Goal: Browse casually: Explore the website without a specific task or goal

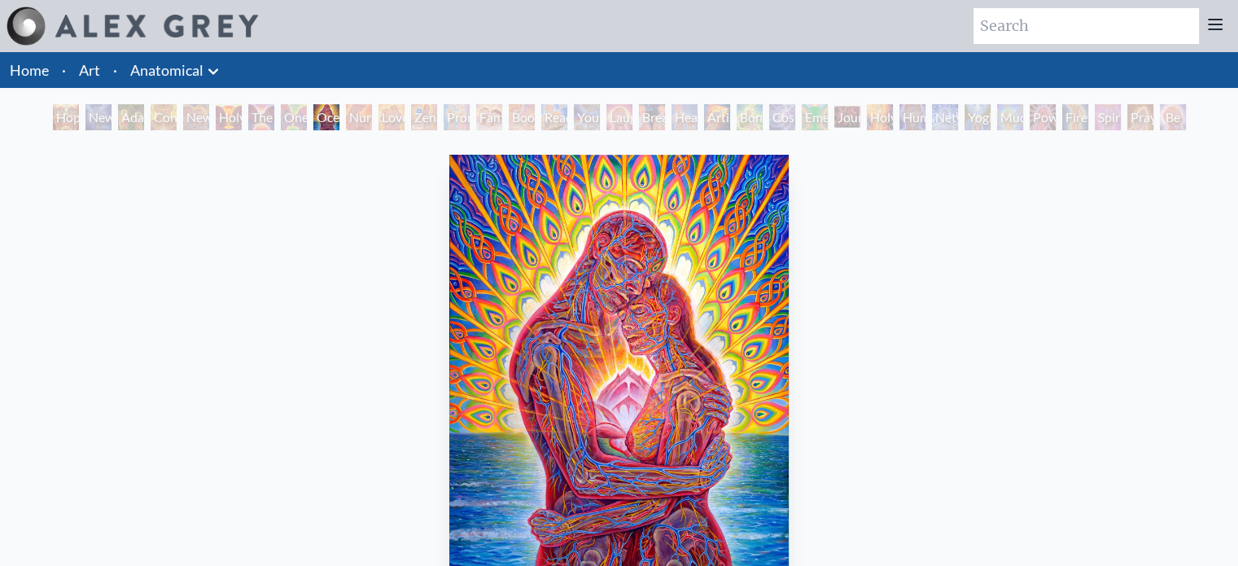
click at [129, 118] on div "Adam & Eve" at bounding box center [131, 117] width 26 height 26
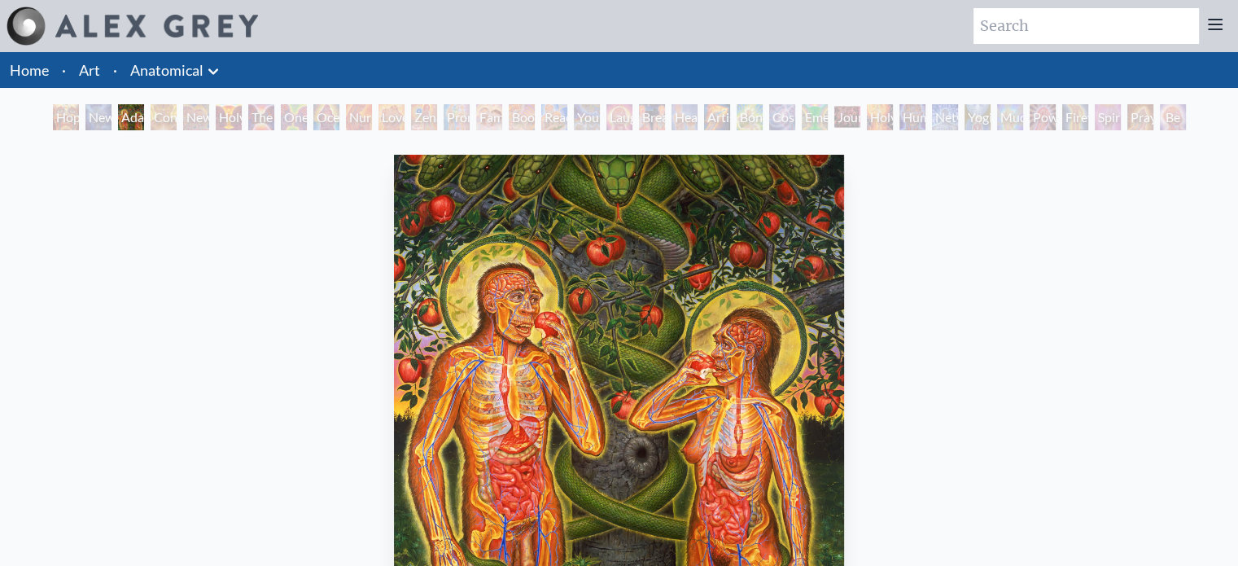
click at [177, 116] on div "Contemplation" at bounding box center [164, 117] width 26 height 26
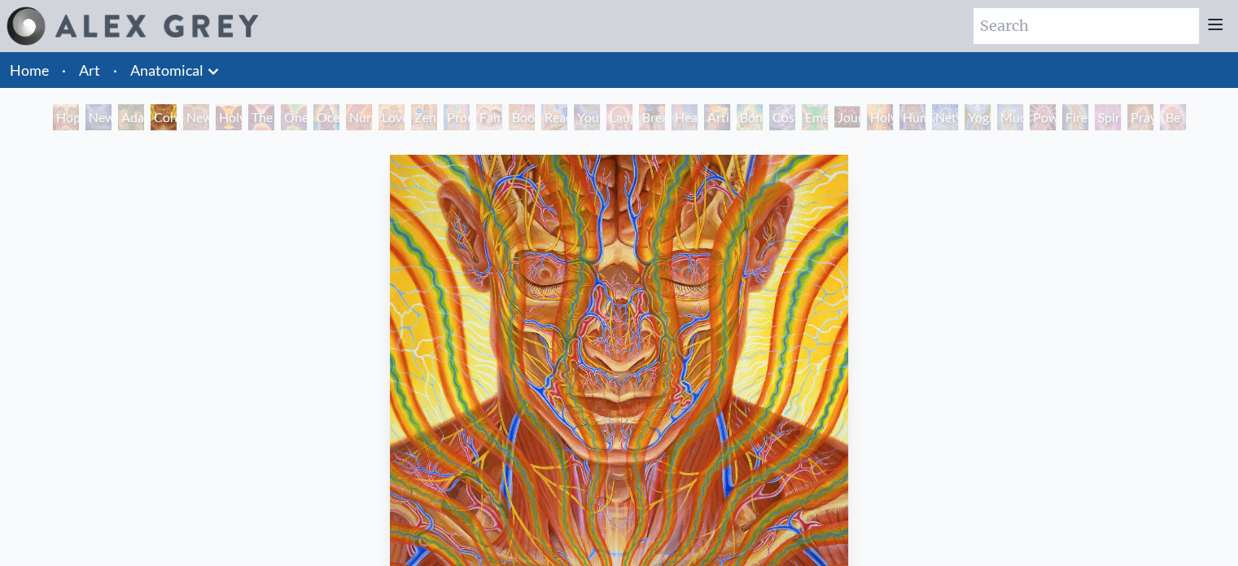
click at [286, 113] on div "One Taste" at bounding box center [294, 117] width 26 height 26
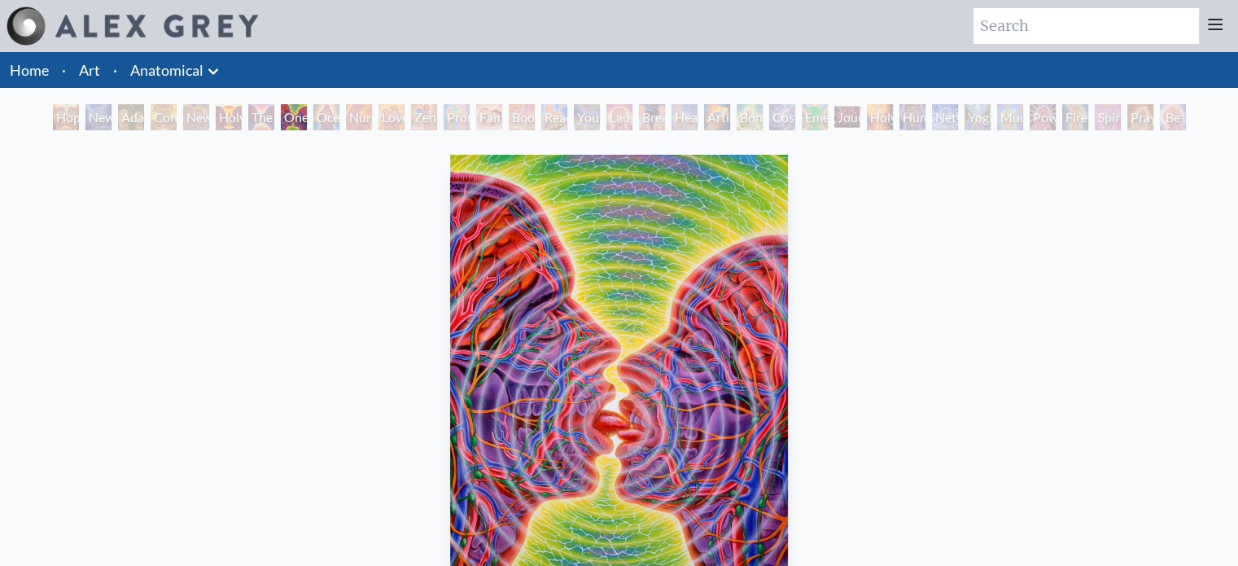
click at [339, 117] on div "Ocean of Love Bliss" at bounding box center [326, 117] width 26 height 26
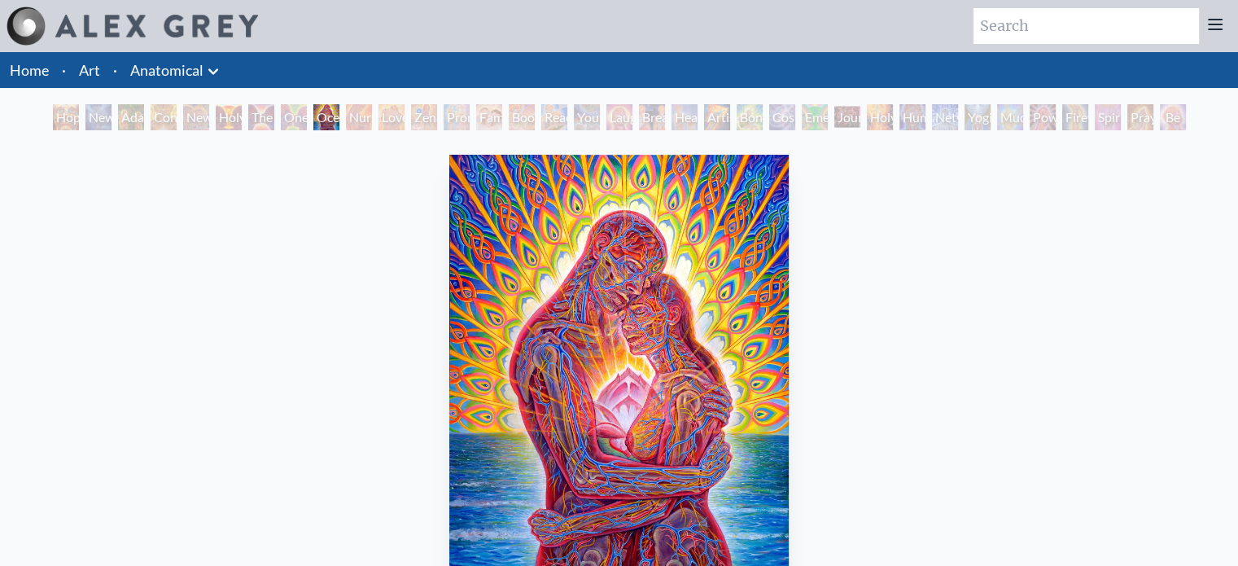
click at [259, 115] on div "The Kiss" at bounding box center [261, 117] width 26 height 26
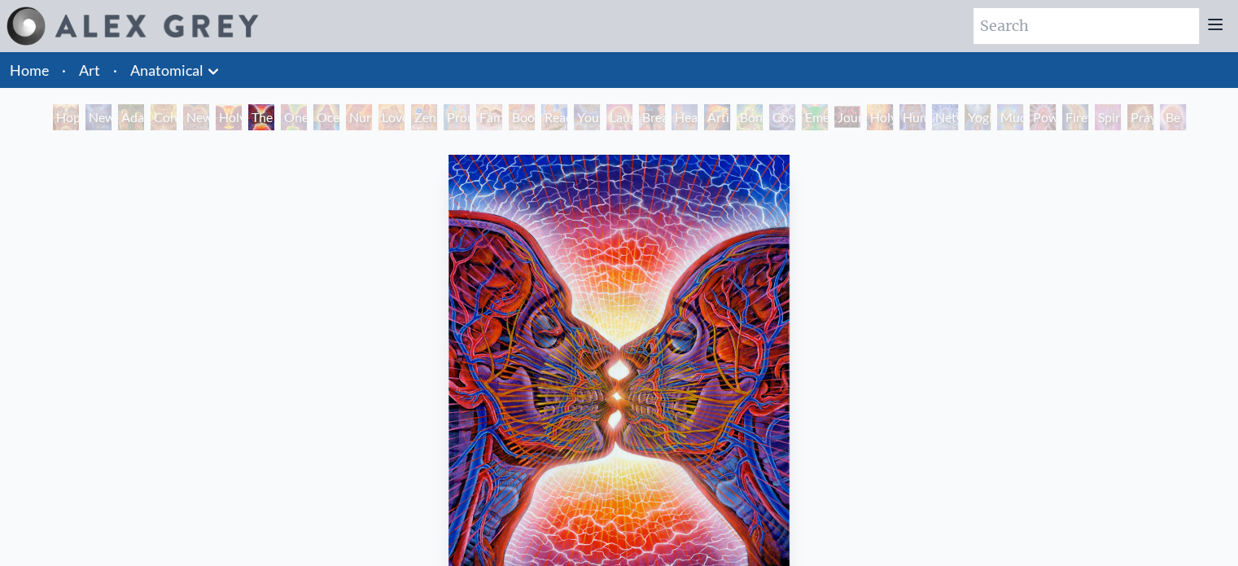
click at [183, 111] on div "New Man New Woman" at bounding box center [196, 117] width 26 height 26
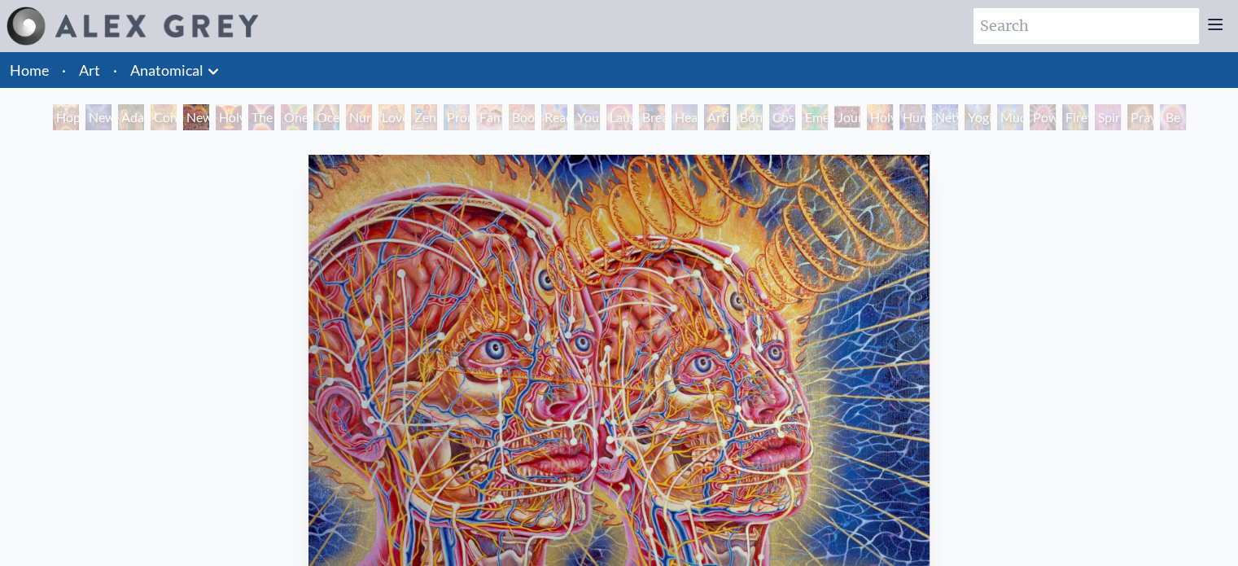
click at [74, 104] on div "Hope" at bounding box center [66, 117] width 26 height 26
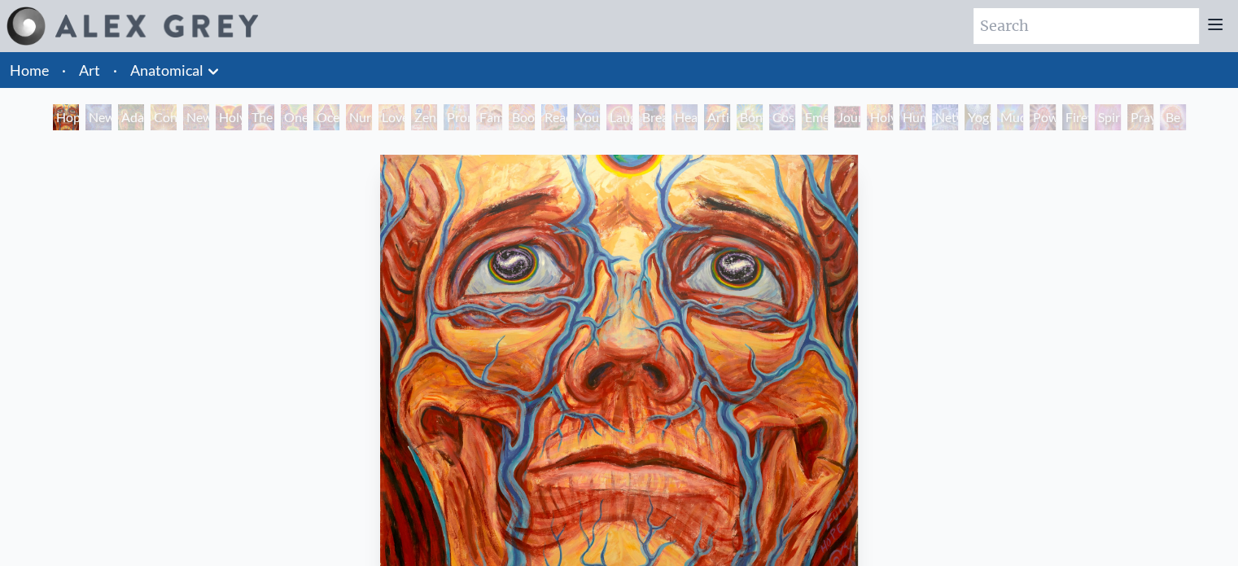
click at [74, 104] on div "Hope" at bounding box center [66, 117] width 26 height 26
click at [90, 111] on div "New Man 4: Christ Mind" at bounding box center [98, 117] width 26 height 26
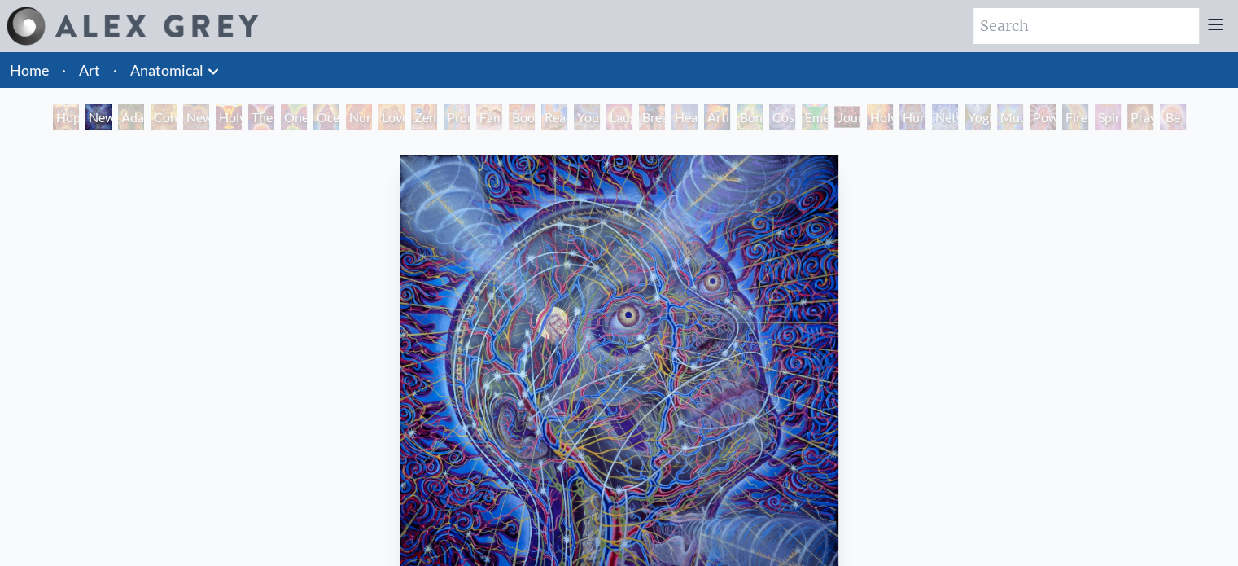
click at [128, 126] on div "Adam & Eve" at bounding box center [131, 117] width 26 height 26
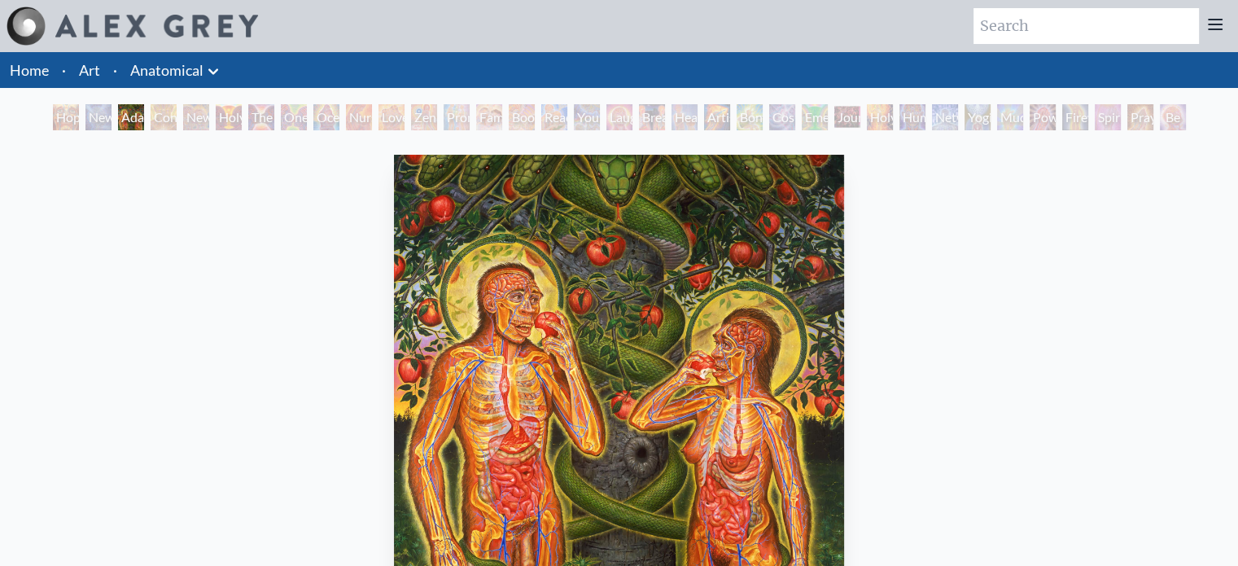
click at [124, 114] on div "Adam & Eve" at bounding box center [131, 117] width 26 height 26
click at [177, 118] on div "Contemplation" at bounding box center [164, 117] width 26 height 26
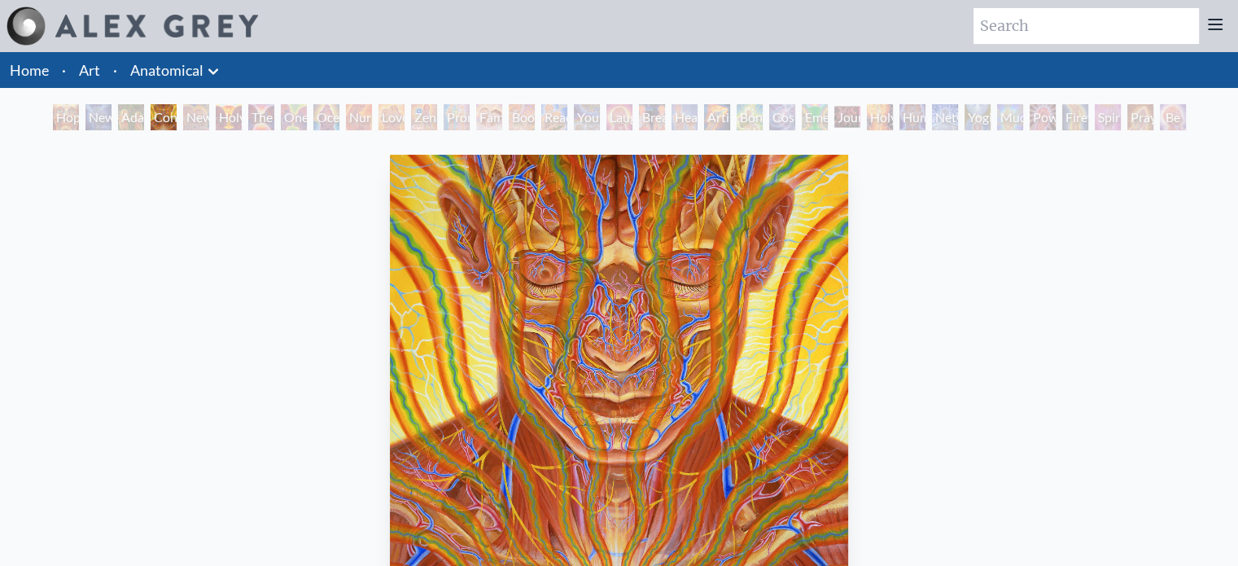
click at [216, 115] on div "Holy Grail" at bounding box center [229, 117] width 26 height 26
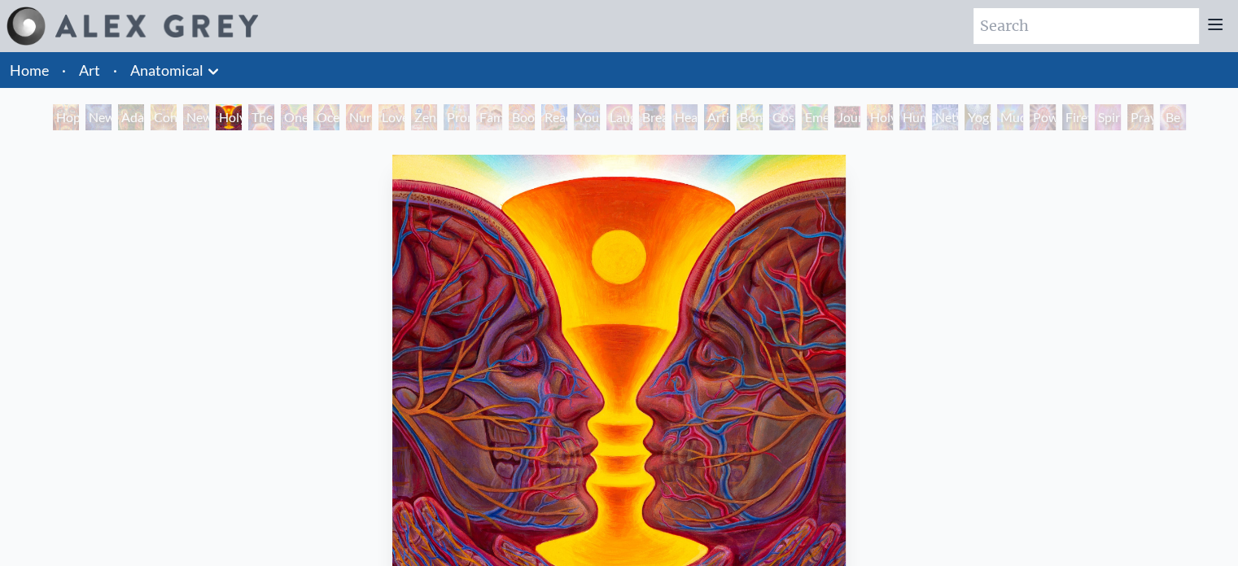
click at [183, 107] on div "New Man New Woman" at bounding box center [196, 117] width 26 height 26
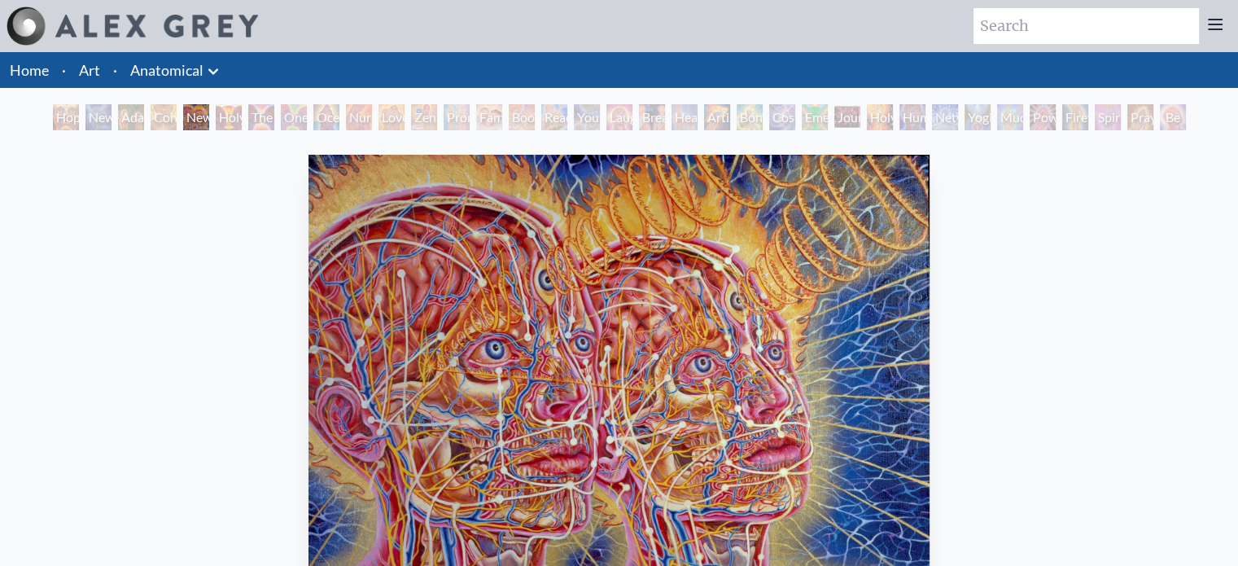
click at [216, 110] on div "Holy Grail" at bounding box center [229, 117] width 26 height 26
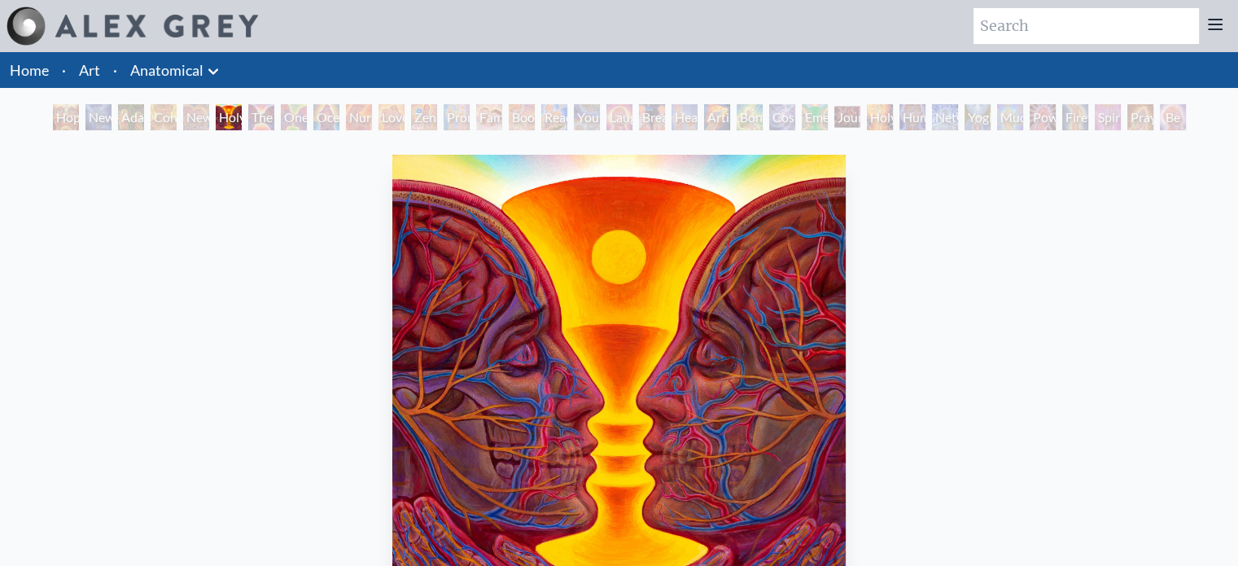
click at [262, 112] on div "The Kiss" at bounding box center [261, 117] width 26 height 26
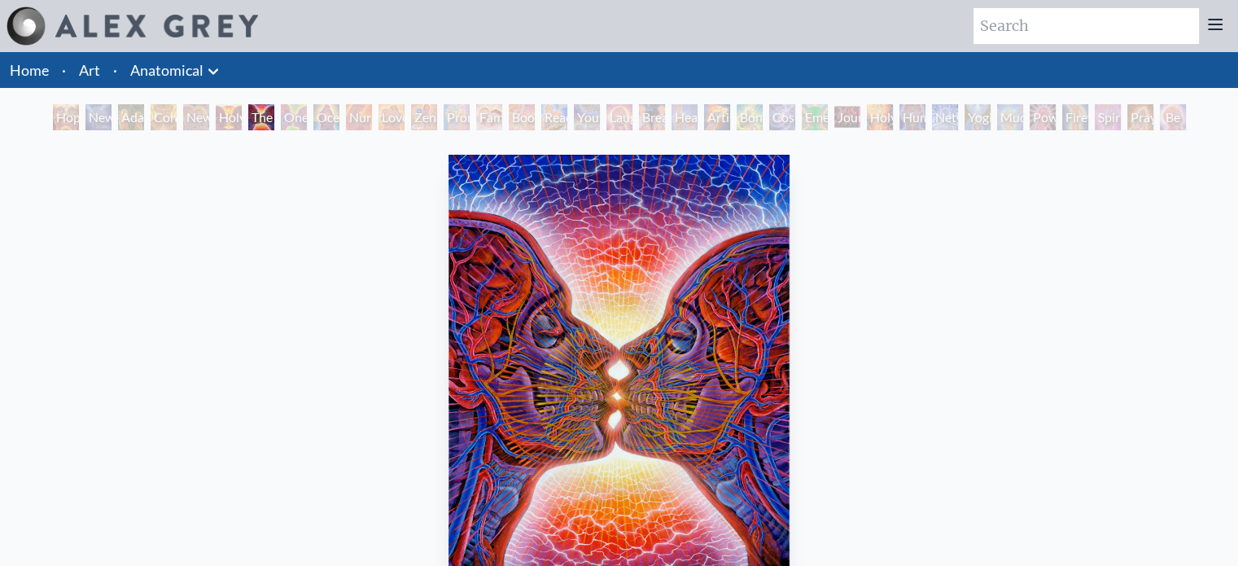
click at [307, 114] on div "One Taste" at bounding box center [294, 117] width 26 height 26
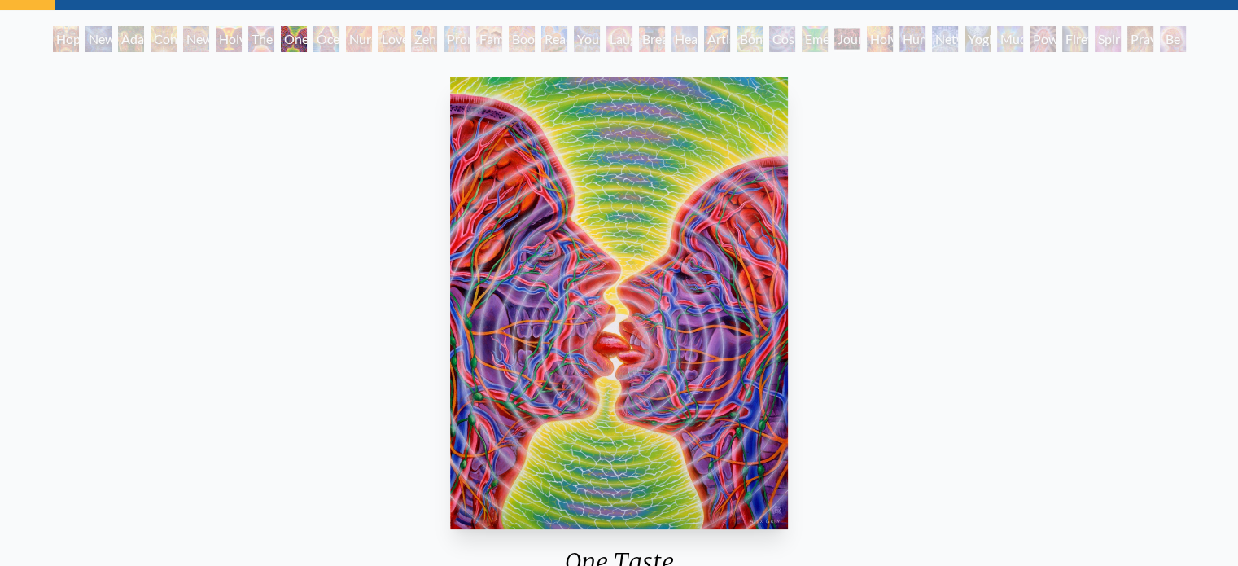
scroll to position [81, 0]
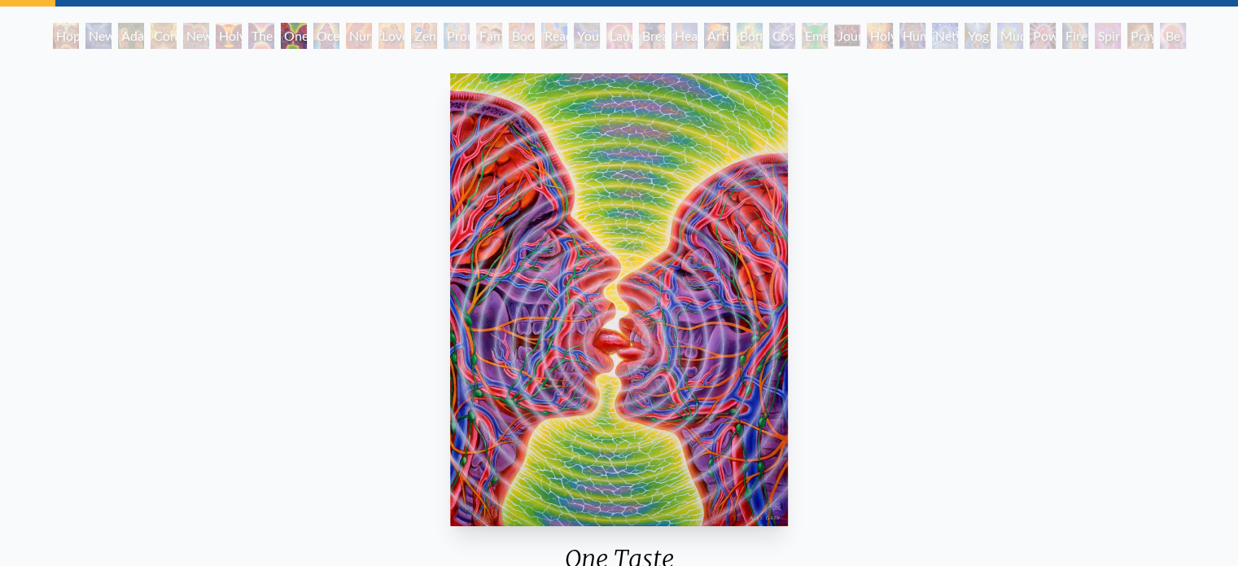
click at [339, 35] on div "Ocean of Love Bliss" at bounding box center [326, 36] width 26 height 26
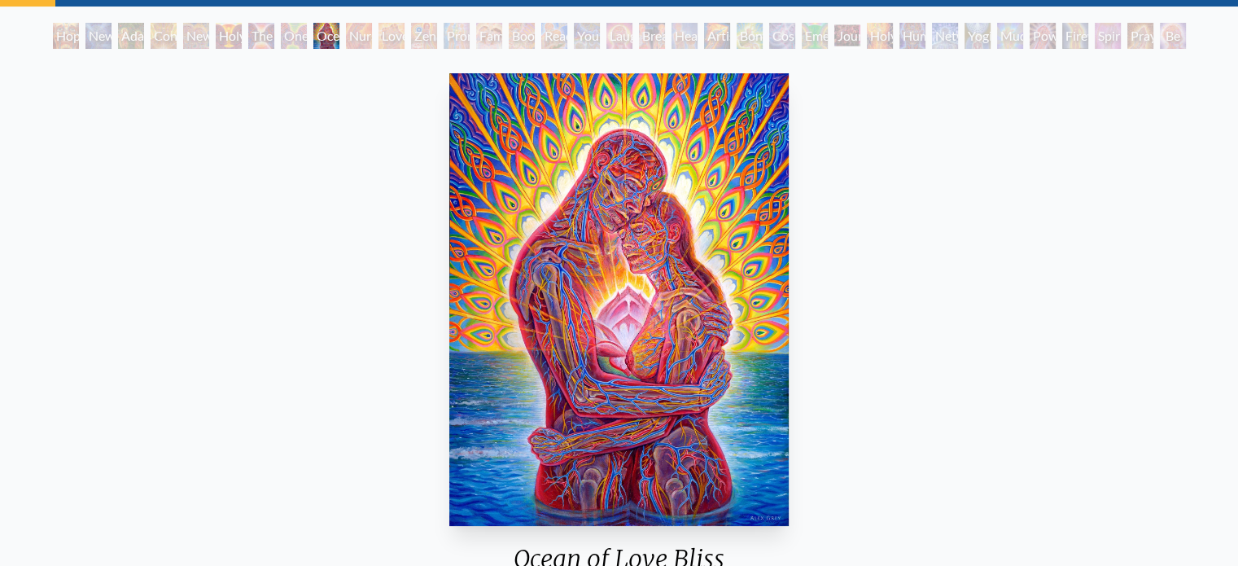
click at [378, 33] on div "Love Circuit" at bounding box center [391, 36] width 26 height 26
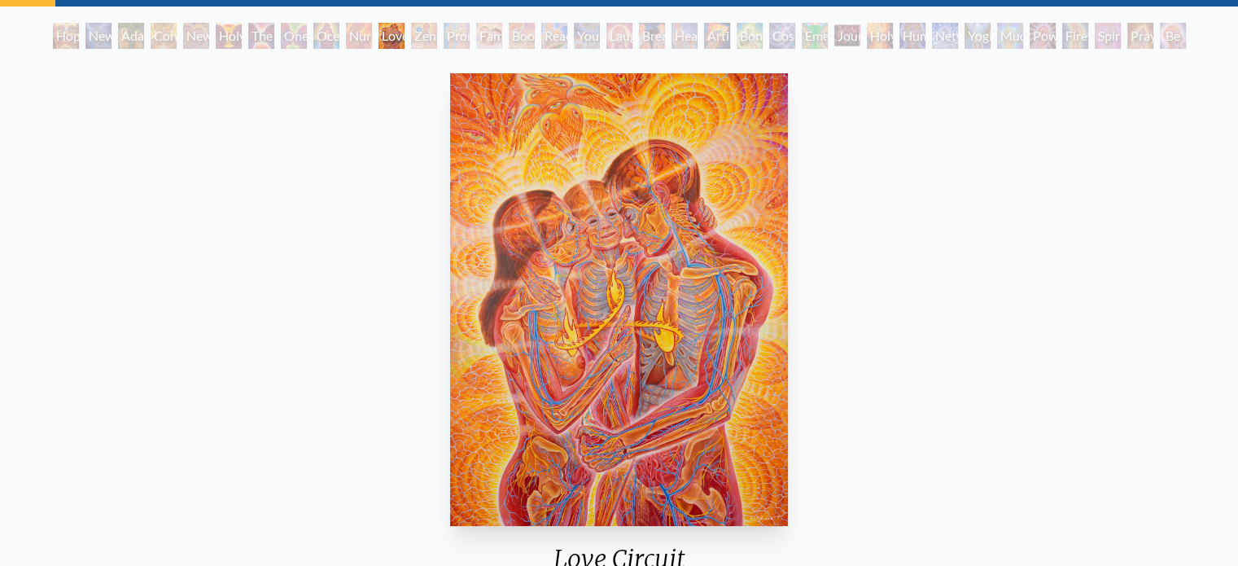
click at [346, 36] on div "Nursing" at bounding box center [359, 36] width 26 height 26
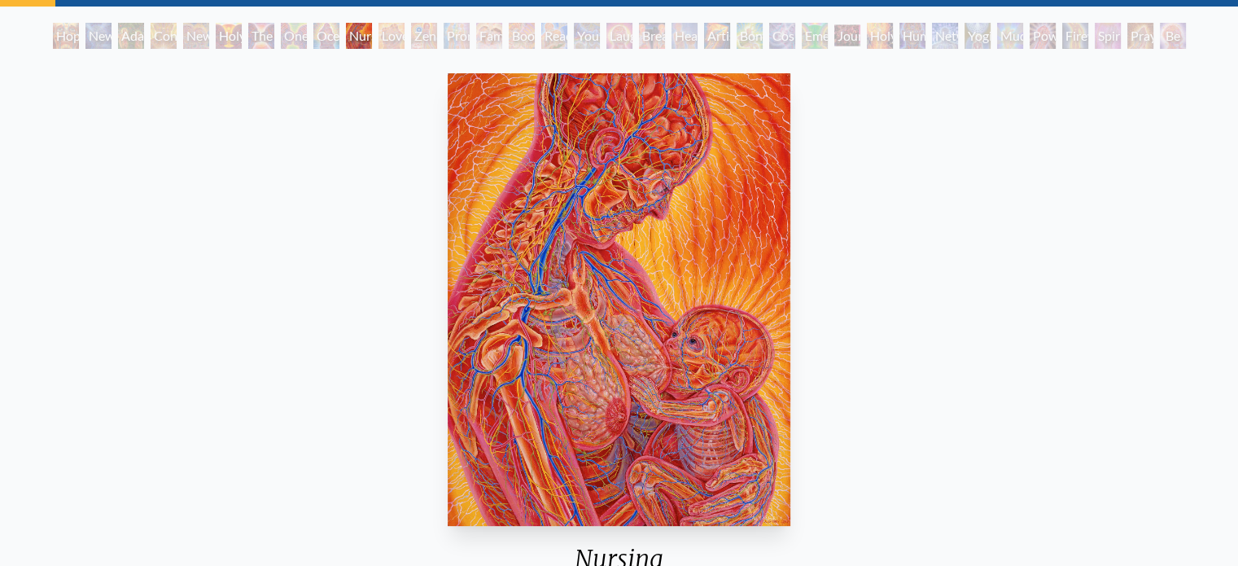
click at [437, 36] on div "Zena Lotus" at bounding box center [424, 36] width 26 height 26
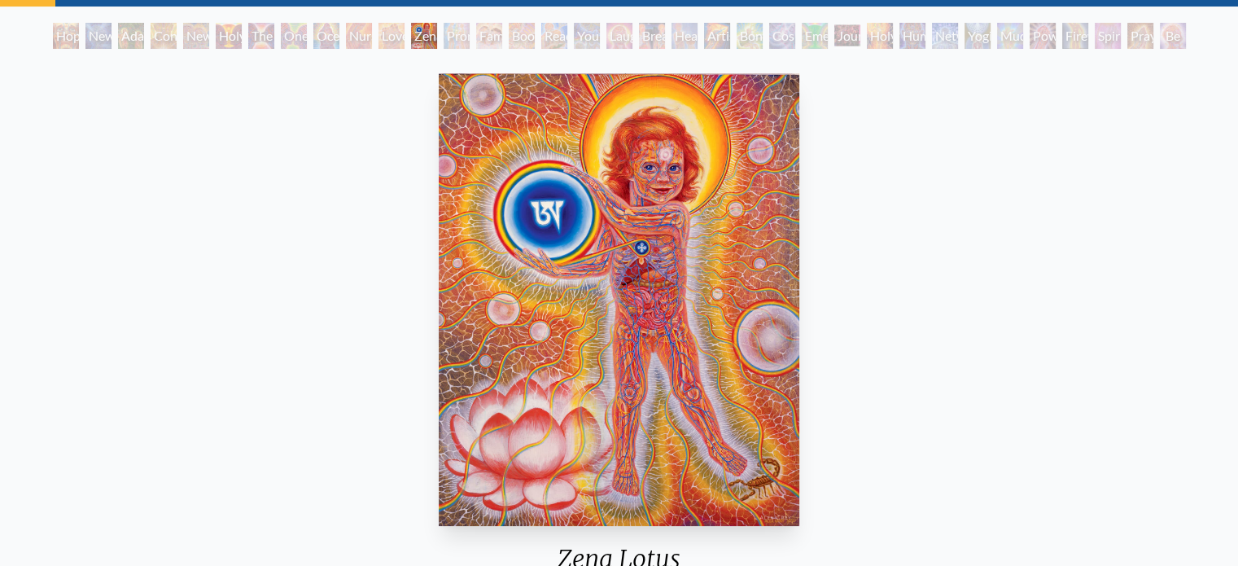
click at [470, 34] on div "Promise" at bounding box center [457, 36] width 26 height 26
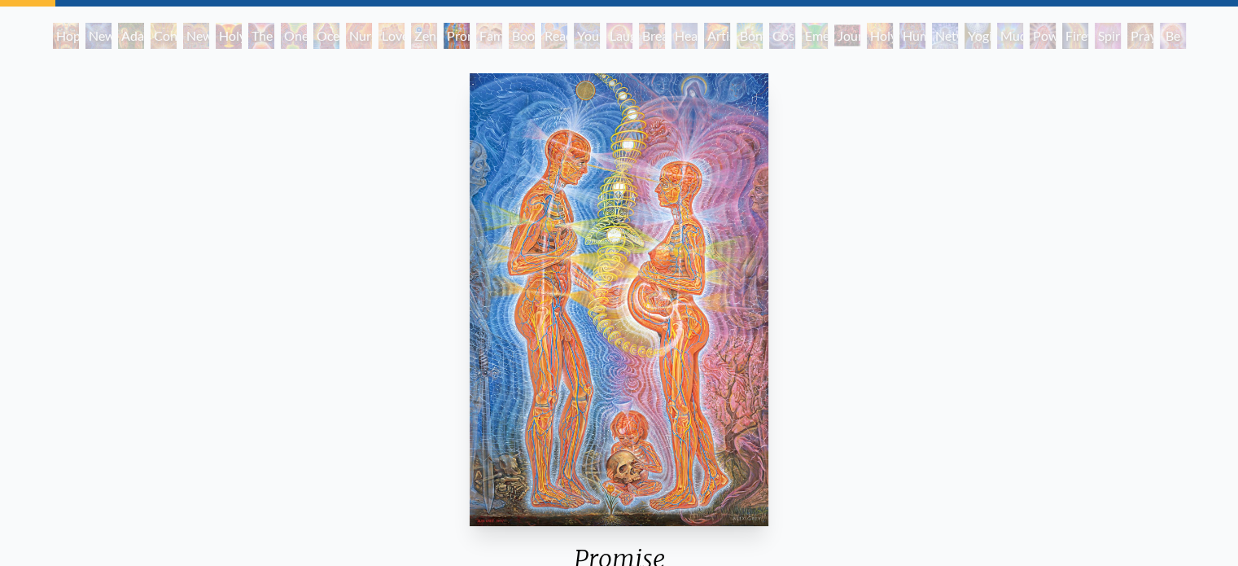
click at [495, 33] on div "Family" at bounding box center [489, 36] width 26 height 26
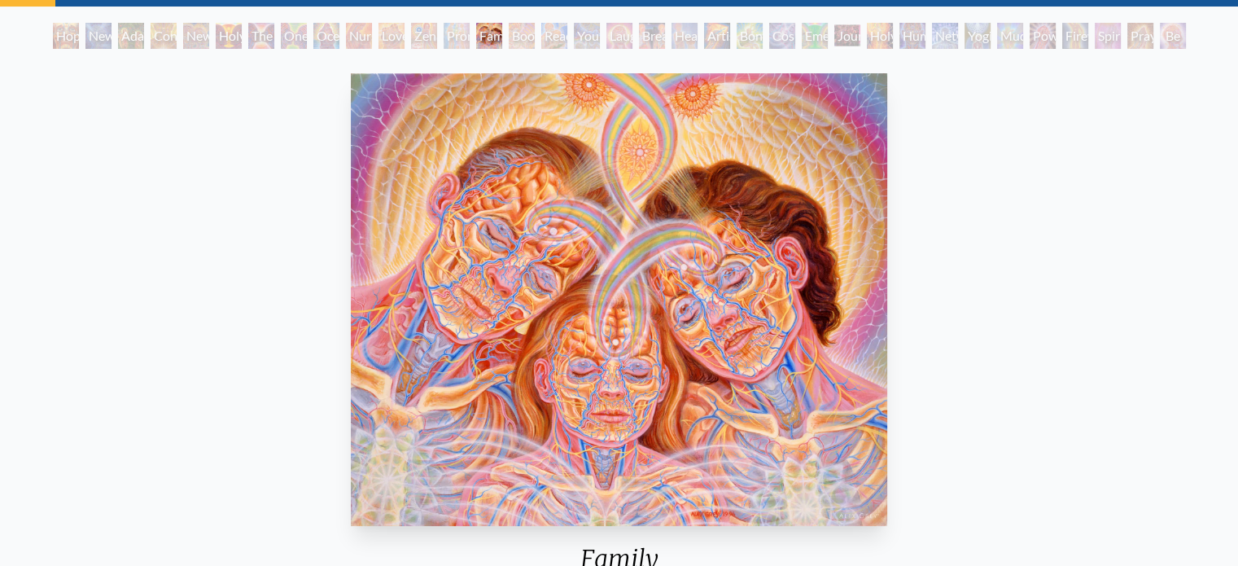
click at [524, 33] on div "Boo-boo" at bounding box center [522, 36] width 26 height 26
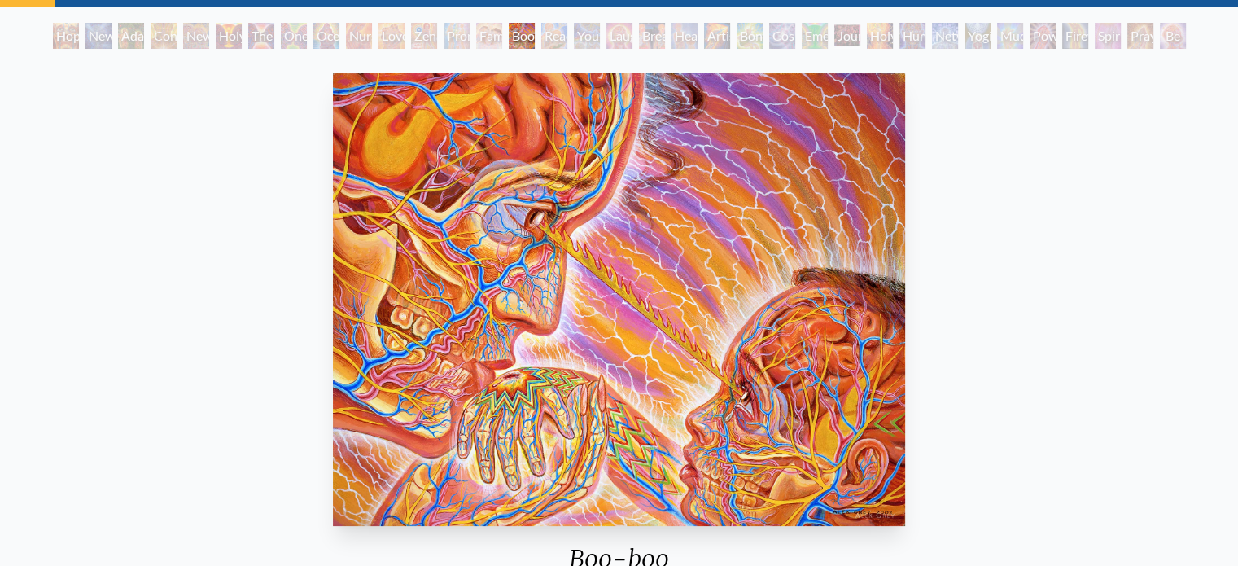
click at [567, 37] on div "Reading" at bounding box center [554, 36] width 26 height 26
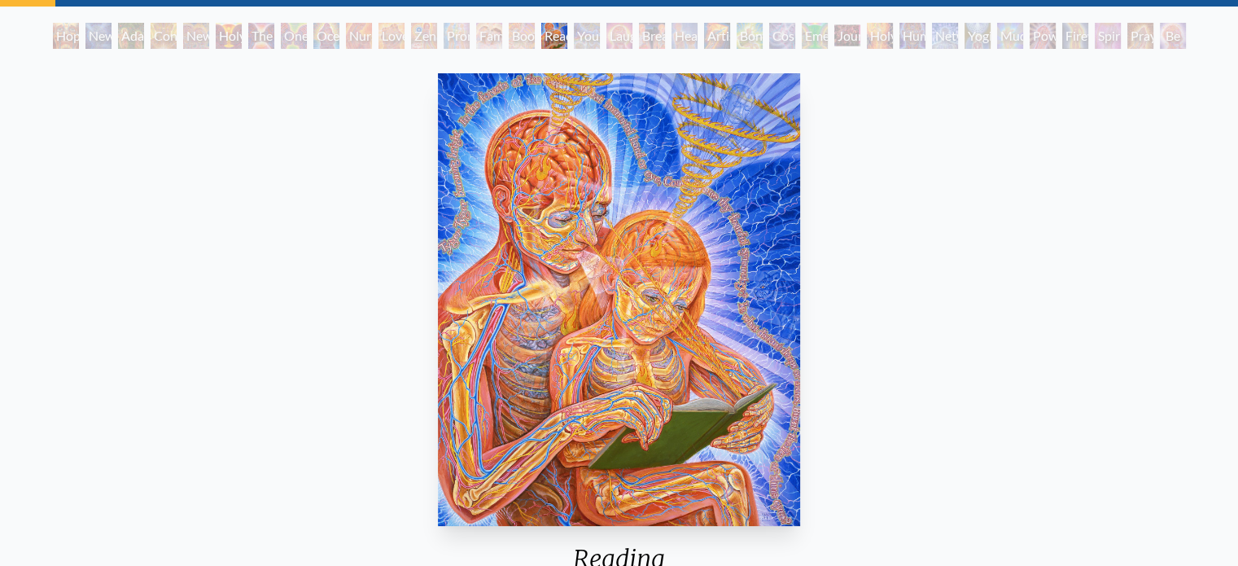
click at [567, 37] on div "Reading" at bounding box center [554, 36] width 26 height 26
click at [592, 37] on div "Young & Old" at bounding box center [587, 36] width 26 height 26
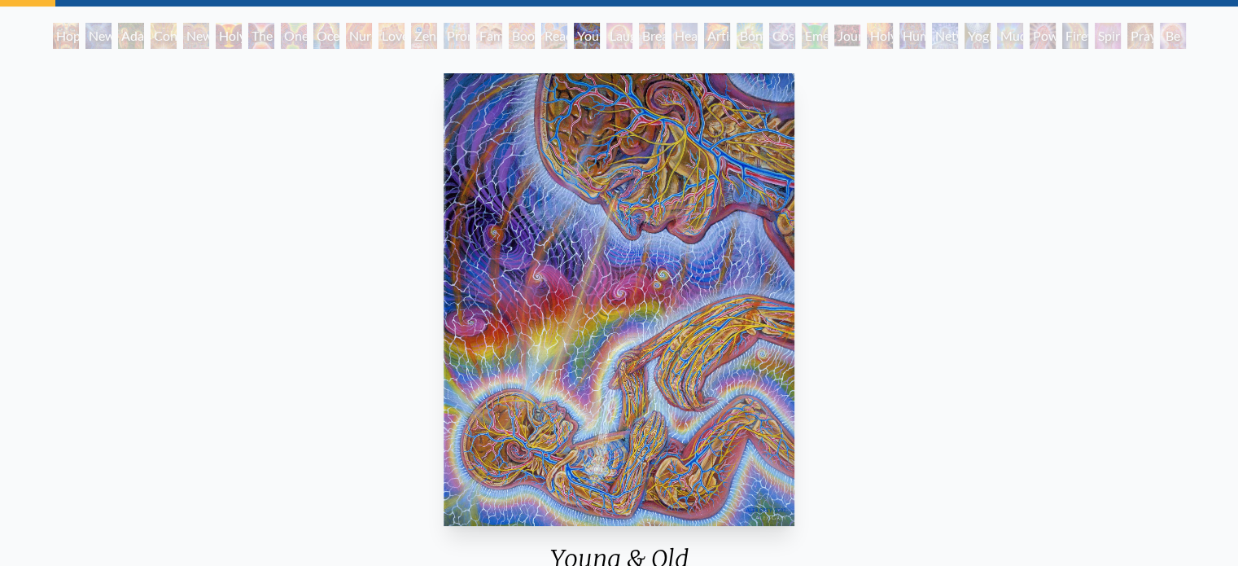
click at [632, 33] on div "Laughing Man" at bounding box center [619, 36] width 26 height 26
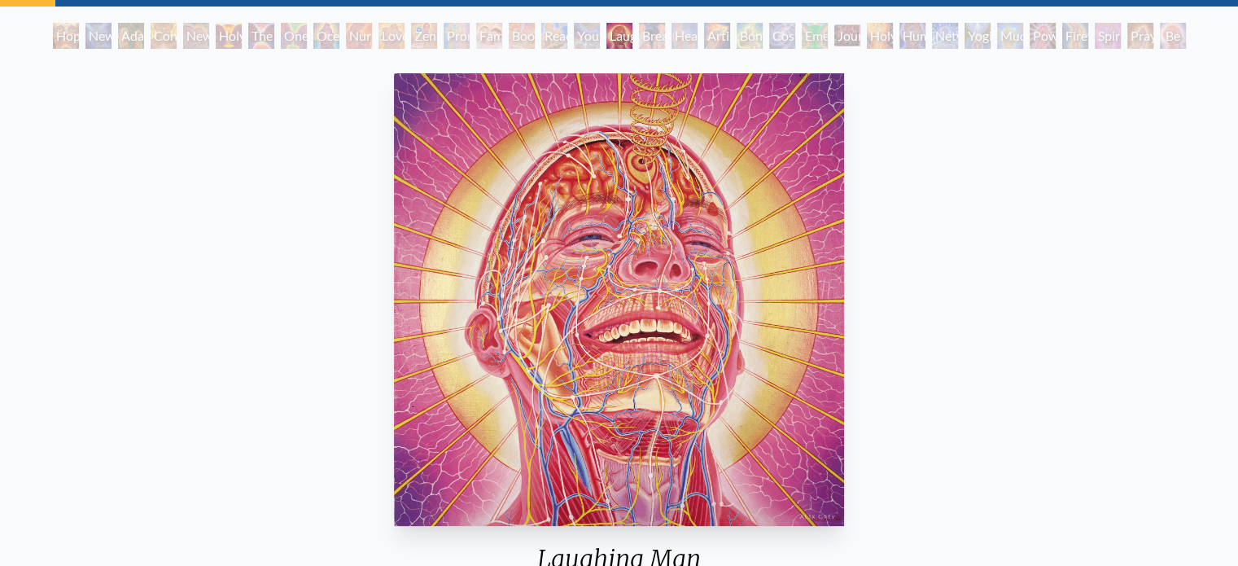
click at [671, 30] on div "Healing" at bounding box center [684, 36] width 26 height 26
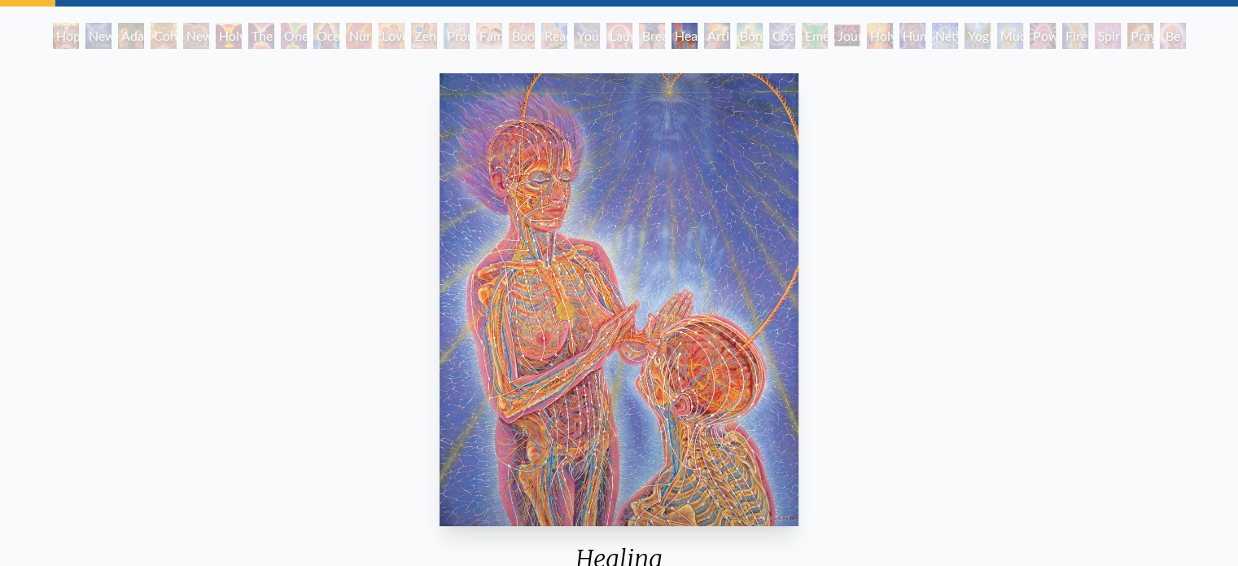
click at [722, 33] on div "Artist's Hand" at bounding box center [717, 36] width 26 height 26
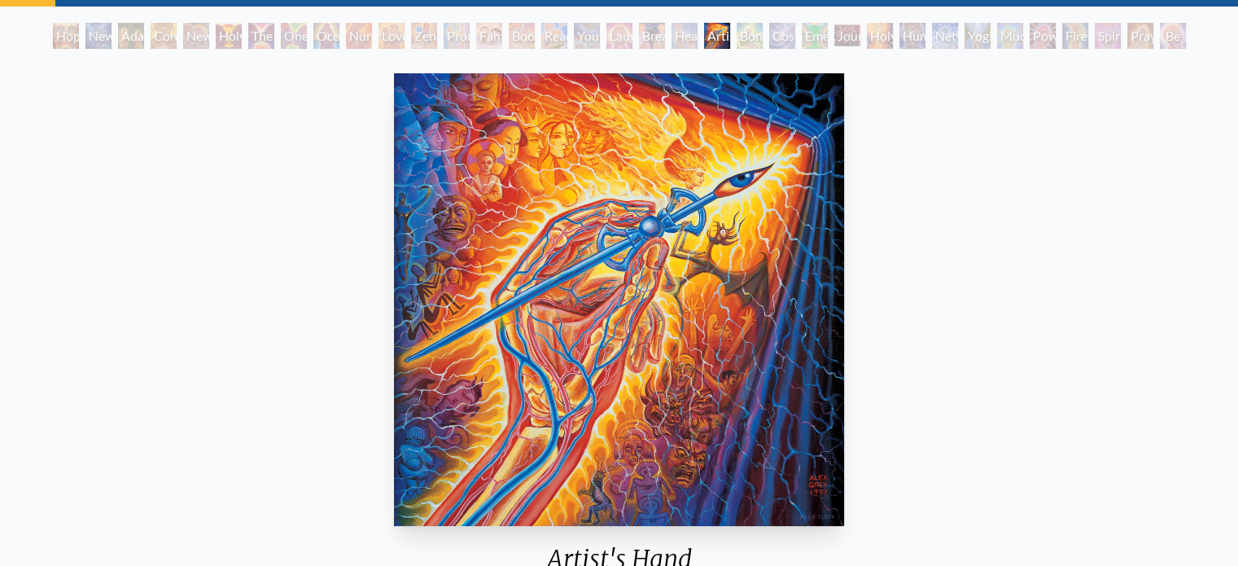
click at [767, 37] on div "Hope New Man 4: Christ Mind Adam & Eve Contemplation New Man New Woman Holy Gra…" at bounding box center [619, 38] width 1139 height 31
click at [745, 31] on div "Bond" at bounding box center [750, 36] width 26 height 26
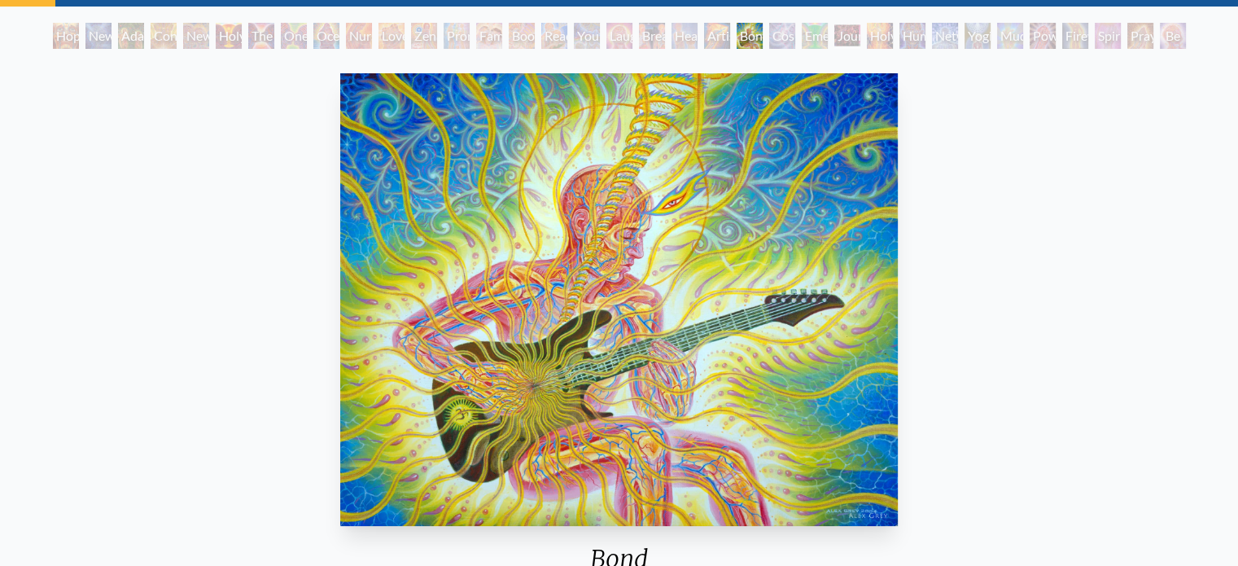
click at [787, 32] on div "Cosmic Lovers" at bounding box center [782, 36] width 26 height 26
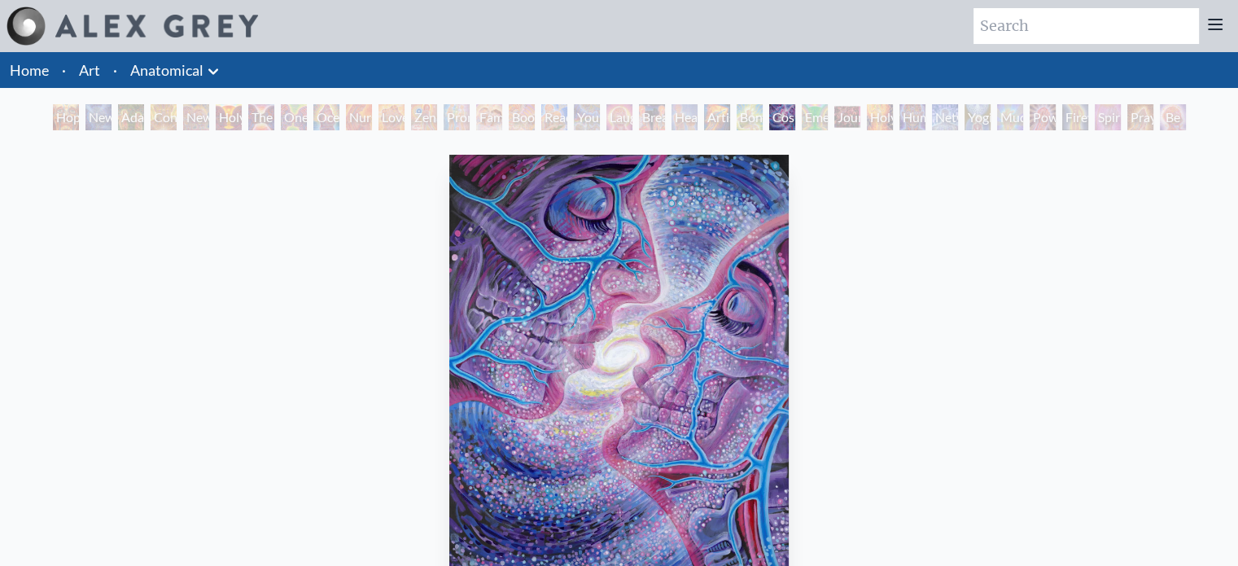
click at [802, 129] on div "Emerald Grail" at bounding box center [815, 117] width 26 height 26
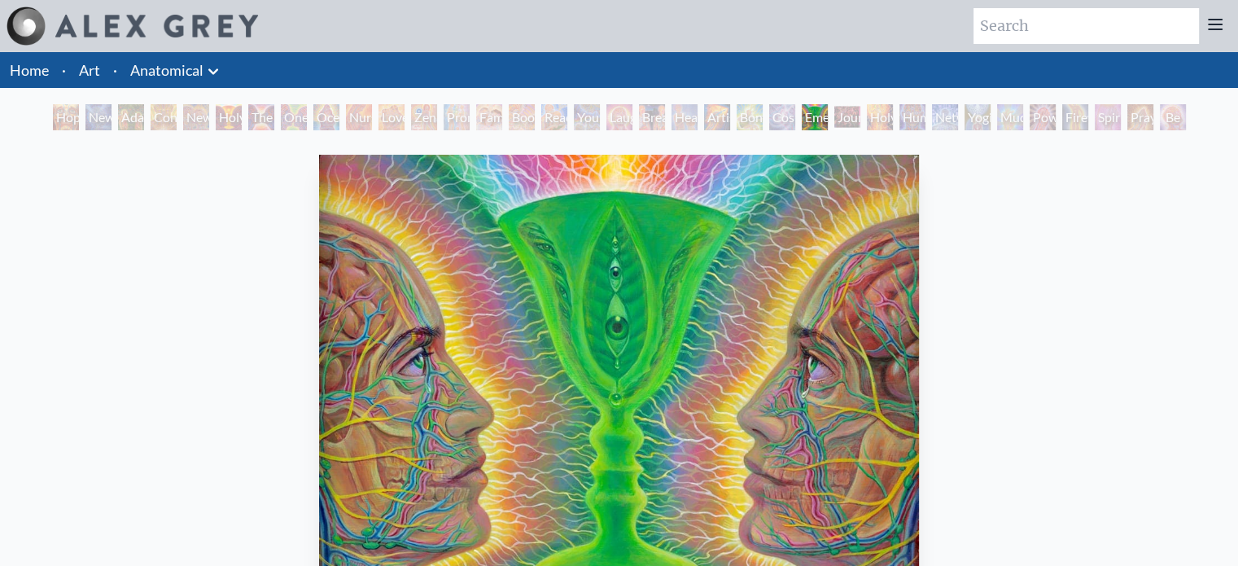
click at [880, 120] on div "Holy Fire" at bounding box center [880, 117] width 26 height 26
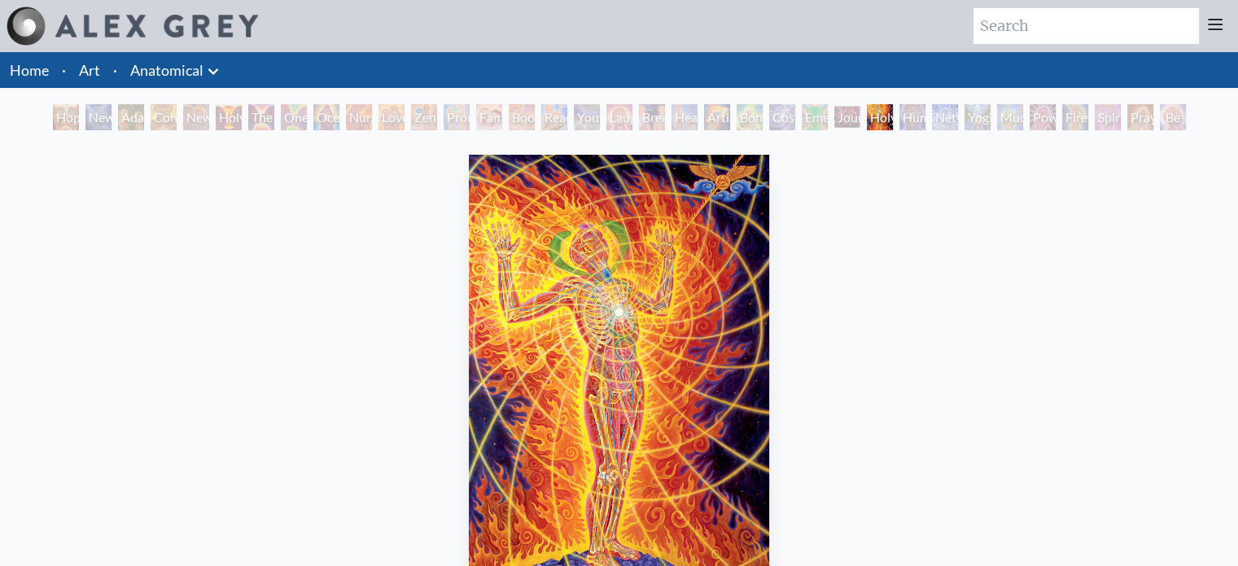
click at [925, 123] on div "Human Geometry" at bounding box center [912, 117] width 26 height 26
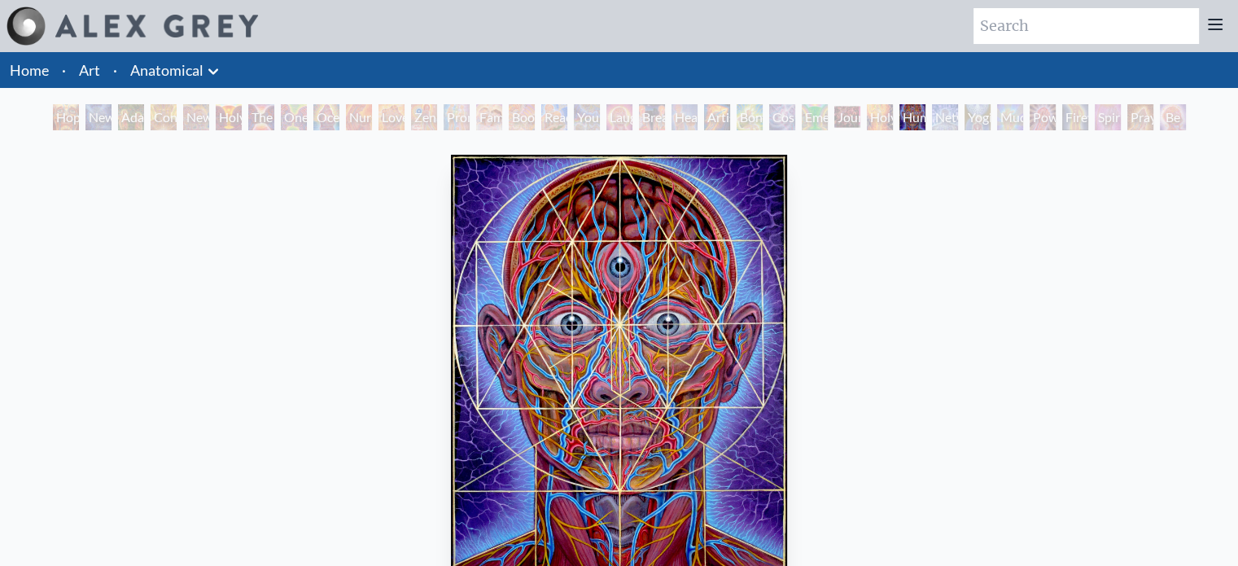
click at [977, 123] on div "Yogi & the Möbius Sphere" at bounding box center [977, 117] width 26 height 26
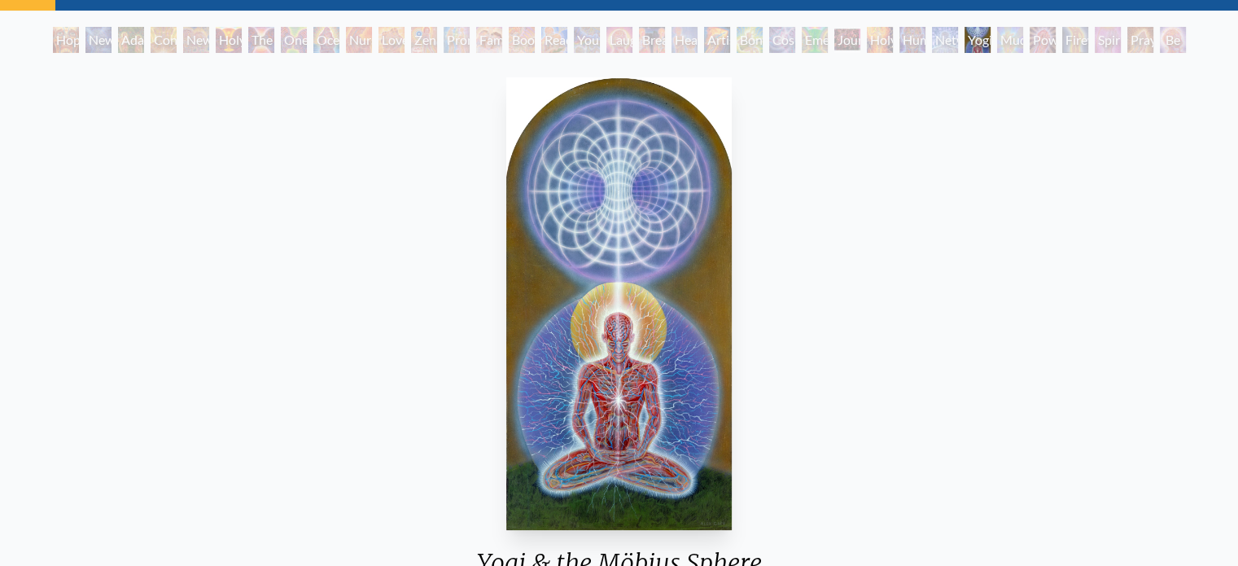
scroll to position [81, 0]
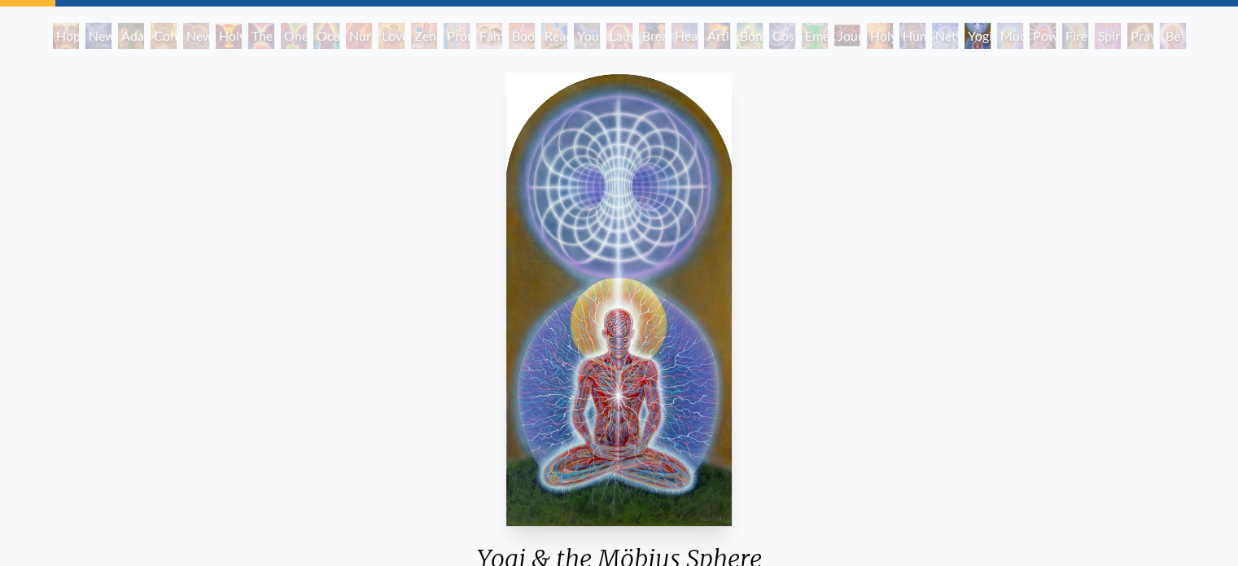
click at [1030, 31] on div "Power to the Peaceful" at bounding box center [1043, 36] width 26 height 26
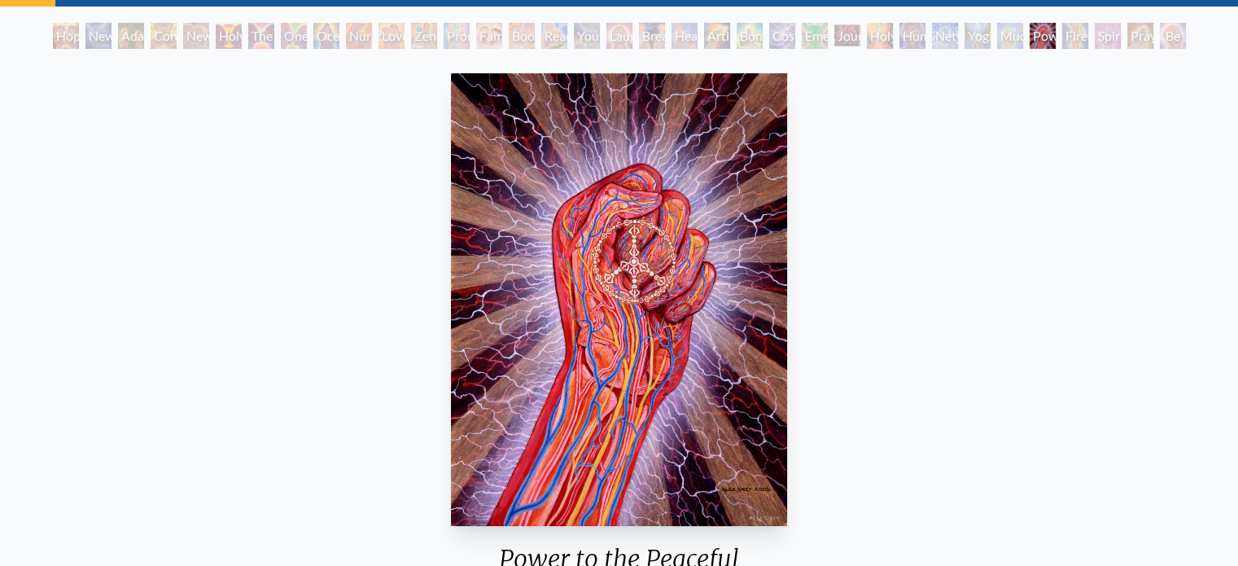
click at [1095, 36] on div "Spirit Animates the Flesh" at bounding box center [1108, 36] width 26 height 26
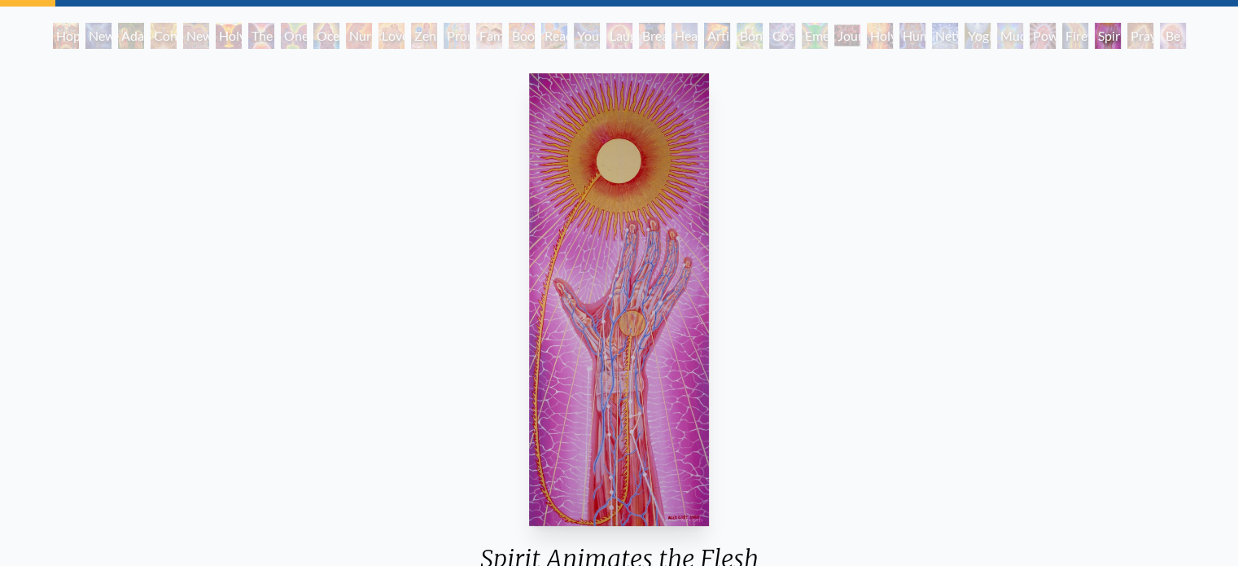
click at [1174, 39] on div "Hope New Man 4: Christ Mind Adam & Eve Contemplation New Man New Woman Holy Gra…" at bounding box center [619, 38] width 1139 height 31
click at [1153, 35] on div "Praying Hands" at bounding box center [1140, 36] width 26 height 26
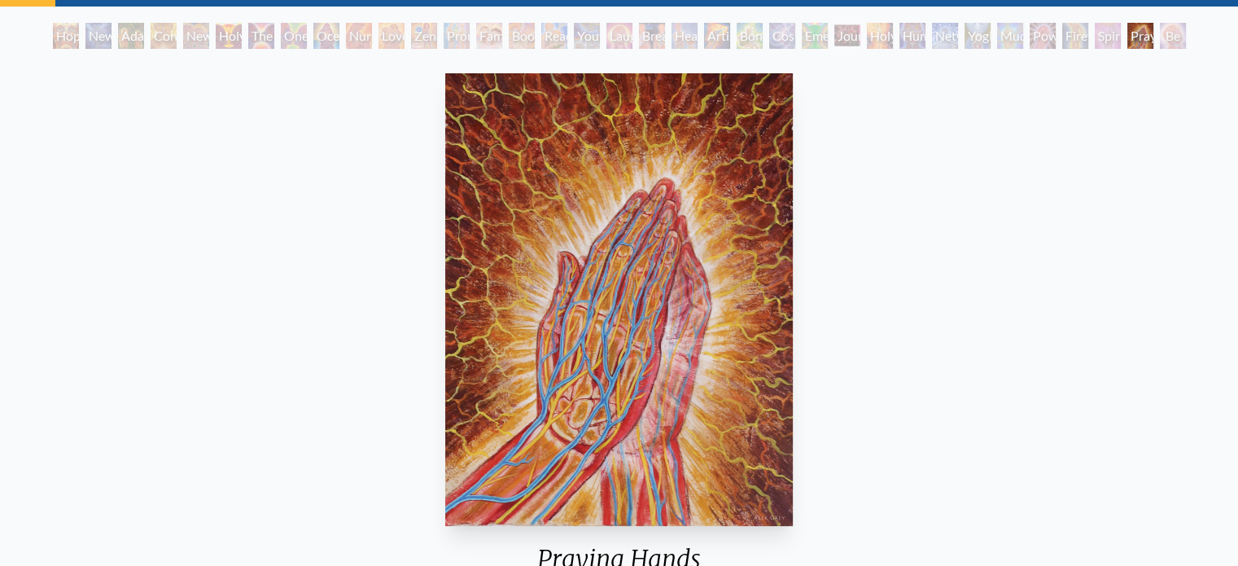
click at [1174, 33] on div "Hope New Man 4: Christ Mind Adam & Eve Contemplation New Man New Woman Holy Gra…" at bounding box center [619, 38] width 1139 height 31
click at [1153, 34] on div "Praying Hands" at bounding box center [1140, 36] width 26 height 26
click at [1076, 36] on div "Firewalking" at bounding box center [1075, 36] width 26 height 26
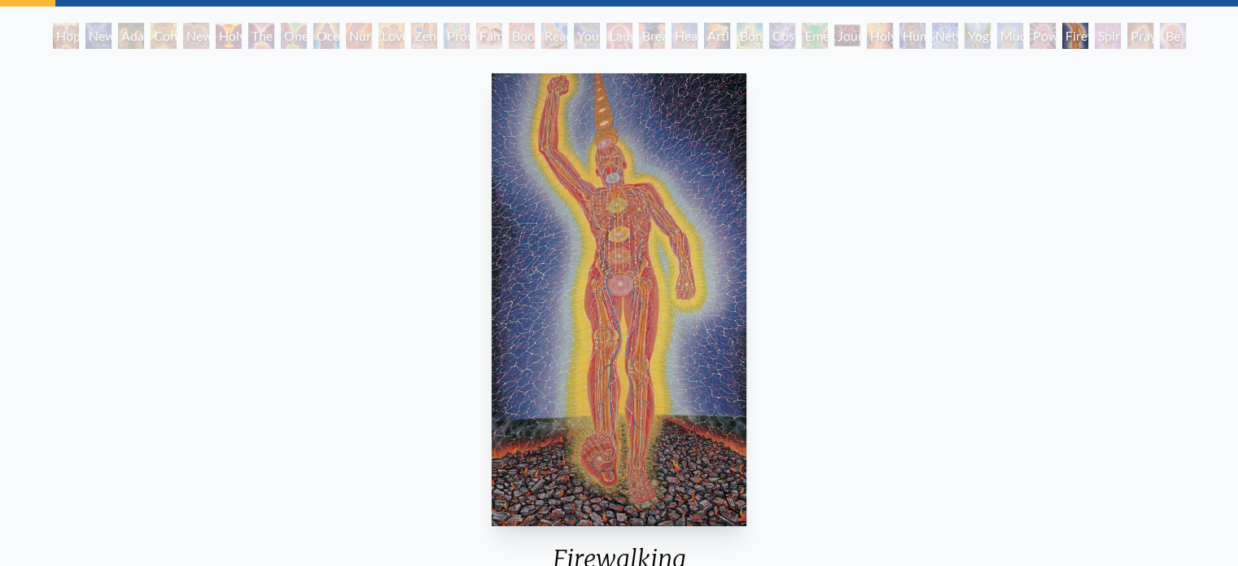
click at [1030, 32] on div "Power to the Peaceful" at bounding box center [1043, 36] width 26 height 26
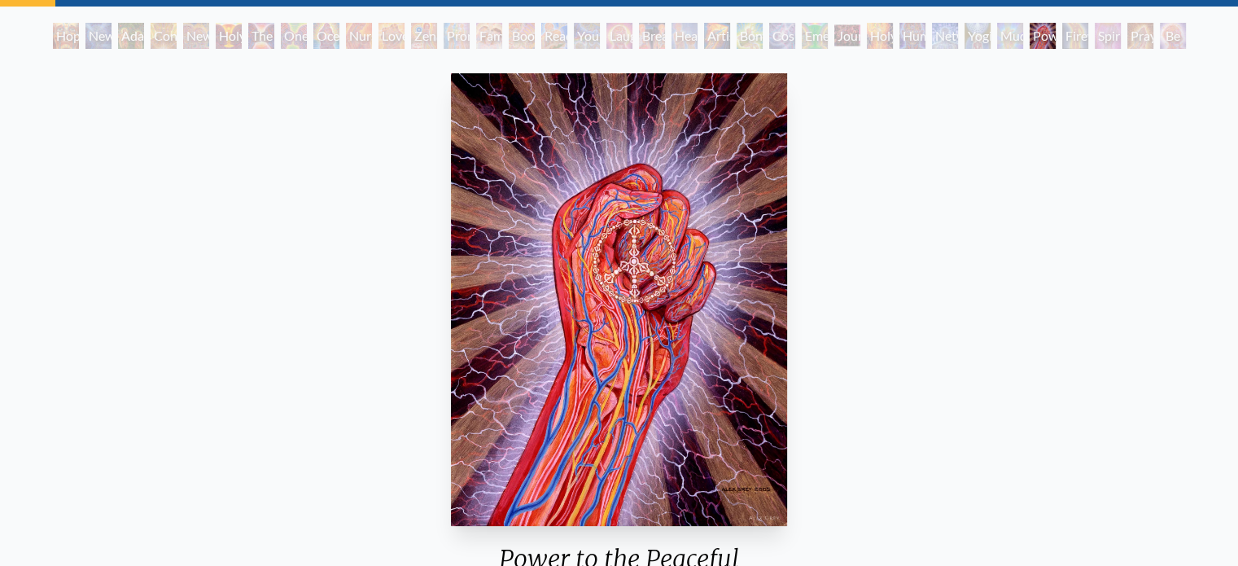
click at [971, 37] on div "Yogi & the Möbius Sphere" at bounding box center [977, 36] width 26 height 26
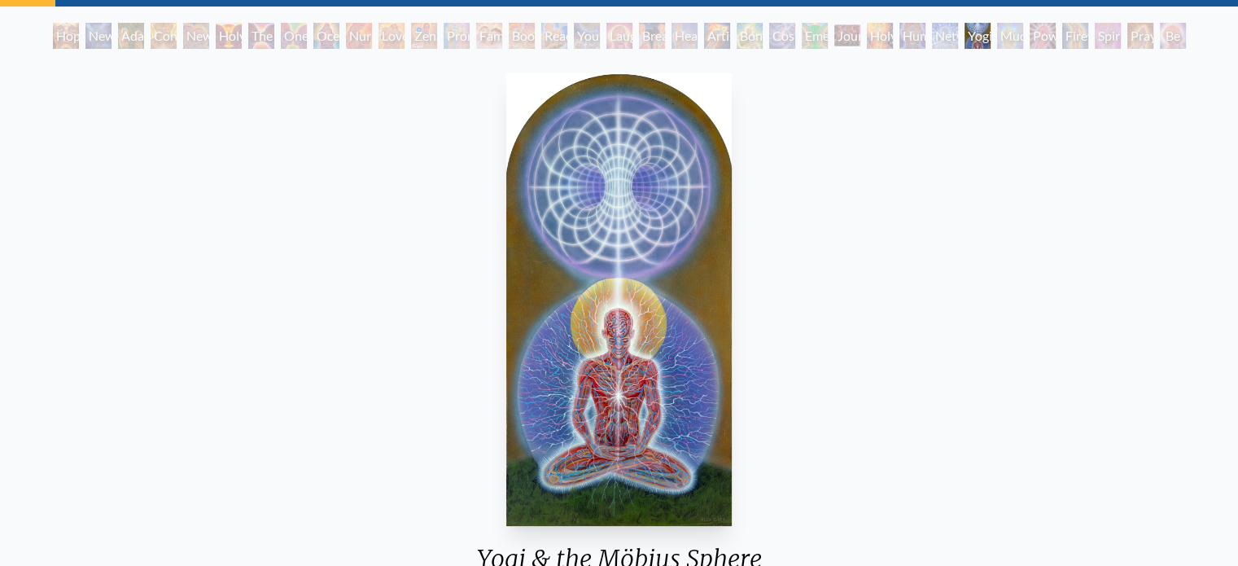
click at [914, 38] on div "Human Geometry" at bounding box center [912, 36] width 26 height 26
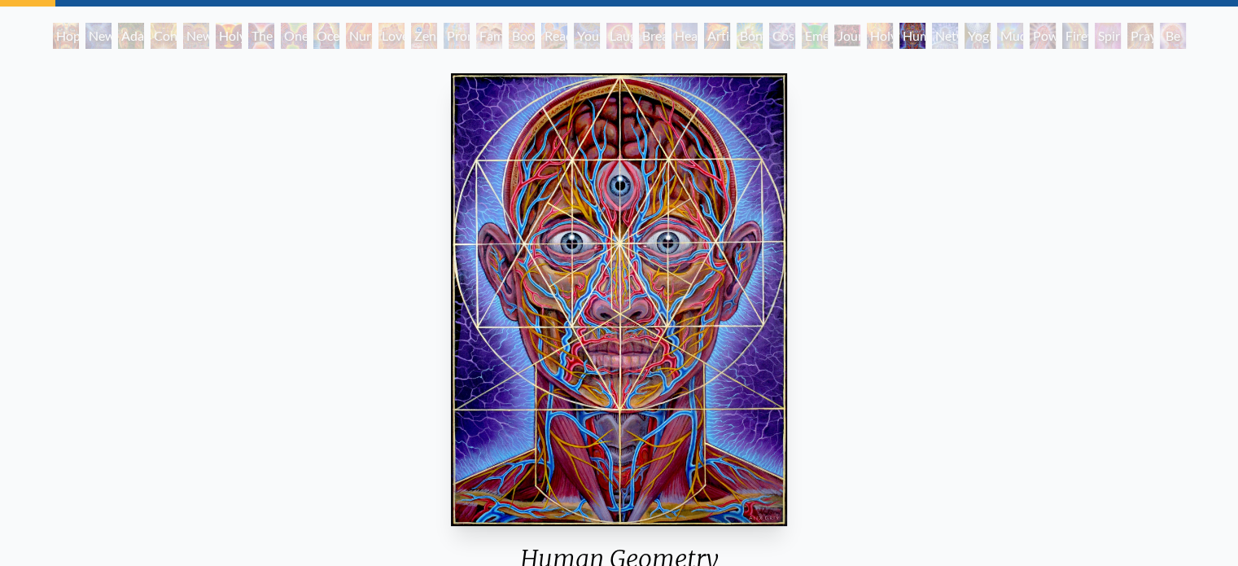
click at [836, 33] on div "Journey of the Wounded Healer" at bounding box center [847, 36] width 26 height 26
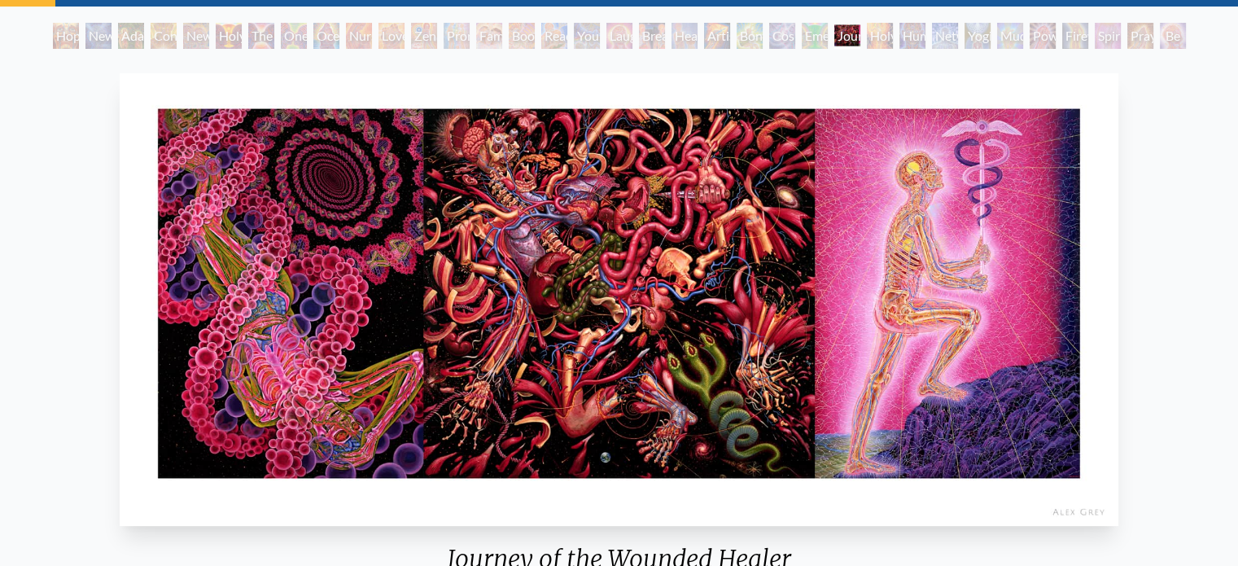
click at [787, 39] on div "Cosmic Lovers" at bounding box center [782, 36] width 26 height 26
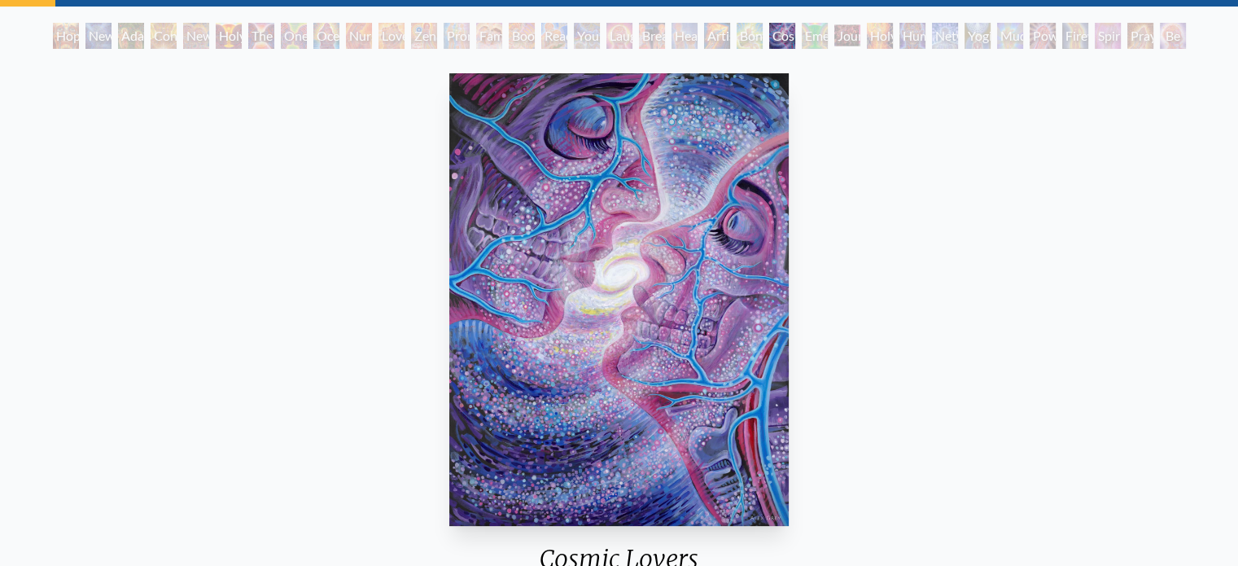
click at [1153, 33] on div "Praying Hands" at bounding box center [1140, 36] width 26 height 26
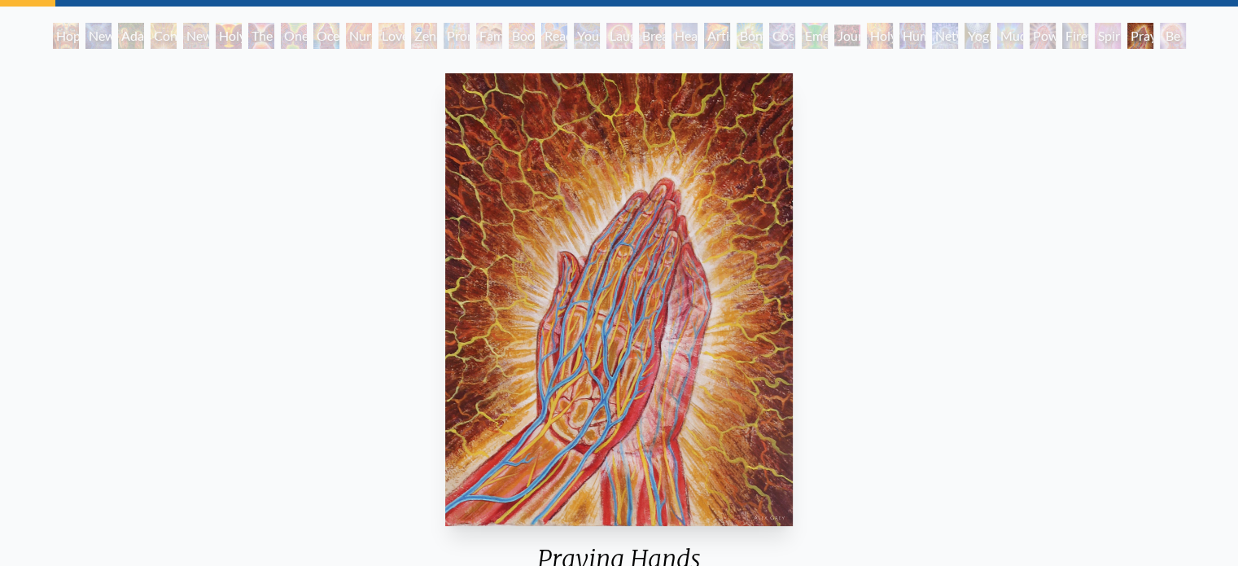
click at [1065, 35] on div "Firewalking" at bounding box center [1075, 36] width 26 height 26
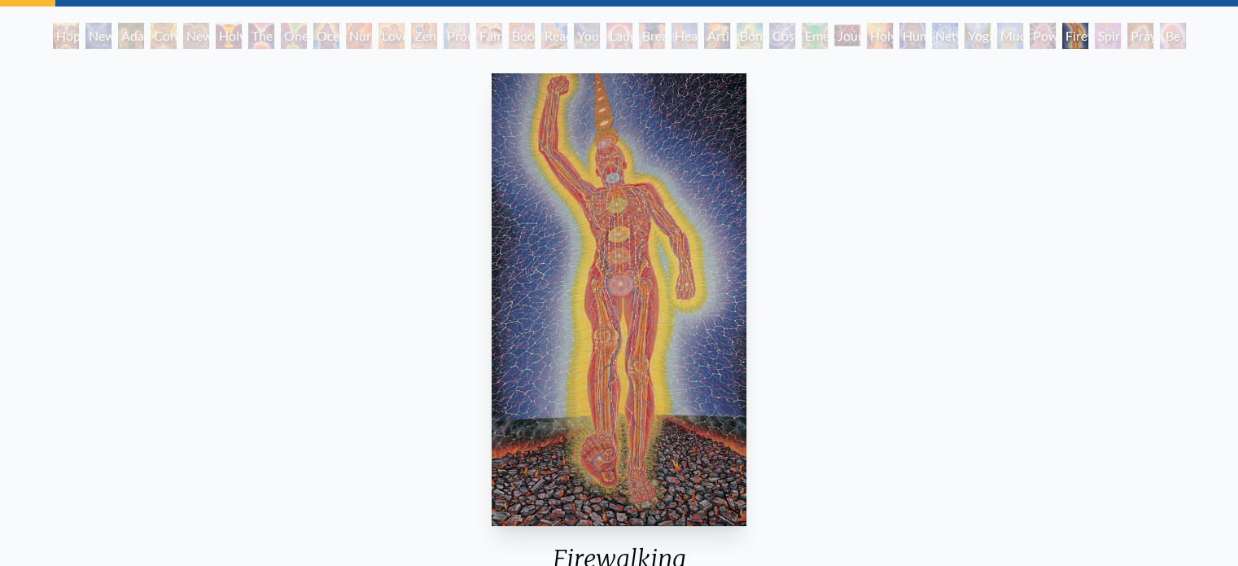
click at [1030, 34] on div "Power to the Peaceful" at bounding box center [1043, 36] width 26 height 26
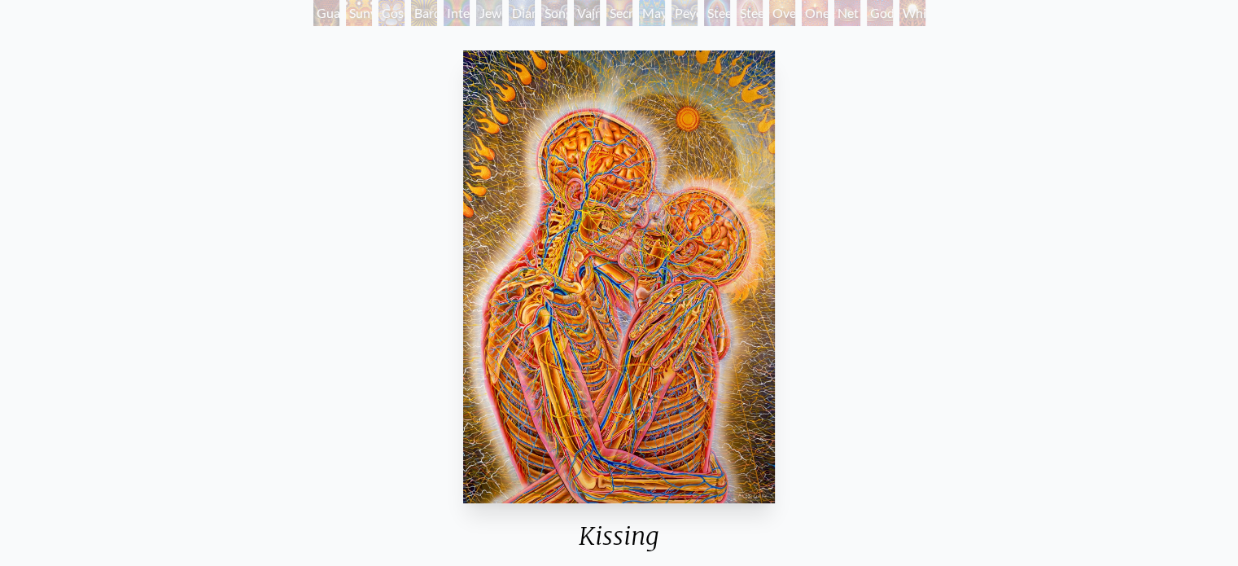
scroll to position [163, 0]
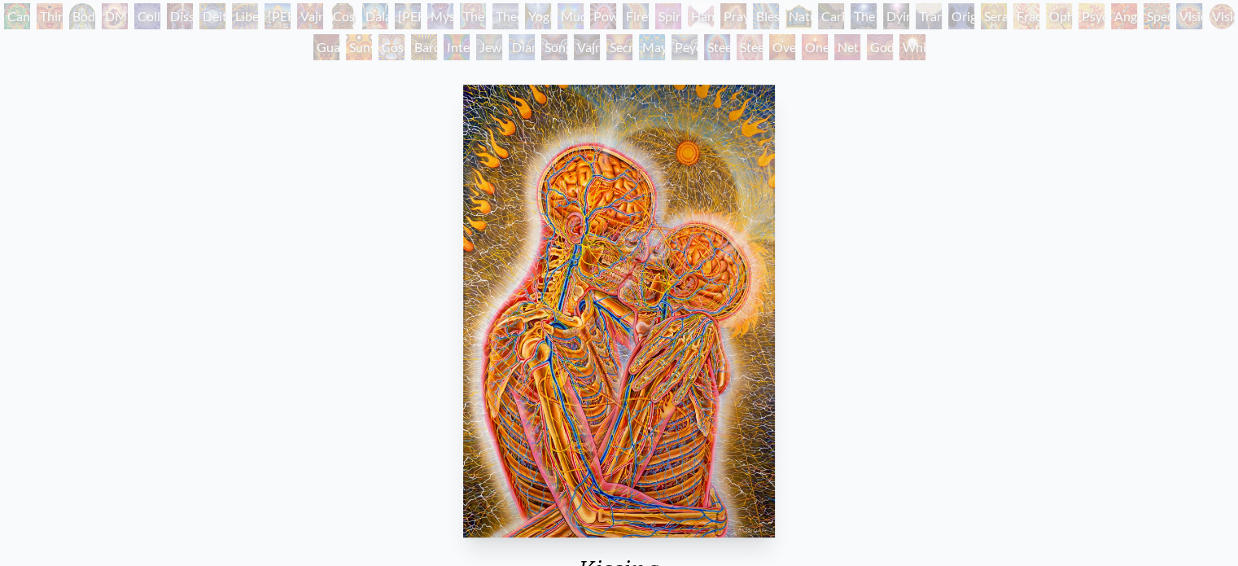
click at [7, 20] on div "[PERSON_NAME] & Eve Visionary Origin of Language Body, Mind, Spirit Contemplati…" at bounding box center [619, 3] width 1238 height 124
click at [19, 19] on div "Cannabacchus" at bounding box center [17, 16] width 26 height 26
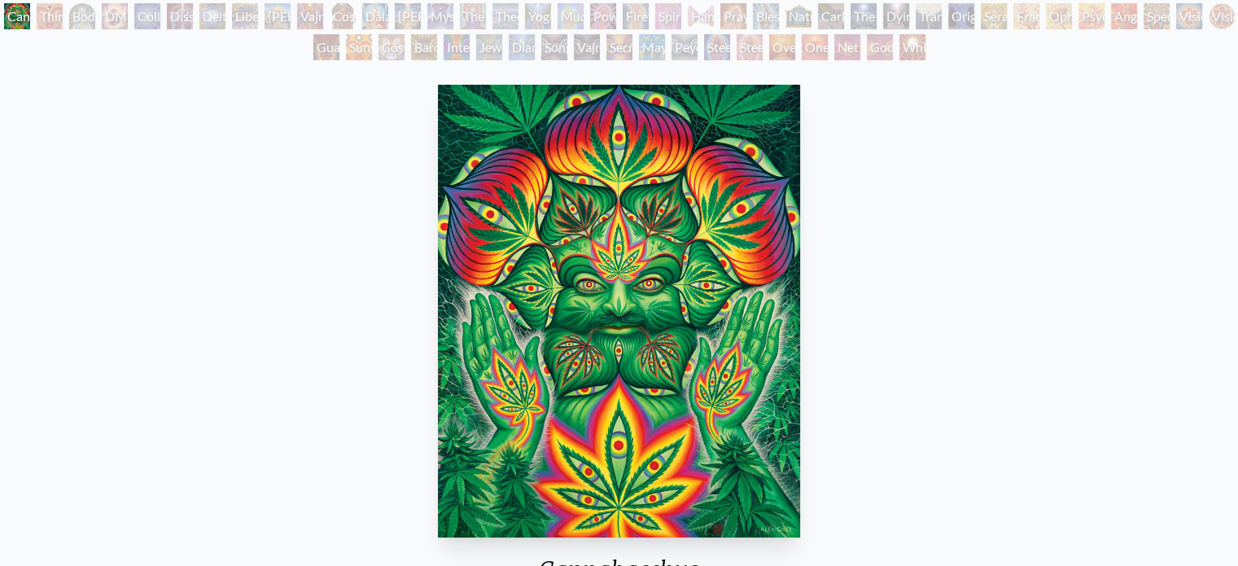
click at [124, 19] on div "DMT - The Spirit Molecule" at bounding box center [115, 16] width 26 height 26
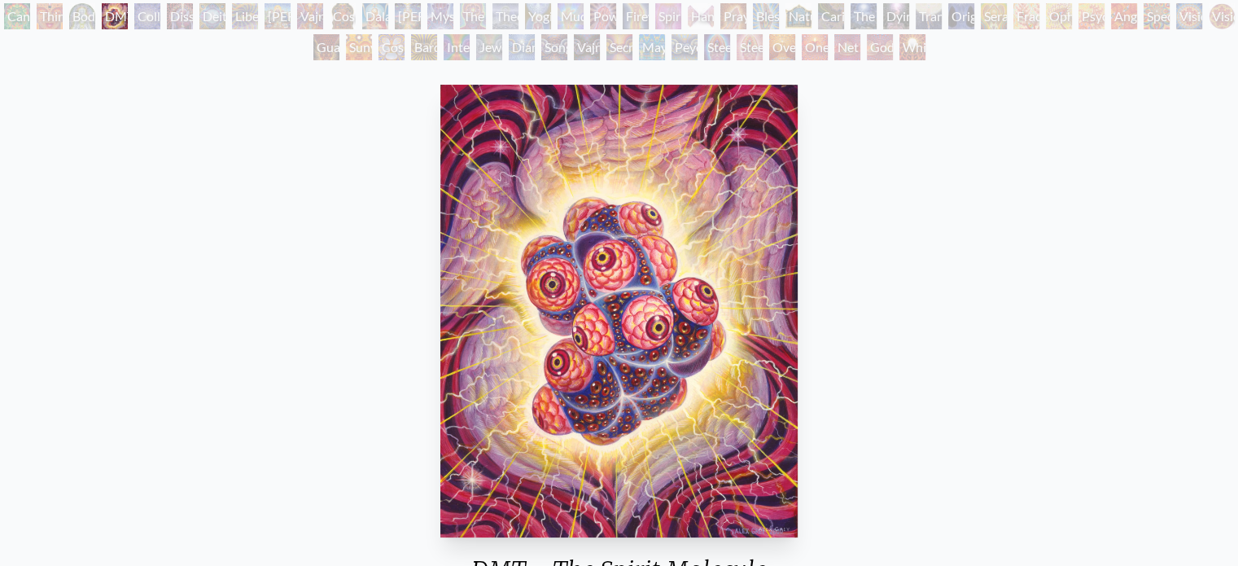
click at [258, 25] on div "Liberation Through Seeing" at bounding box center [245, 16] width 26 height 26
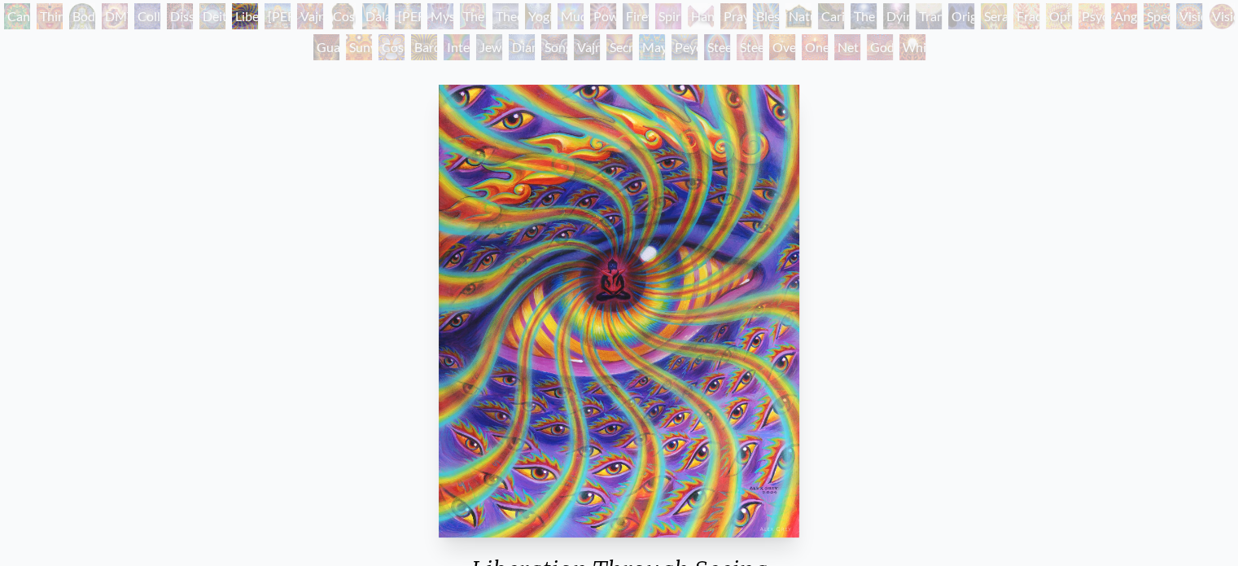
click at [480, 25] on div "The Seer" at bounding box center [473, 16] width 26 height 26
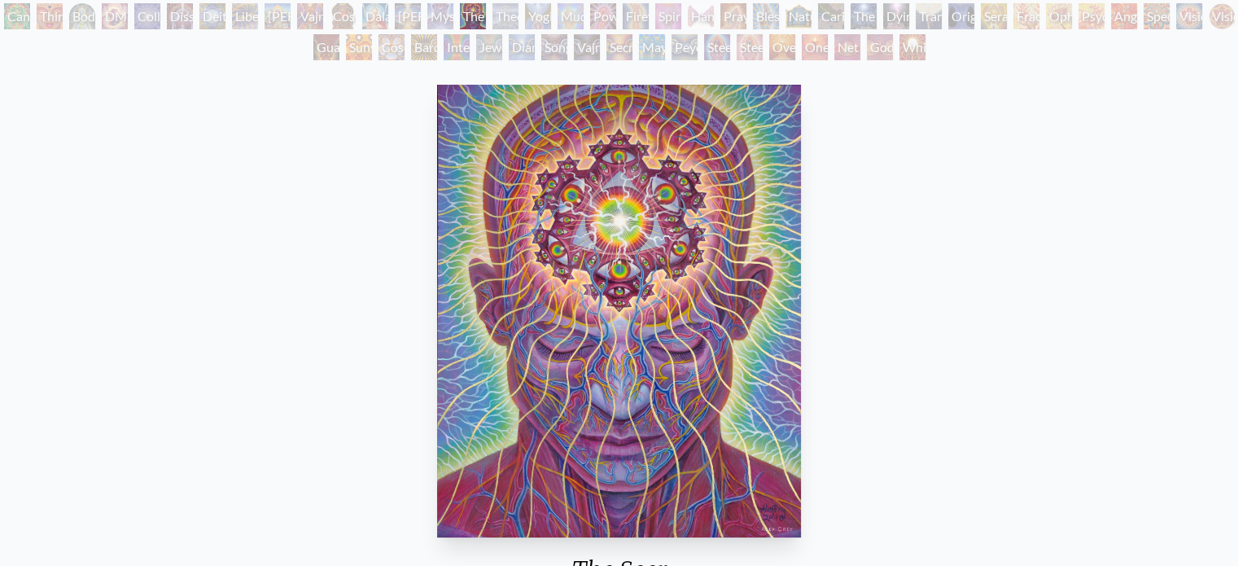
click at [409, 24] on div "[PERSON_NAME]" at bounding box center [408, 16] width 26 height 26
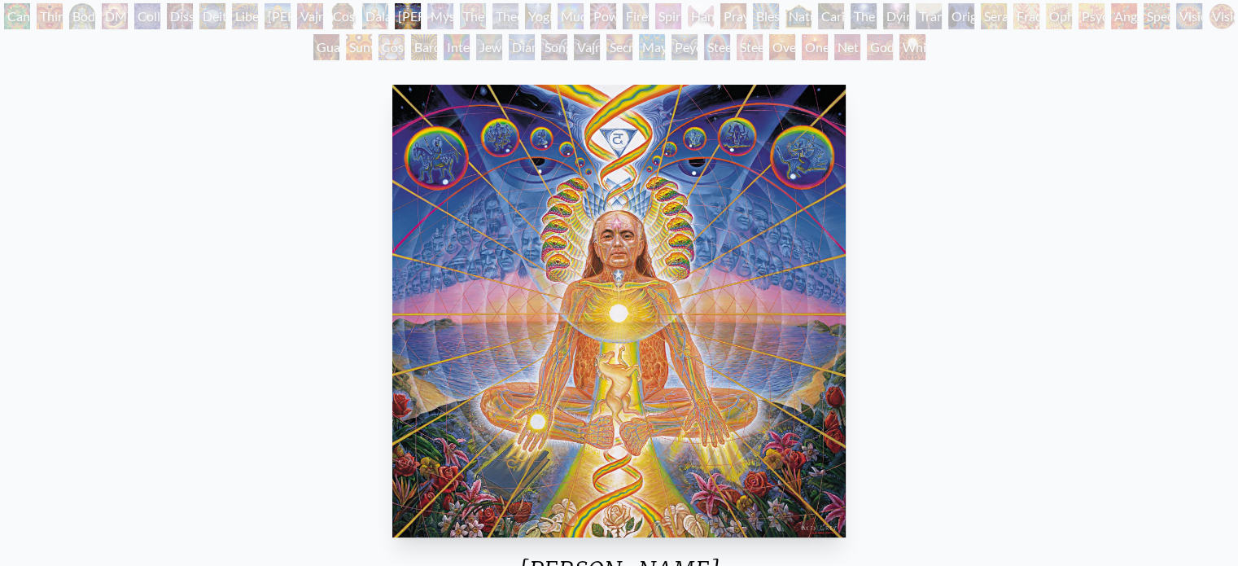
click at [551, 15] on div "Yogi & the Möbius Sphere" at bounding box center [538, 16] width 26 height 26
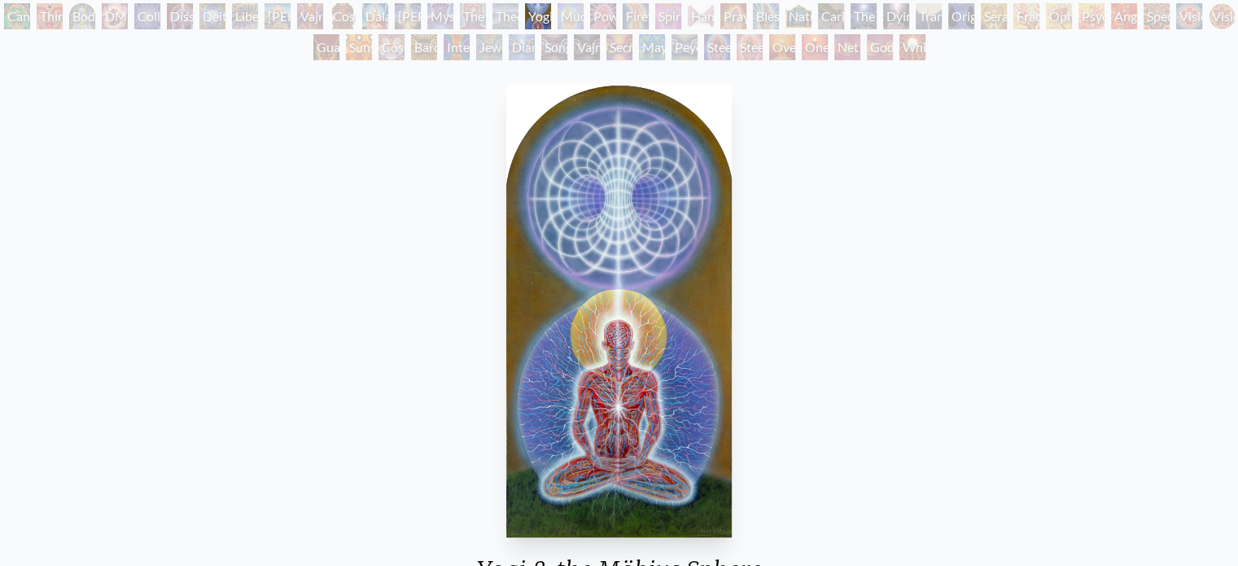
drag, startPoint x: 772, startPoint y: 9, endPoint x: 785, endPoint y: 6, distance: 13.4
click at [714, 10] on div "Hands that See" at bounding box center [701, 16] width 26 height 26
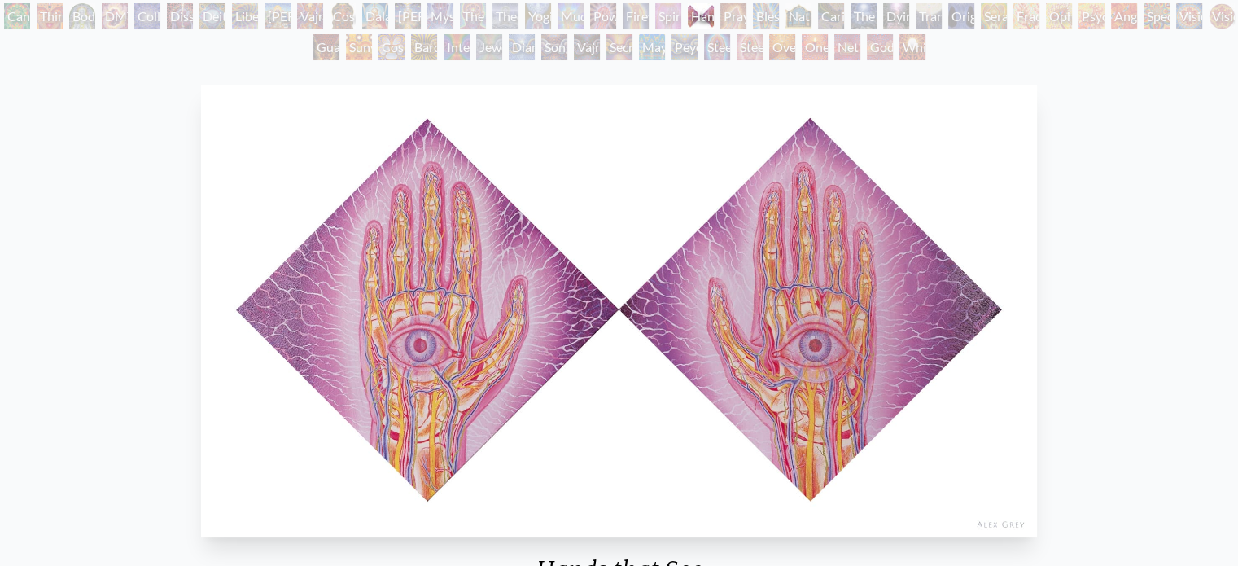
click at [811, 15] on div "Nature of Mind" at bounding box center [798, 16] width 26 height 26
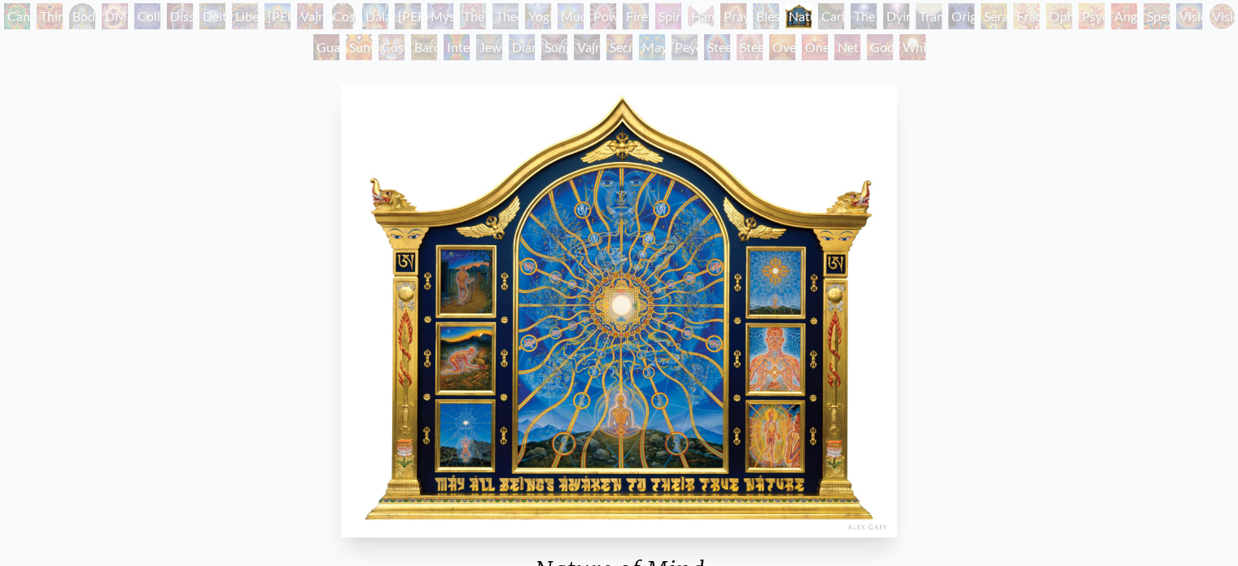
click at [942, 16] on div "Transfiguration" at bounding box center [929, 16] width 26 height 26
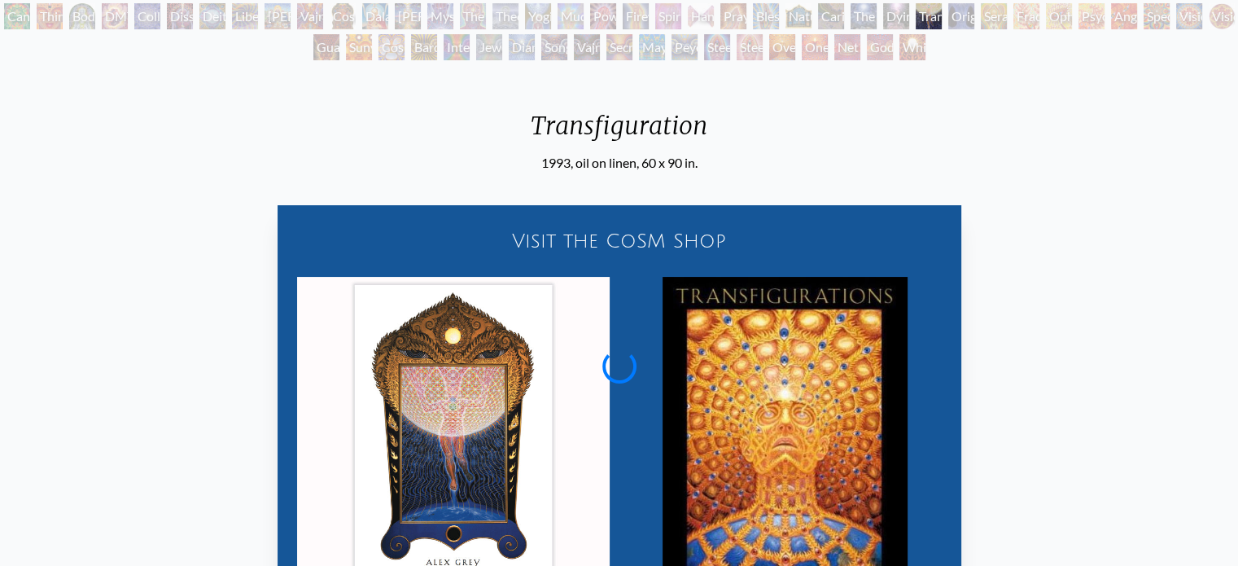
click at [743, 55] on div "Steeplehead 2" at bounding box center [750, 47] width 26 height 26
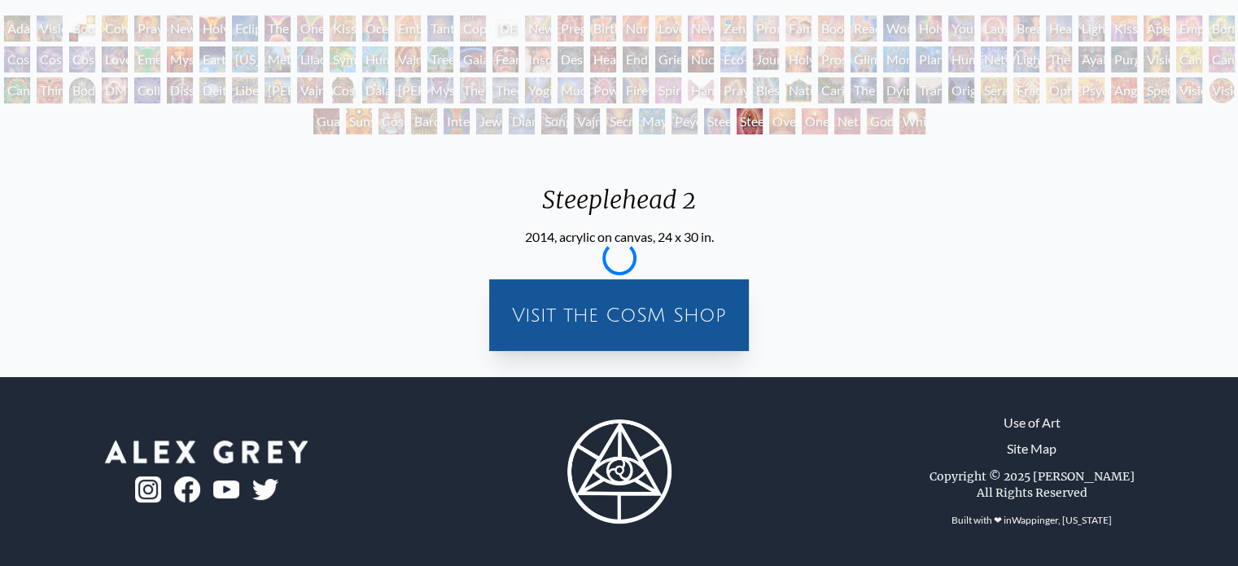
scroll to position [87, 0]
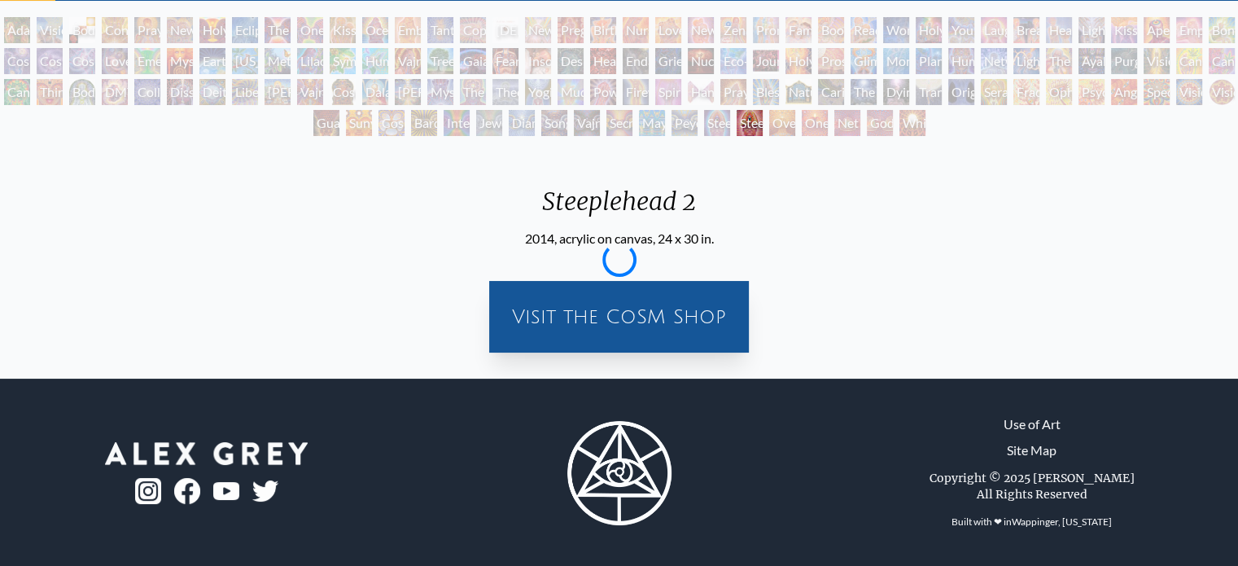
click at [554, 82] on div "[PERSON_NAME] & Eve Visionary Origin of Language Body, Mind, Spirit Contemplati…" at bounding box center [619, 79] width 1238 height 124
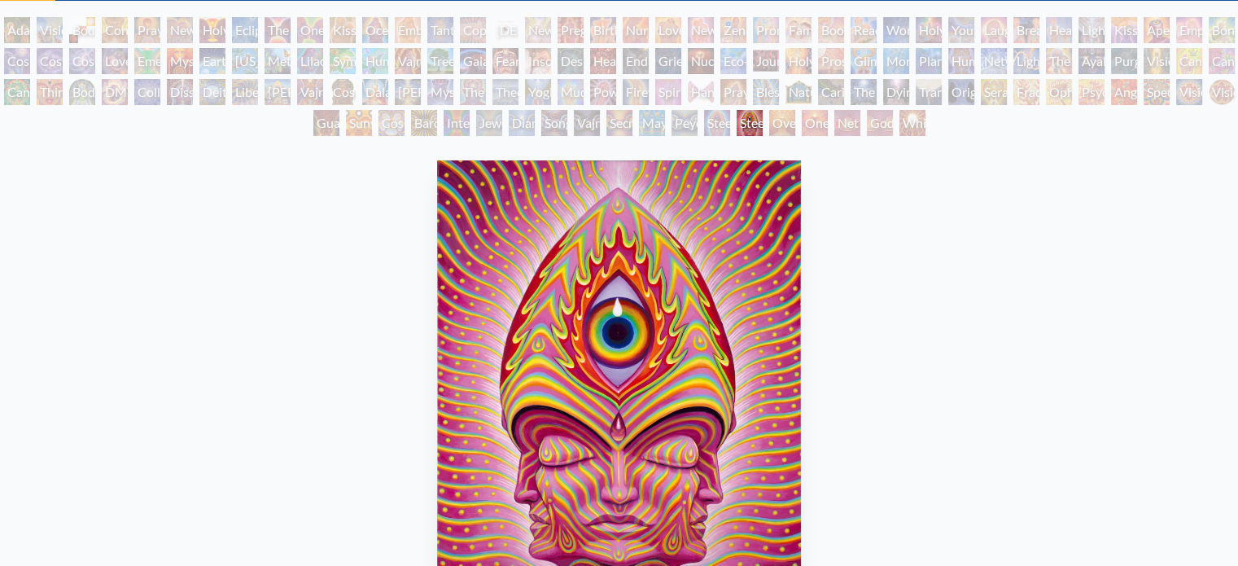
click at [518, 72] on div "Fear" at bounding box center [505, 61] width 26 height 26
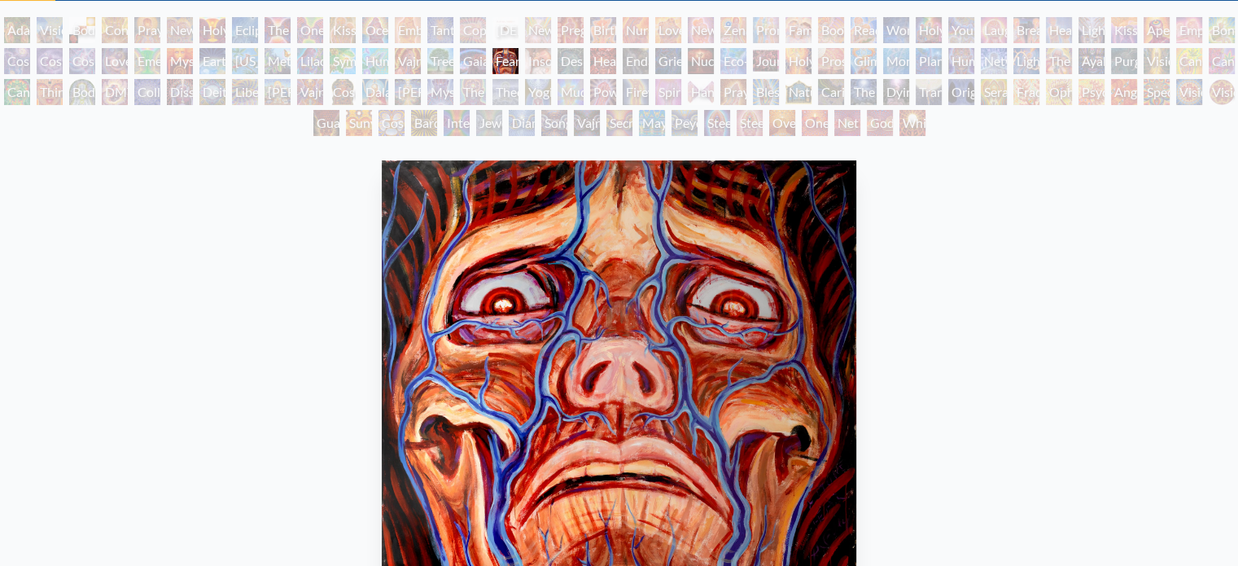
click at [417, 79] on div "[PERSON_NAME]" at bounding box center [408, 92] width 26 height 26
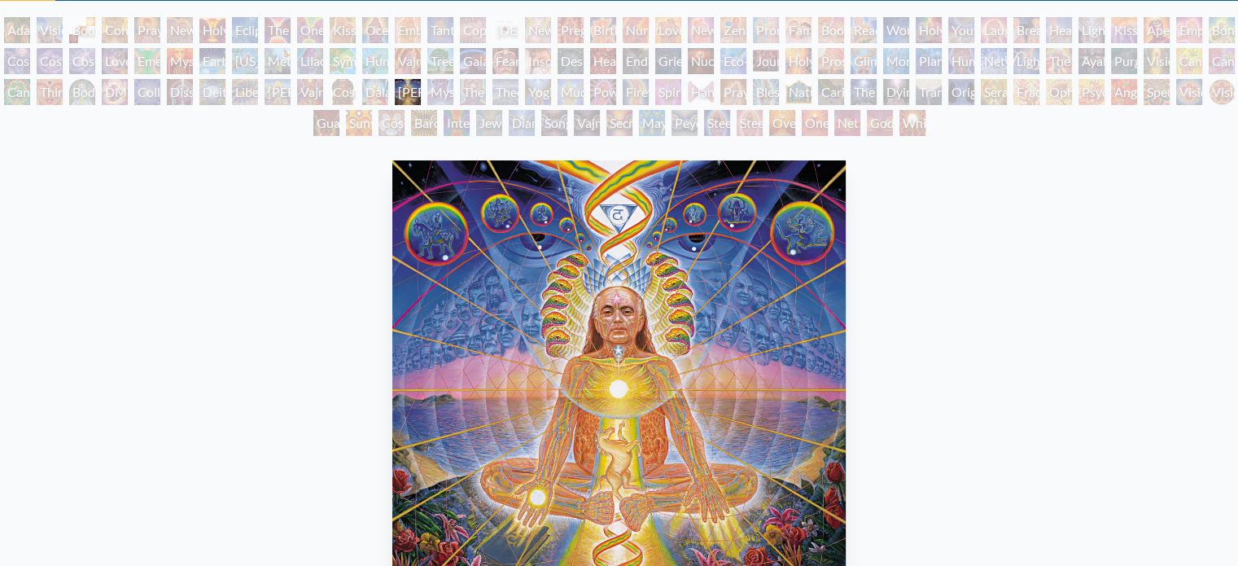
click at [338, 64] on div "Symbiosis: Gall Wasp & Oak Tree" at bounding box center [343, 61] width 26 height 26
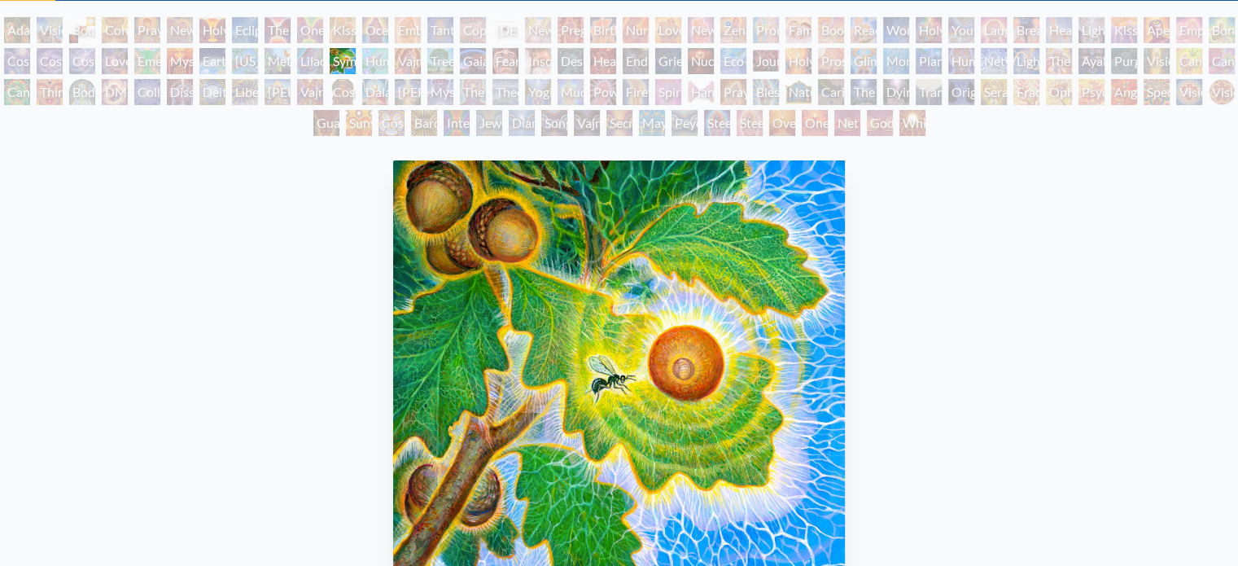
click at [247, 58] on div "[US_STATE] Song" at bounding box center [245, 61] width 26 height 26
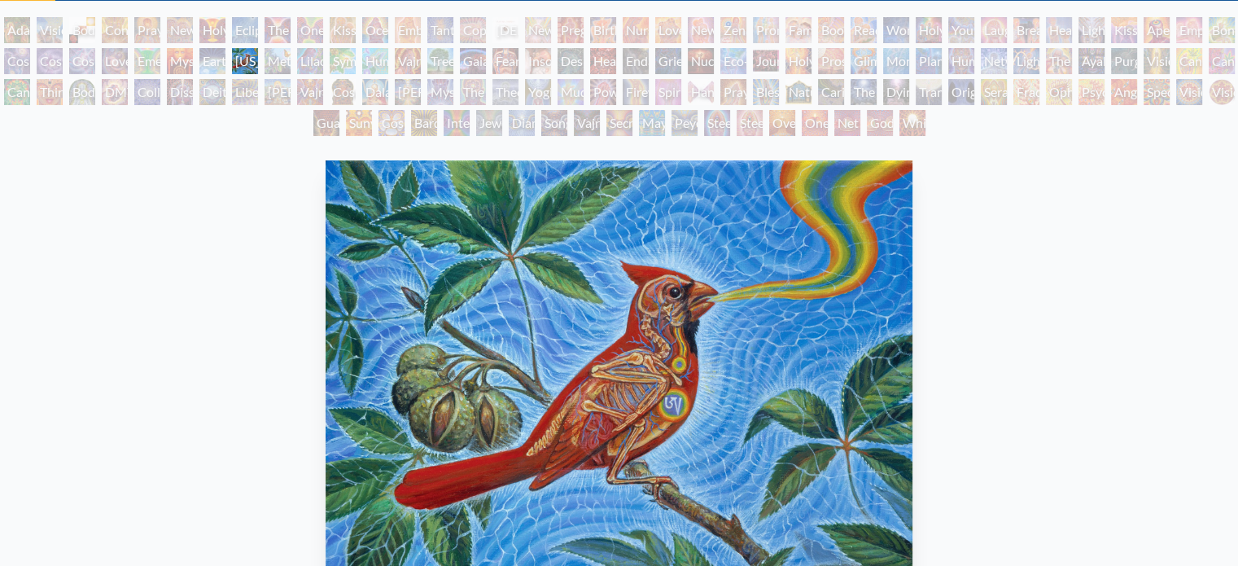
click at [752, 77] on div "[PERSON_NAME] & Eve Visionary Origin of Language Body, Mind, Spirit Contemplati…" at bounding box center [619, 79] width 1238 height 124
click at [769, 63] on div "Journey of the Wounded Healer" at bounding box center [766, 61] width 26 height 26
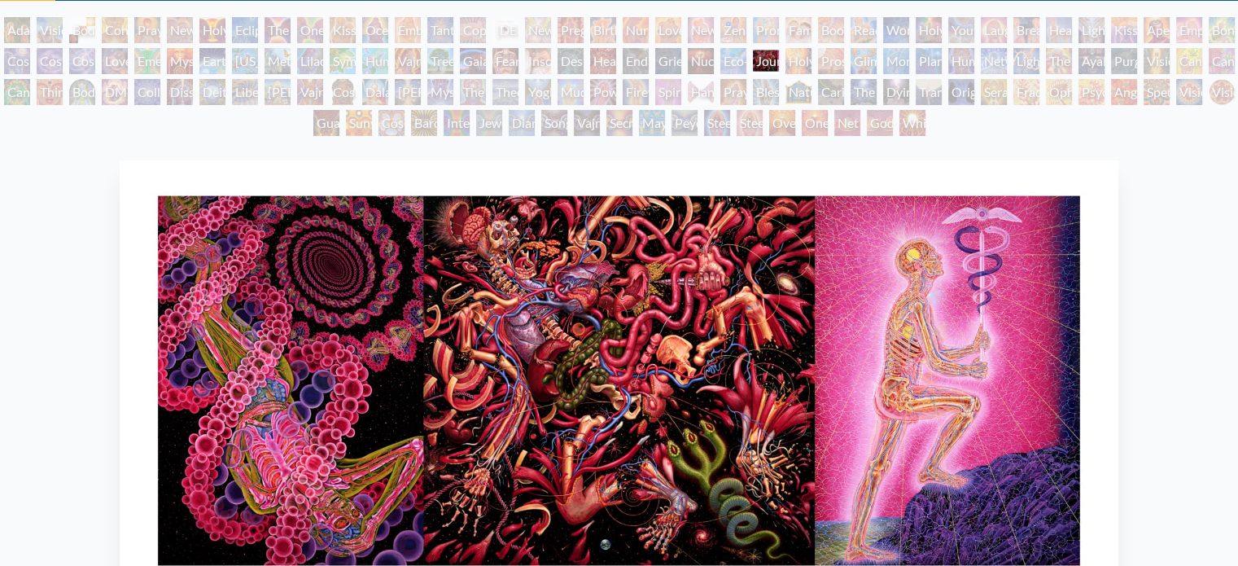
click at [837, 117] on div "Net of Being" at bounding box center [847, 123] width 26 height 26
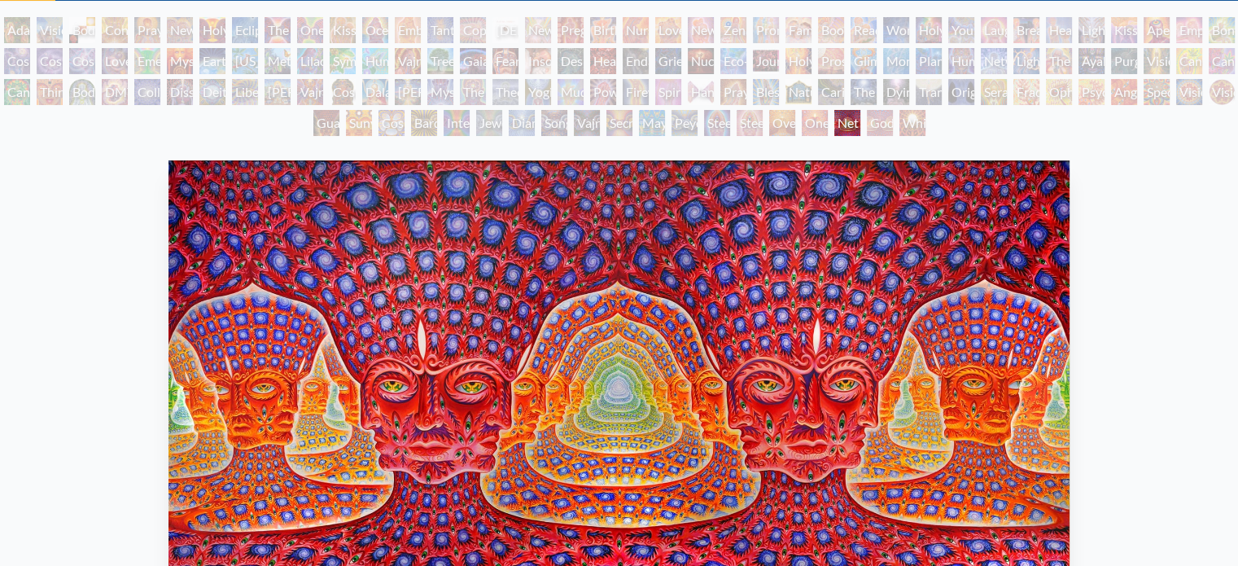
click at [877, 99] on div "The Soul Finds It's Way" at bounding box center [863, 92] width 26 height 26
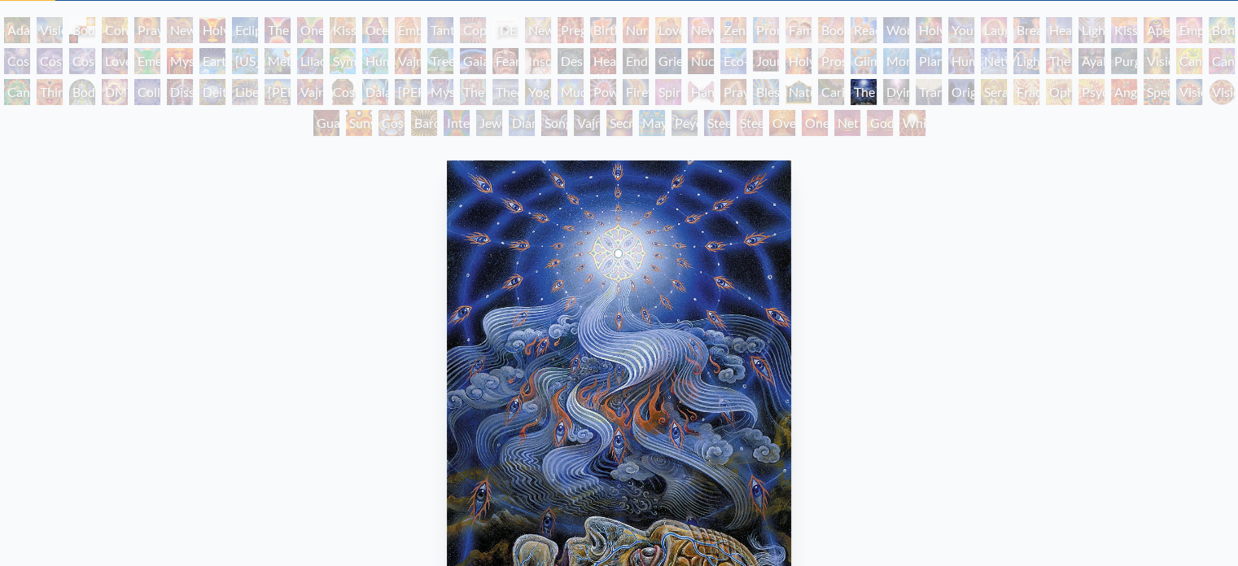
click at [616, 101] on div "[PERSON_NAME] & Eve Visionary Origin of Language Body, Mind, Spirit Contemplati…" at bounding box center [619, 79] width 1238 height 124
click at [610, 94] on div "Power to the Peaceful" at bounding box center [603, 92] width 26 height 26
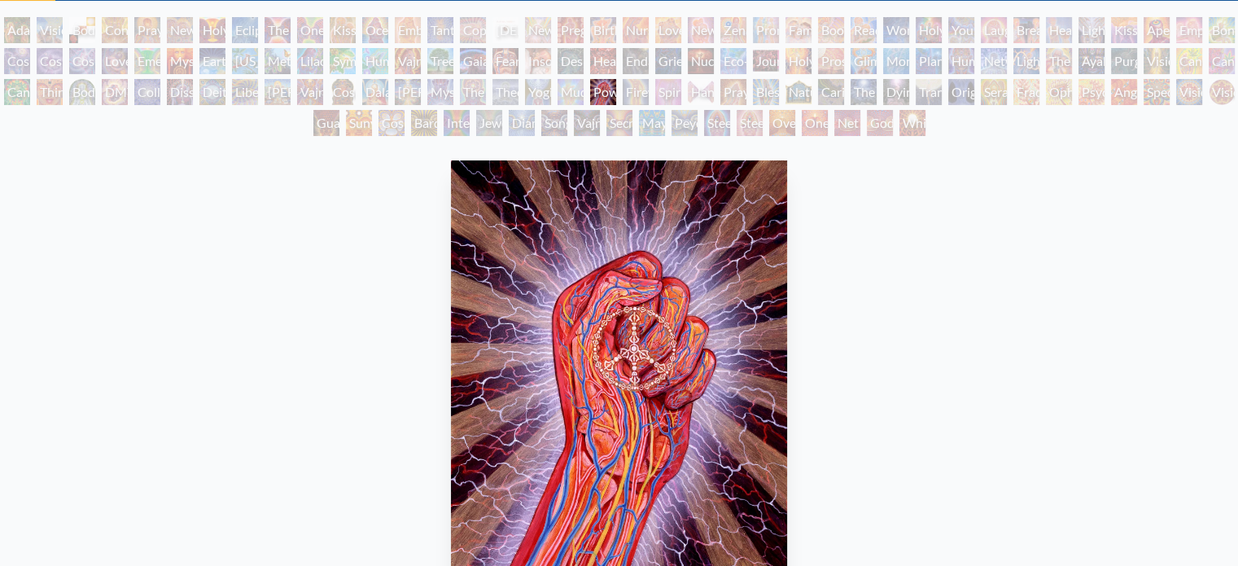
click at [576, 110] on div "Vajra Being" at bounding box center [587, 123] width 26 height 26
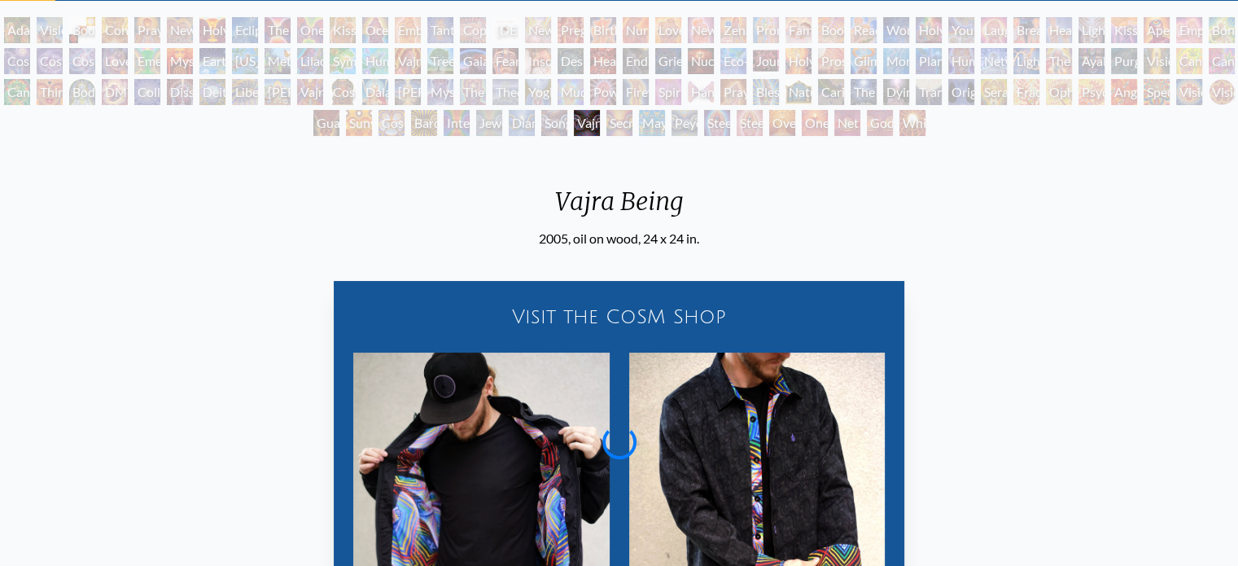
click at [490, 85] on div "[PERSON_NAME] & Eve Visionary Origin of Language Body, Mind, Spirit Contemplati…" at bounding box center [619, 79] width 1238 height 124
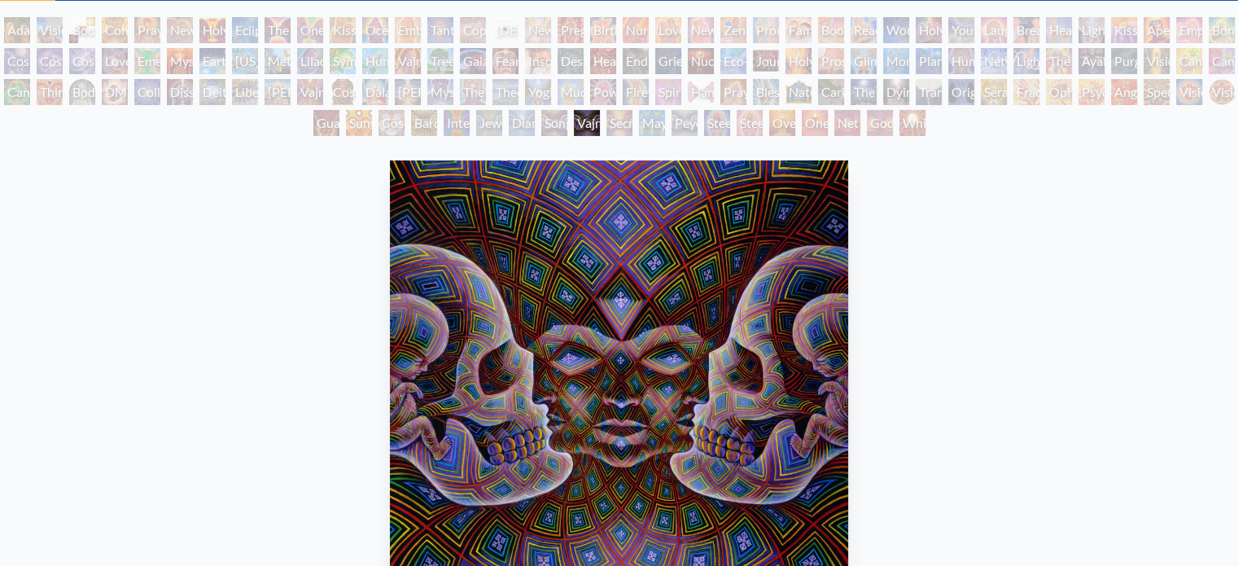
click at [1039, 81] on div "Fractal Eyes" at bounding box center [1026, 92] width 26 height 26
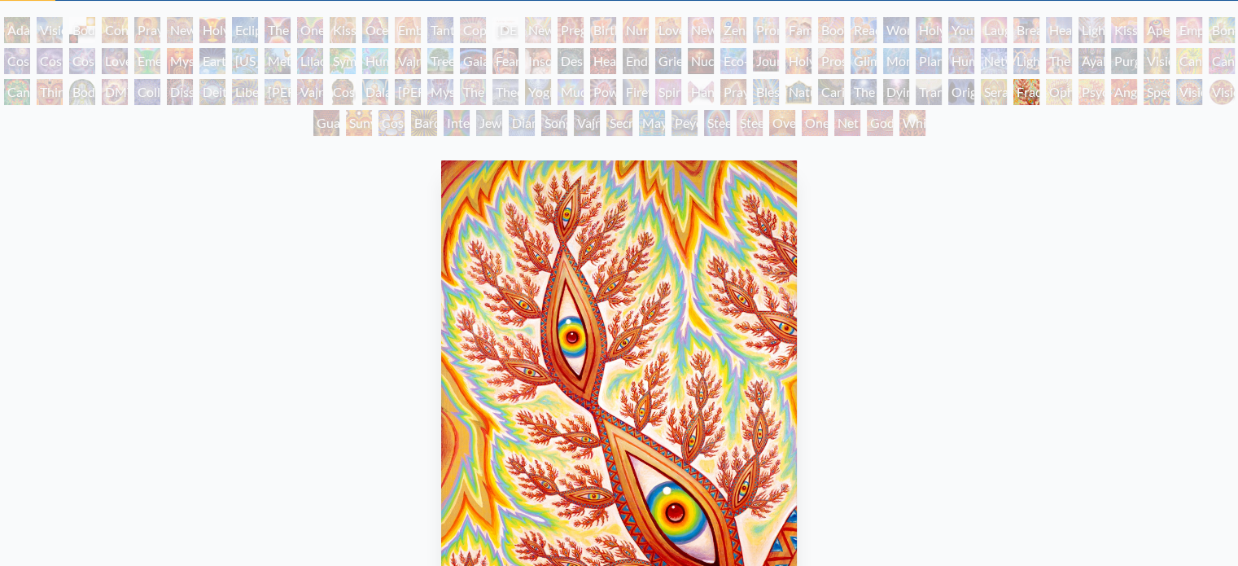
click at [1039, 58] on div "Lightworker" at bounding box center [1026, 61] width 26 height 26
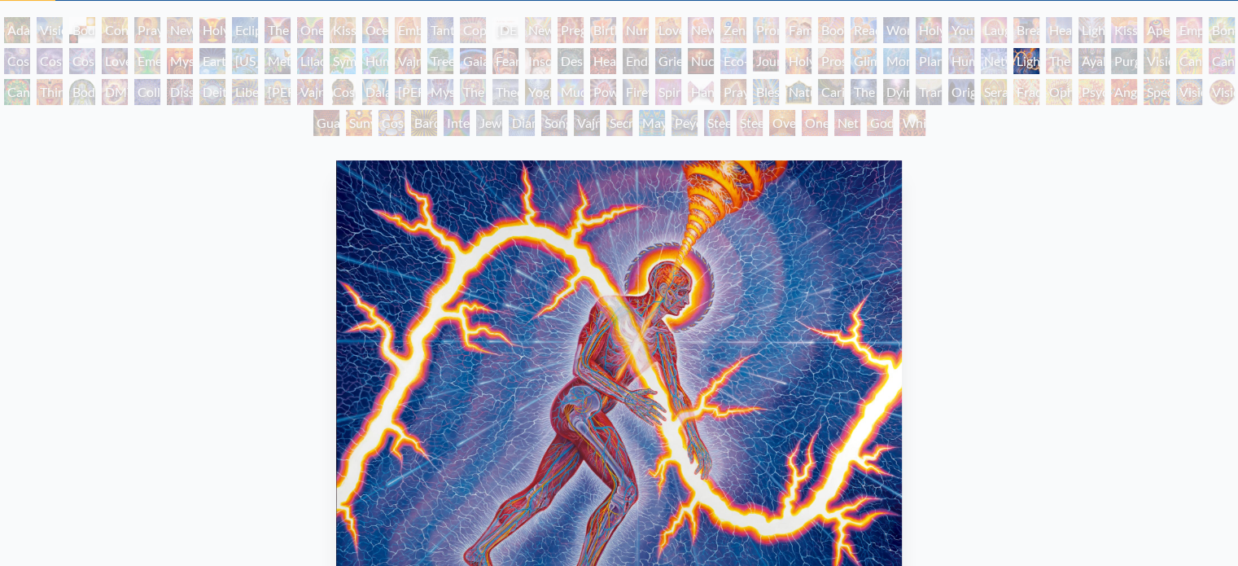
click at [1069, 32] on div "Healing" at bounding box center [1059, 30] width 26 height 26
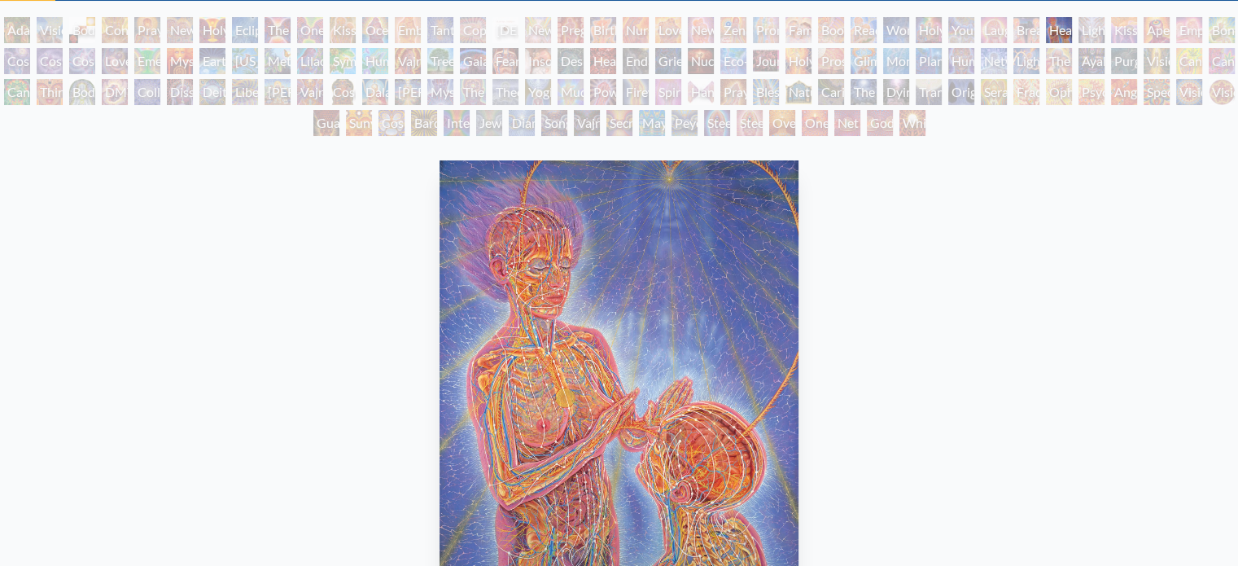
click at [998, 20] on div "Laughing Man" at bounding box center [994, 30] width 26 height 26
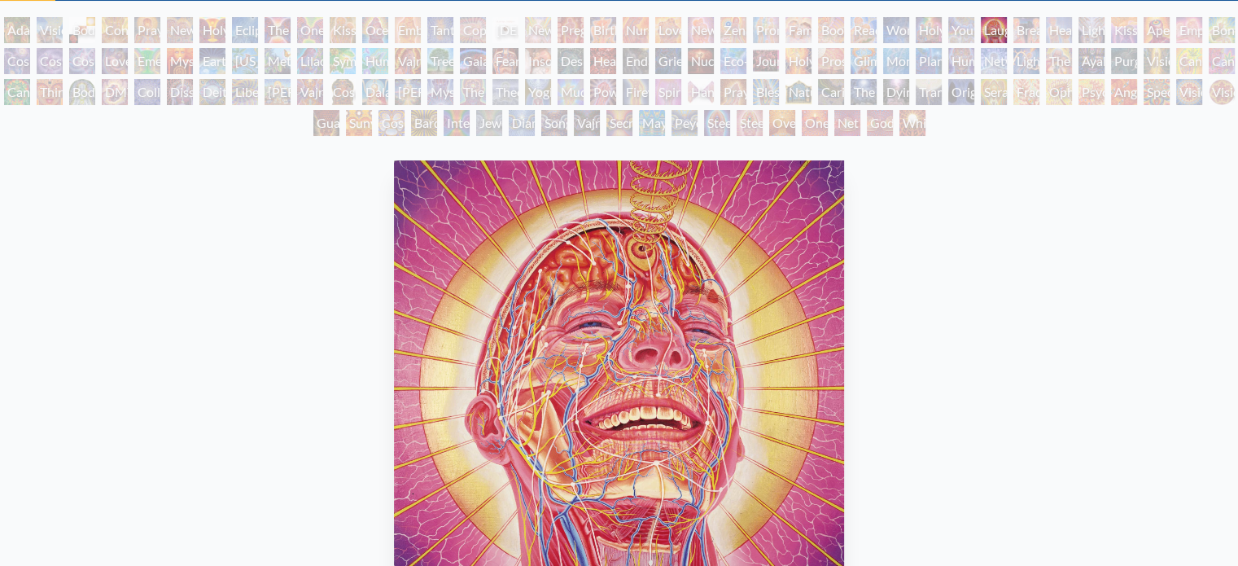
click at [837, 44] on div "[PERSON_NAME] & Eve Visionary Origin of Language Body, Mind, Spirit Contemplati…" at bounding box center [619, 79] width 1238 height 124
click at [835, 35] on div "Boo-boo" at bounding box center [831, 30] width 26 height 26
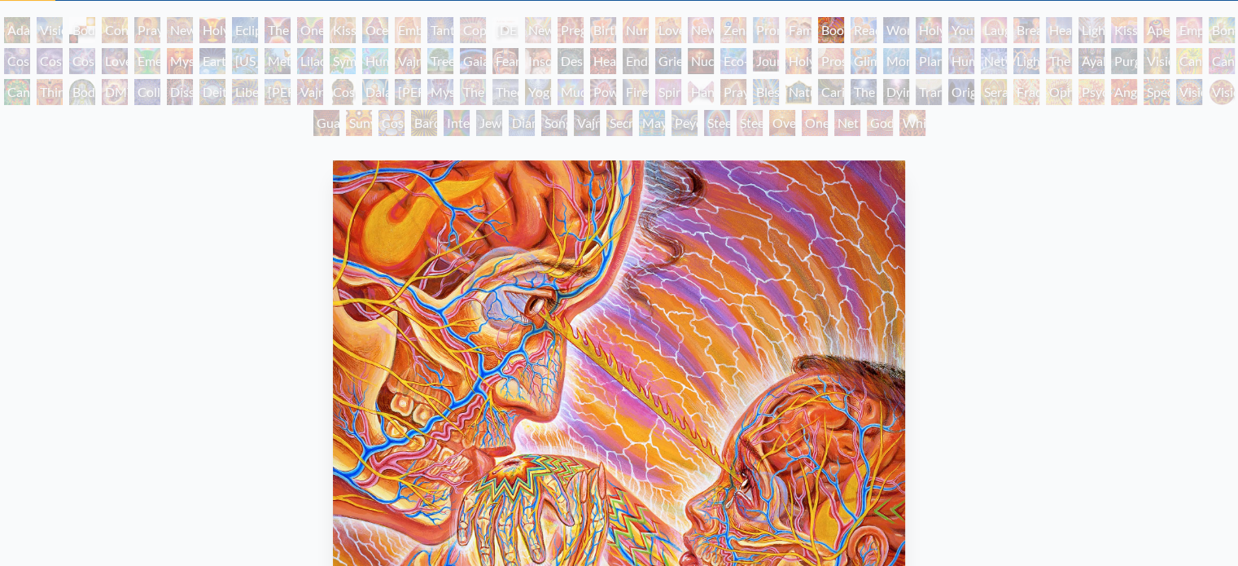
click at [397, 50] on div "Vajra Horse" at bounding box center [408, 61] width 26 height 26
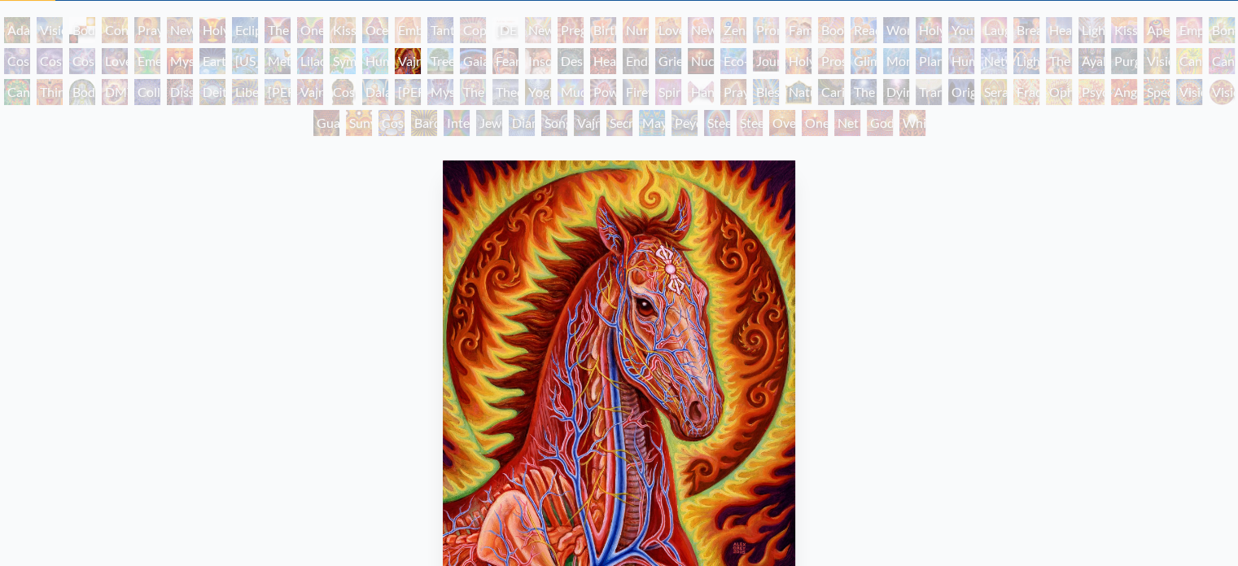
click at [204, 63] on div "[PERSON_NAME] & Eve Visionary Origin of Language Body, Mind, Spirit Contemplati…" at bounding box center [619, 79] width 1238 height 124
click at [160, 50] on div "Emerald Grail" at bounding box center [147, 61] width 26 height 26
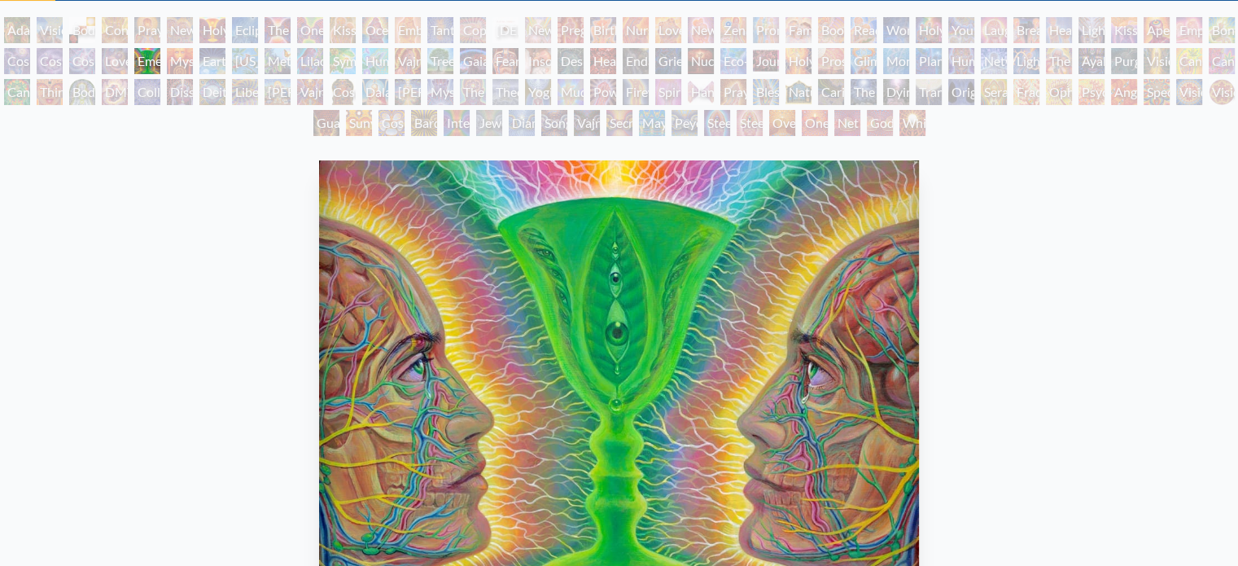
click at [111, 50] on div "Love is a Cosmic Force" at bounding box center [115, 61] width 26 height 26
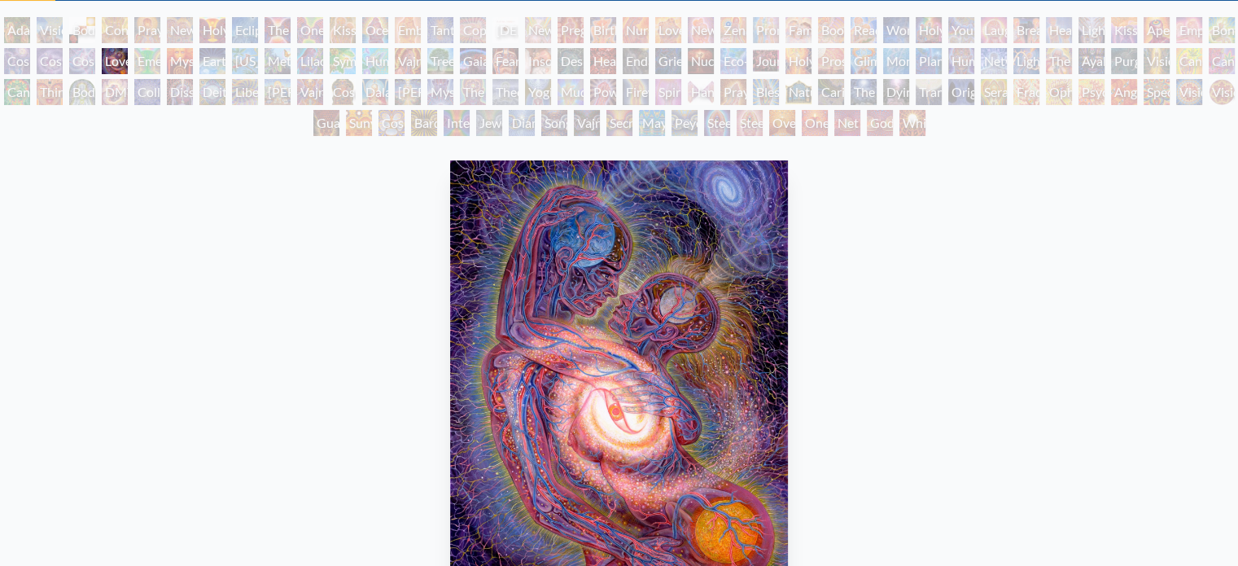
click at [258, 97] on div "Liberation Through Seeing" at bounding box center [245, 92] width 26 height 26
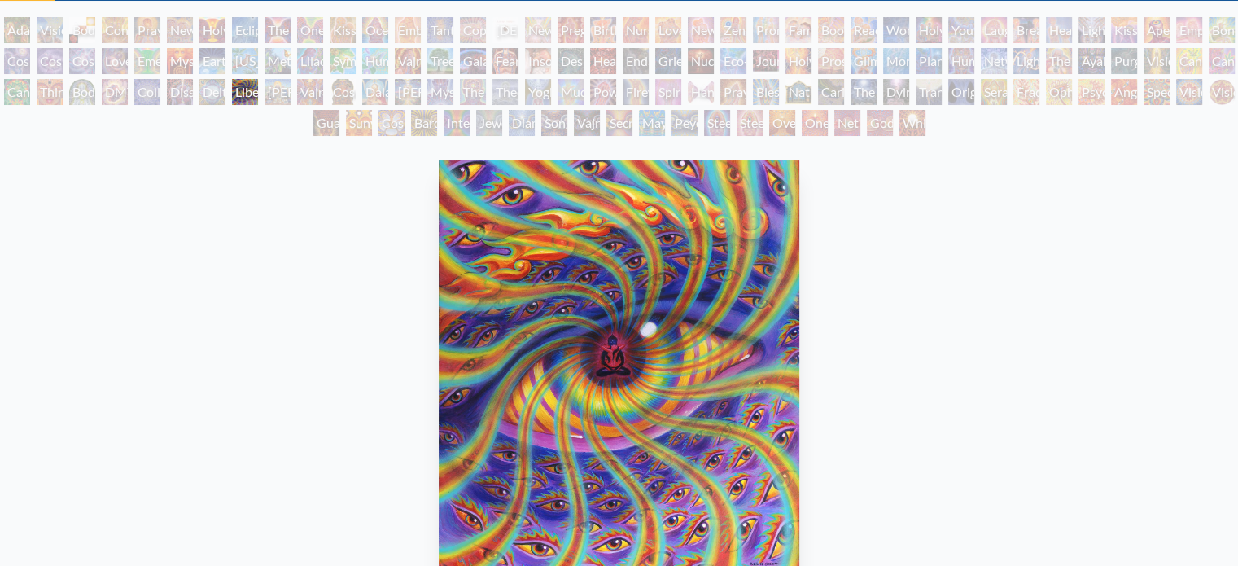
click at [600, 116] on div "Vajra Being" at bounding box center [587, 123] width 26 height 26
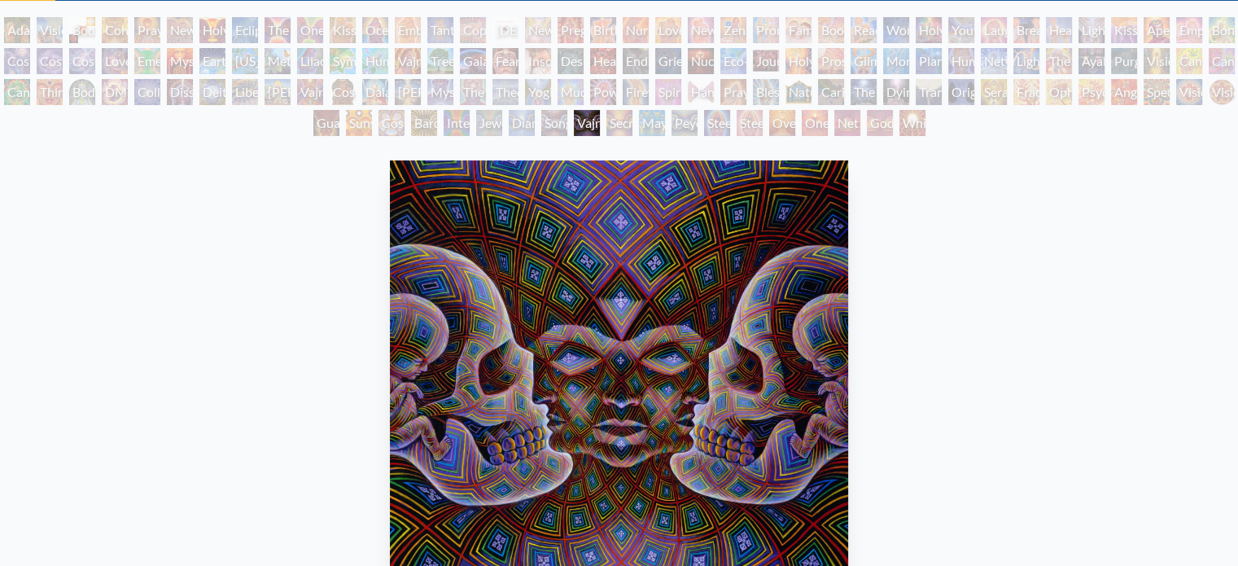
click at [714, 68] on div "Nuclear Crucifixion" at bounding box center [701, 61] width 26 height 26
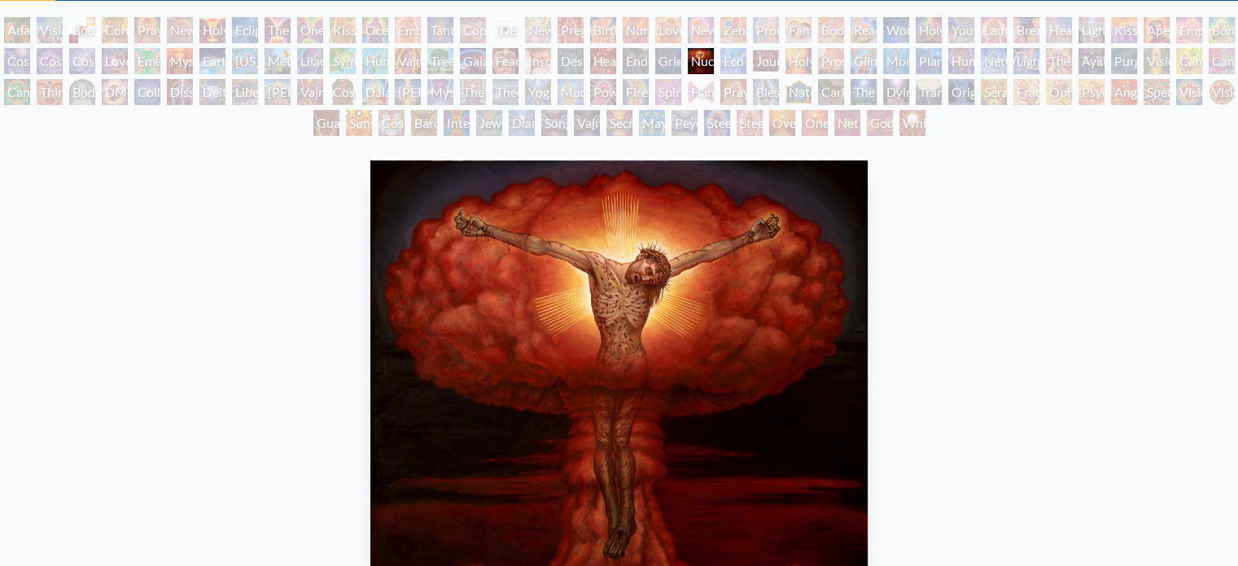
click at [877, 58] on div "Glimpsing the Empyrean" at bounding box center [863, 61] width 26 height 26
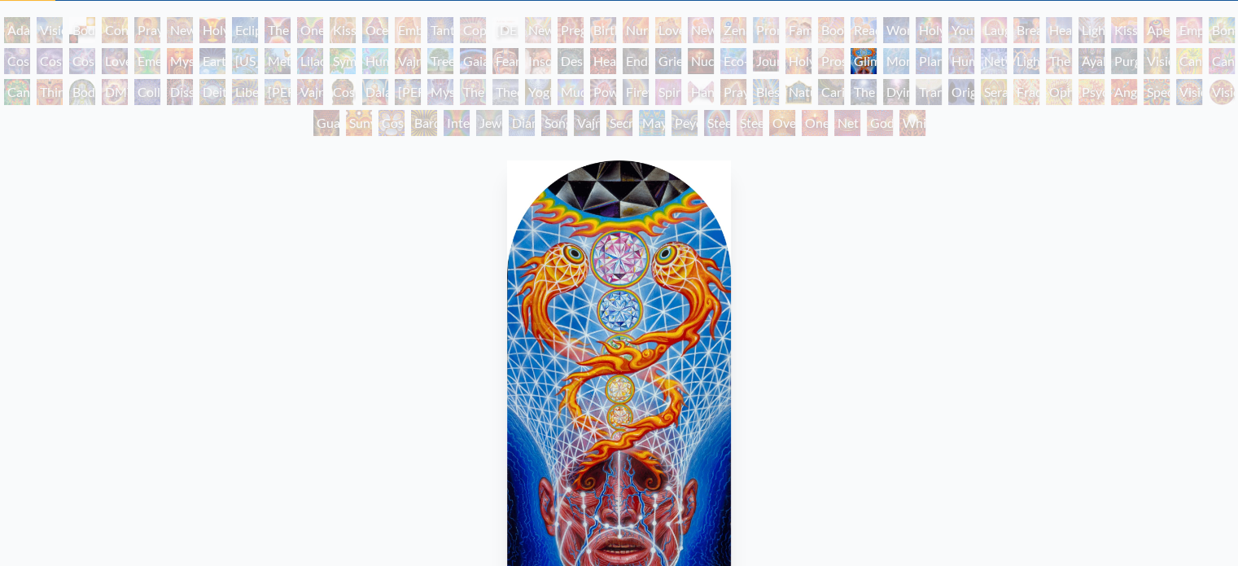
click at [1121, 64] on div "[PERSON_NAME] & Eve Visionary Origin of Language Body, Mind, Spirit Contemplati…" at bounding box center [619, 79] width 1238 height 124
click at [1078, 29] on div "[PERSON_NAME] & Eve Visionary Origin of Language Body, Mind, Spirit Contemplati…" at bounding box center [619, 79] width 1238 height 124
click at [834, 37] on div "Boo-boo" at bounding box center [831, 30] width 26 height 26
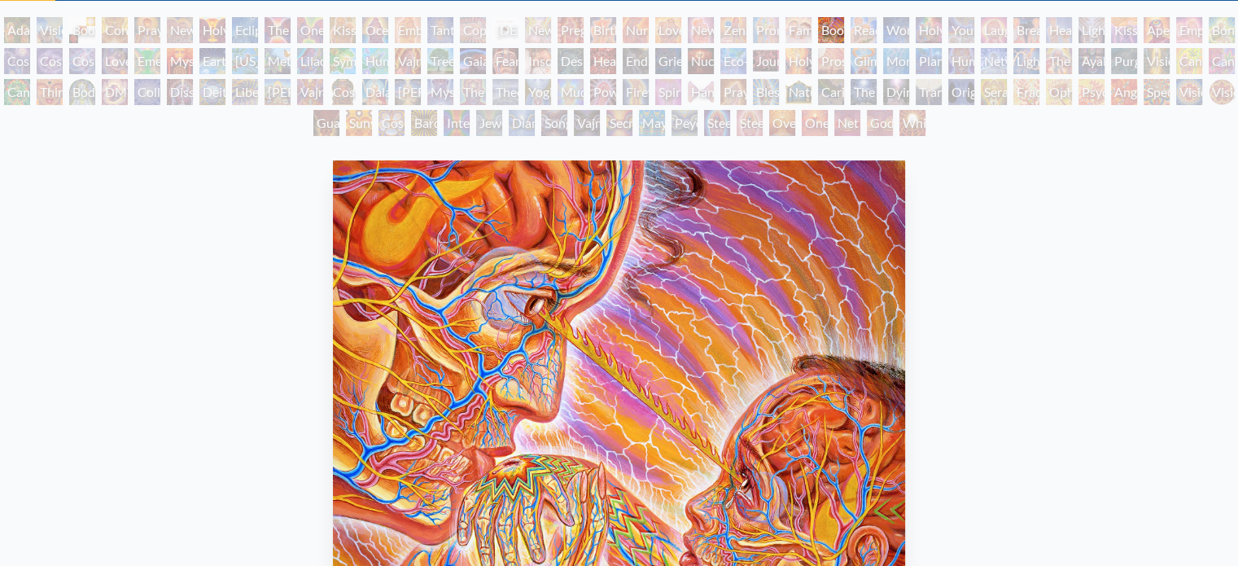
click at [974, 36] on div "Young & Old" at bounding box center [961, 30] width 26 height 26
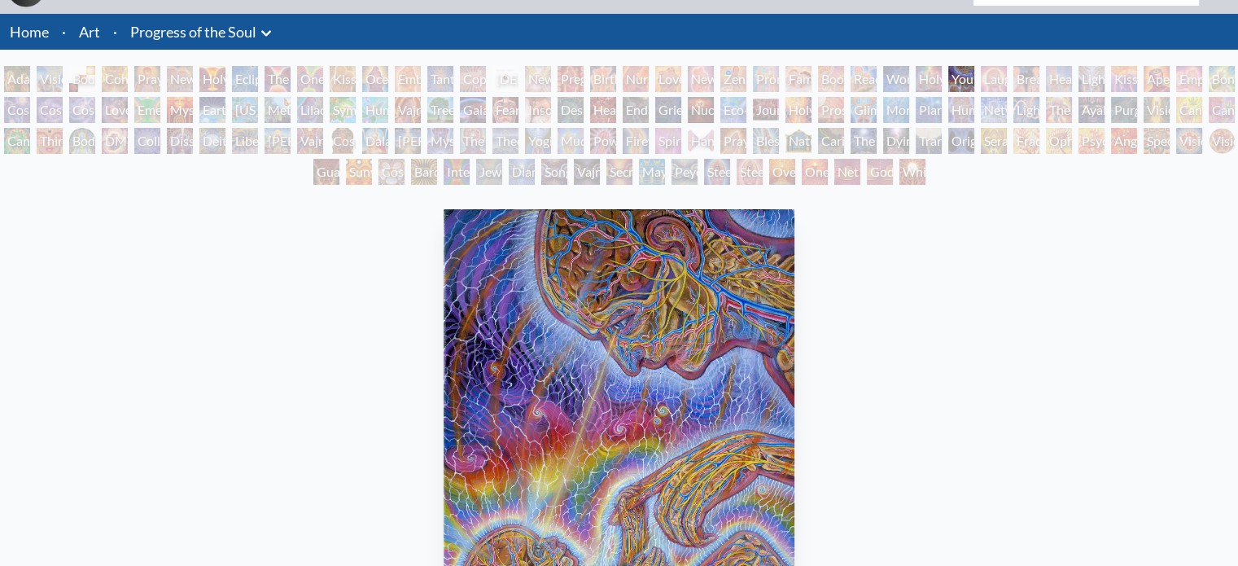
scroll to position [6, 0]
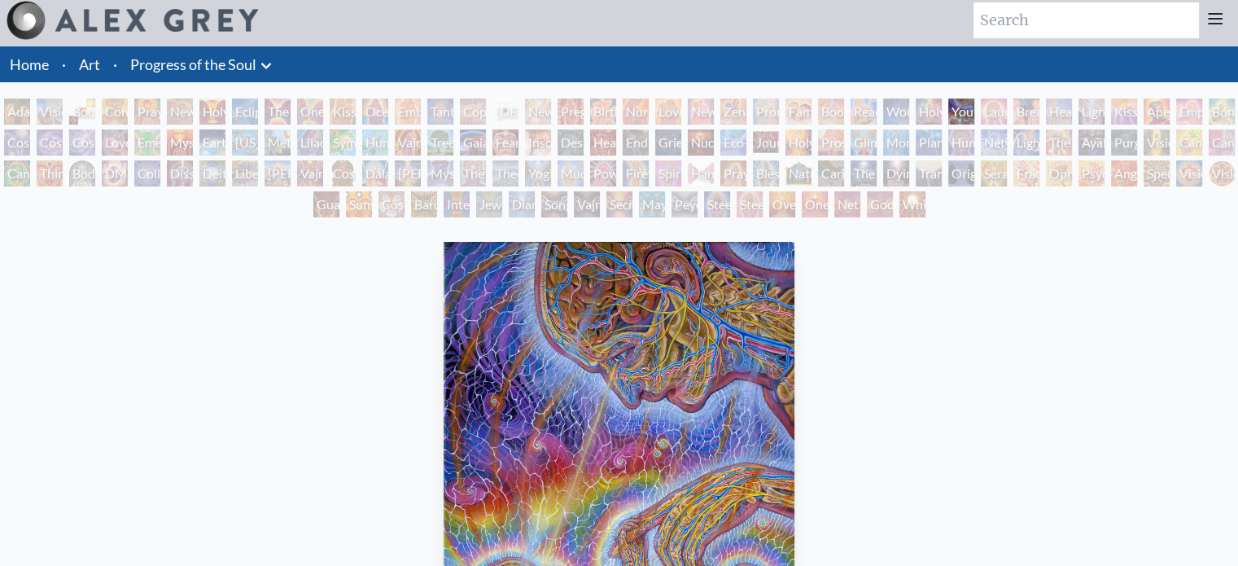
click at [1084, 125] on div "[PERSON_NAME] & Eve Visionary Origin of Language Body, Mind, Spirit Contemplati…" at bounding box center [619, 160] width 1238 height 124
click at [1039, 140] on div "Lightworker" at bounding box center [1026, 142] width 26 height 26
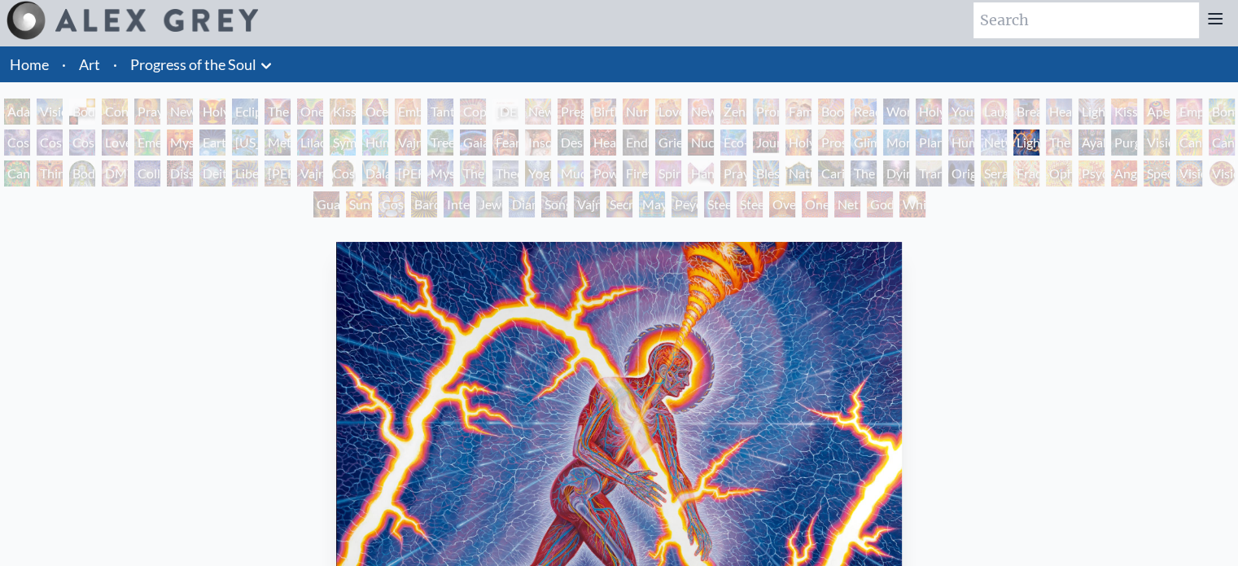
click at [742, 143] on div "Eco-Atlas" at bounding box center [733, 142] width 26 height 26
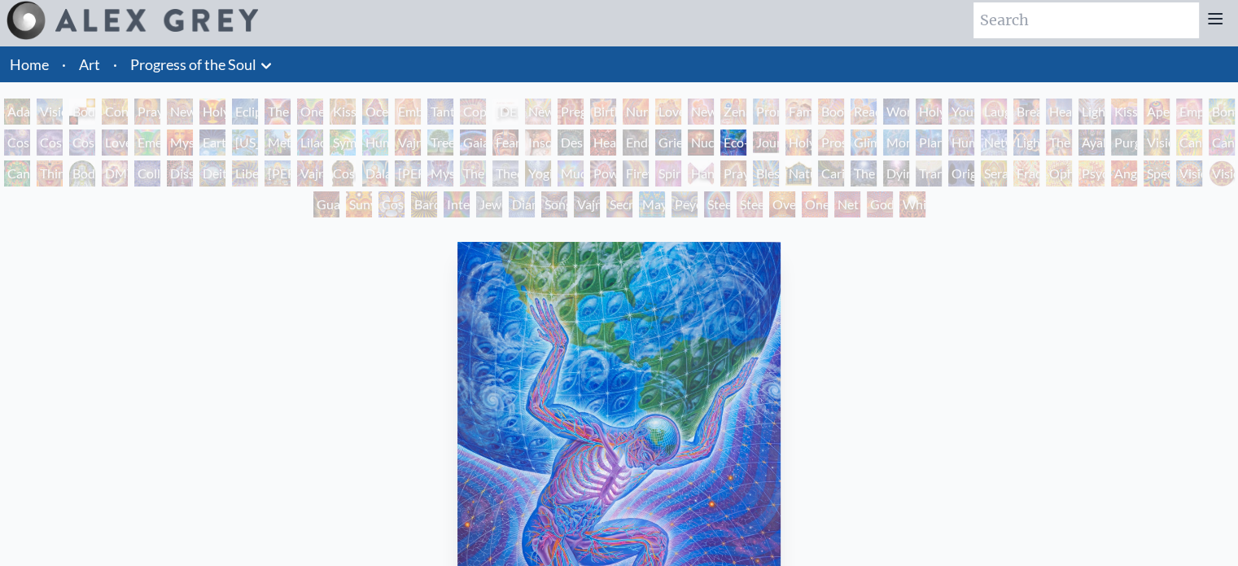
click at [511, 106] on div "[DEMOGRAPHIC_DATA] Embryo" at bounding box center [505, 111] width 26 height 26
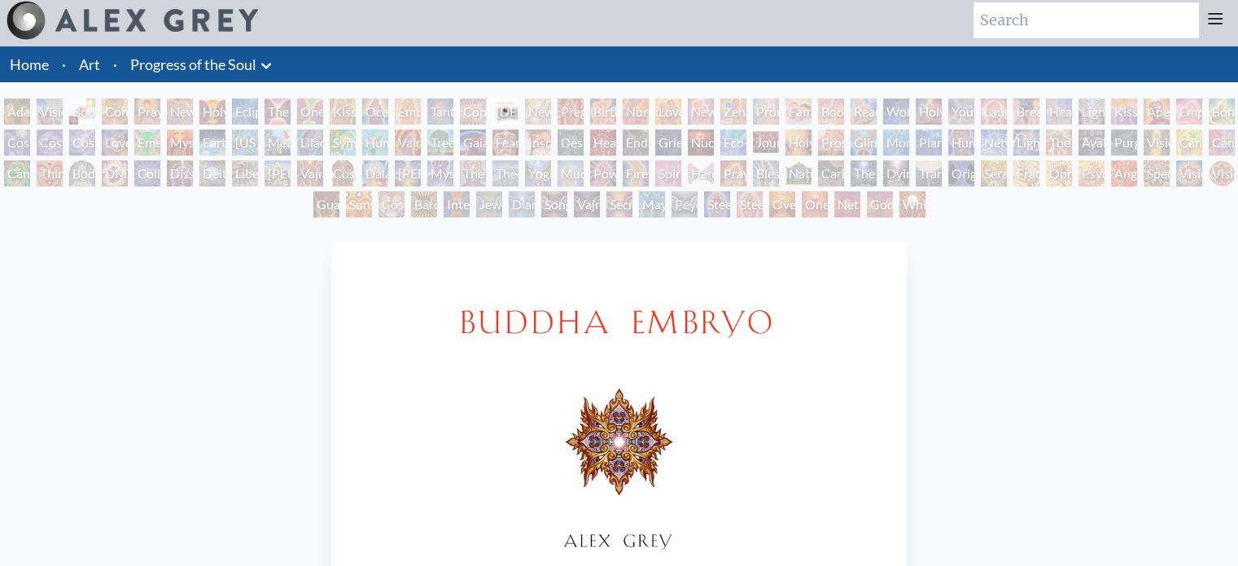
click at [276, 126] on div "[PERSON_NAME] & Eve Visionary Origin of Language Body, Mind, Spirit Contemplati…" at bounding box center [619, 160] width 1238 height 124
click at [225, 145] on div "[PERSON_NAME] & Eve Visionary Origin of Language Body, Mind, Spirit Contemplati…" at bounding box center [619, 160] width 1238 height 124
click at [160, 130] on div "Emerald Grail" at bounding box center [147, 142] width 26 height 26
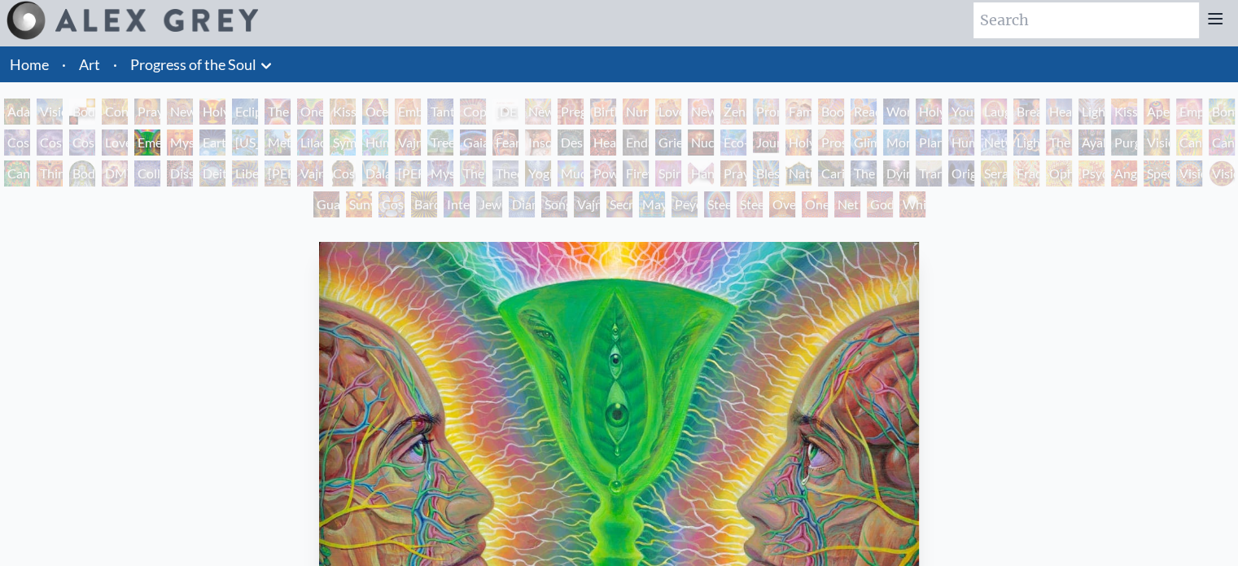
click at [1039, 162] on div "Fractal Eyes" at bounding box center [1026, 173] width 26 height 26
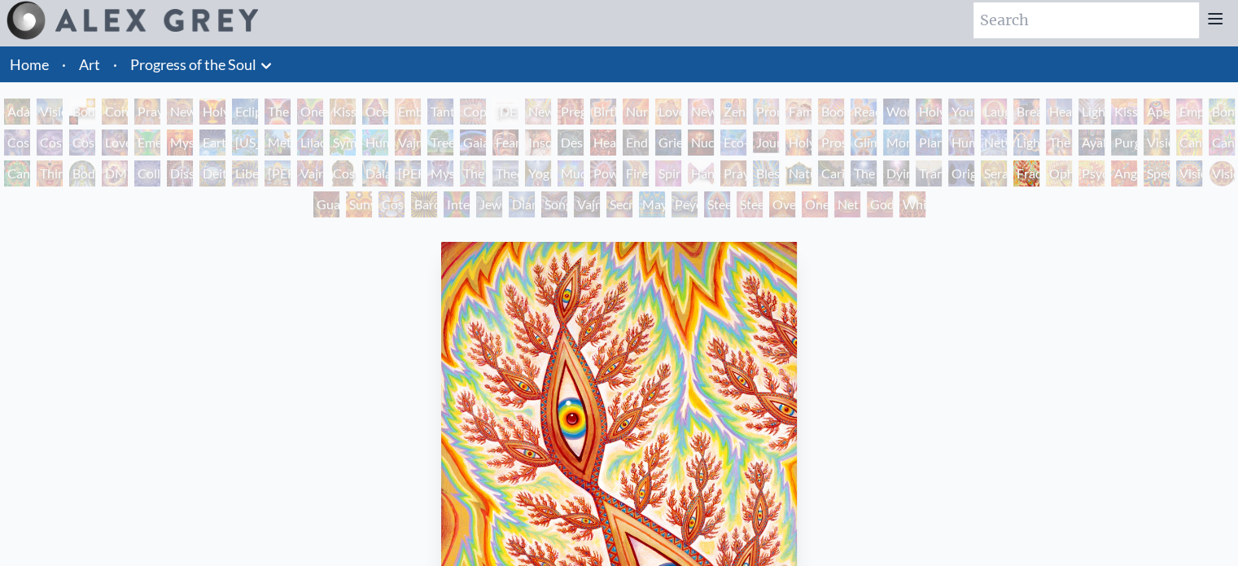
click at [1155, 177] on div "Spectral Lotus" at bounding box center [1156, 173] width 26 height 26
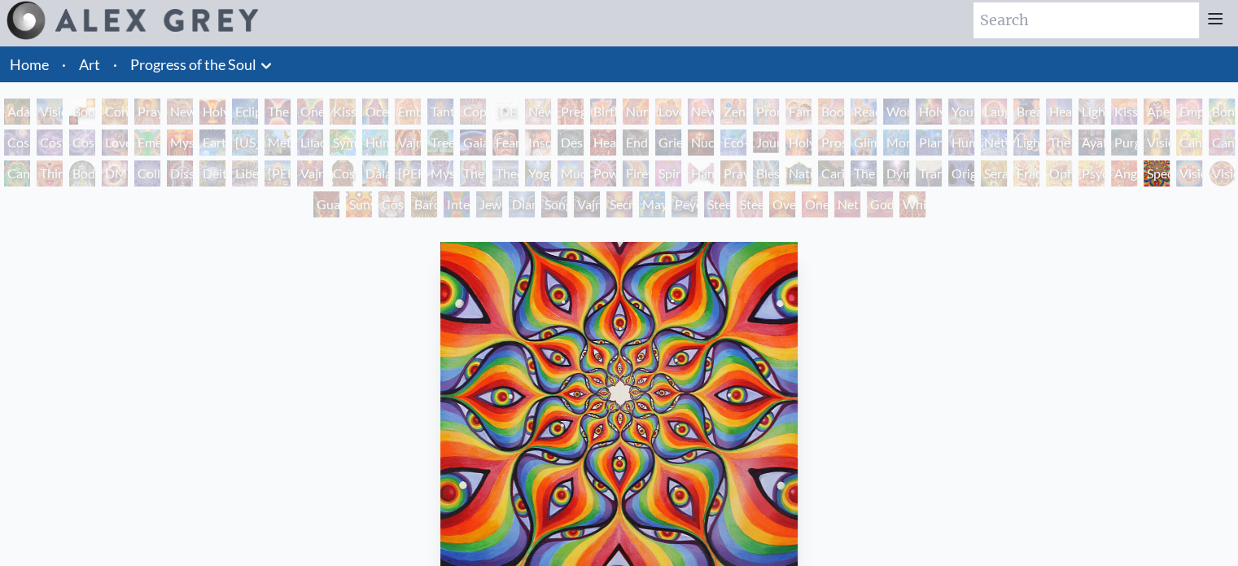
click at [681, 107] on div "[PERSON_NAME] & Eve Visionary Origin of Language Body, Mind, Spirit Contemplati…" at bounding box center [619, 160] width 1238 height 124
click at [671, 105] on div "Love Circuit" at bounding box center [668, 111] width 26 height 26
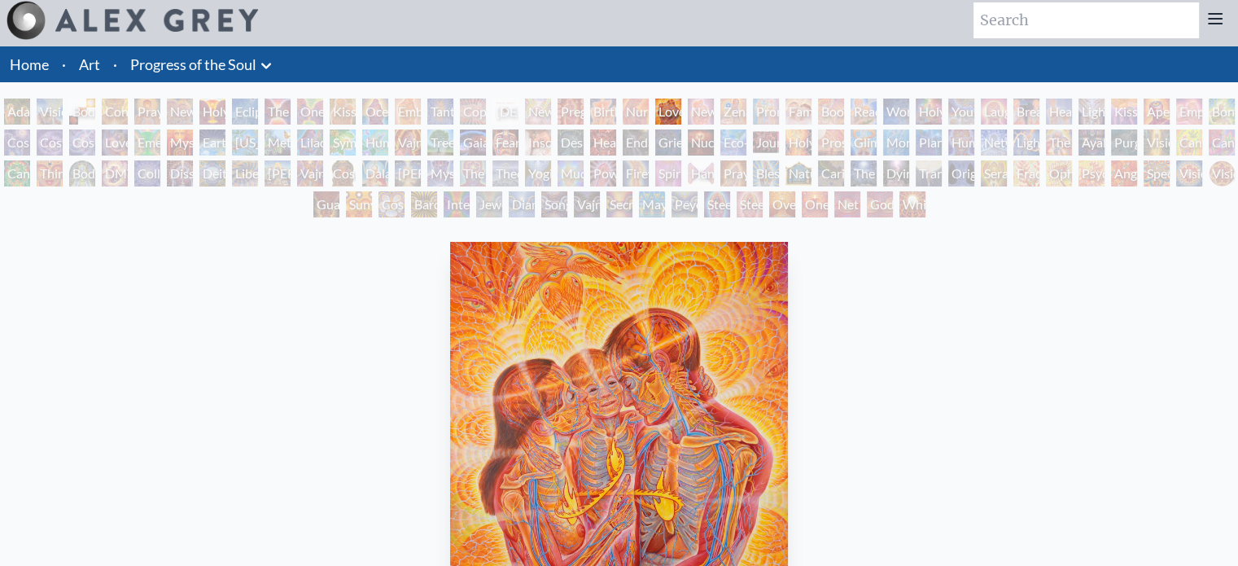
click at [368, 95] on div "Home · Art · Progress of the Soul Anatomical Drawings" at bounding box center [619, 475] width 1238 height 858
click at [285, 129] on div "Metamorphosis" at bounding box center [277, 142] width 26 height 26
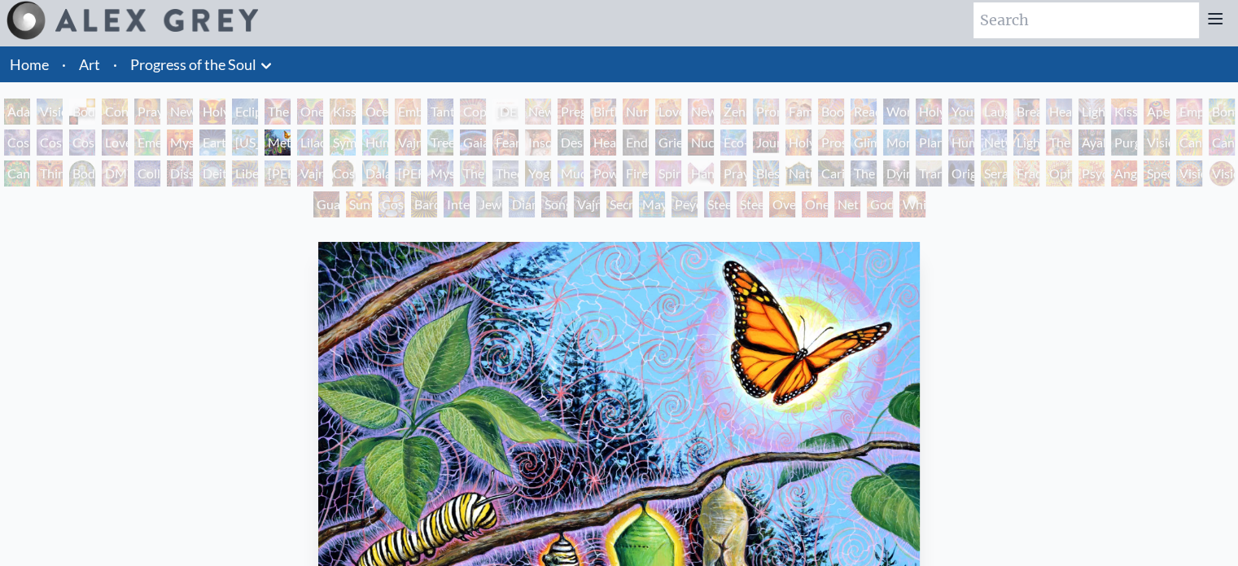
click at [146, 113] on div "[PERSON_NAME] & Eve Visionary Origin of Language Body, Mind, Spirit Contemplati…" at bounding box center [619, 160] width 1238 height 124
click at [127, 116] on div "Contemplation" at bounding box center [115, 111] width 26 height 26
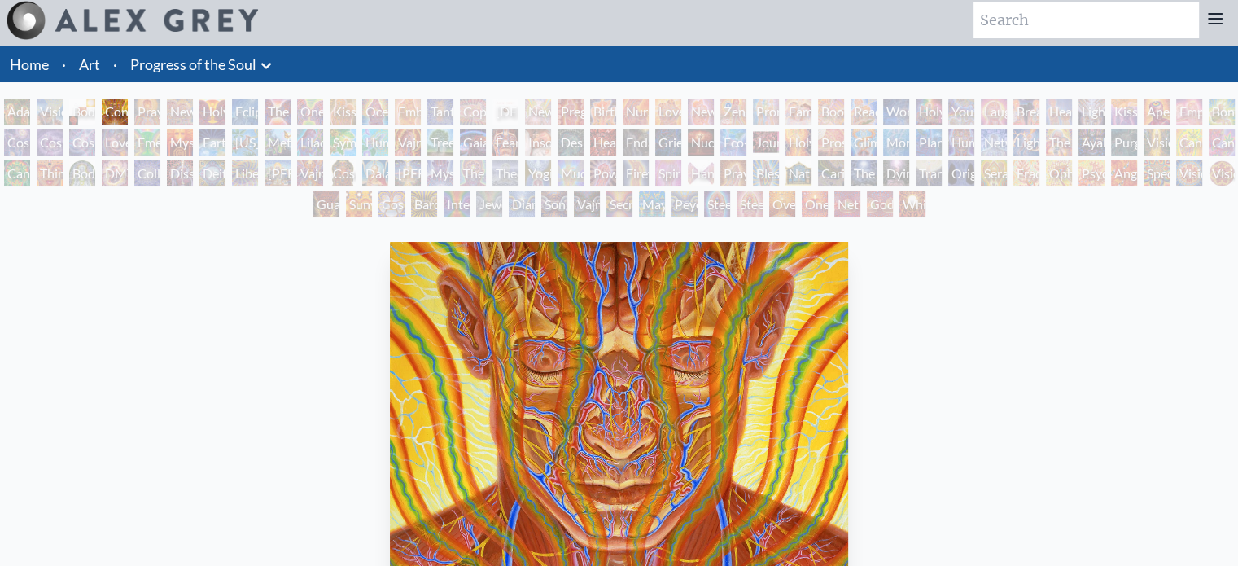
click at [128, 151] on div "Love is a Cosmic Force" at bounding box center [115, 142] width 26 height 26
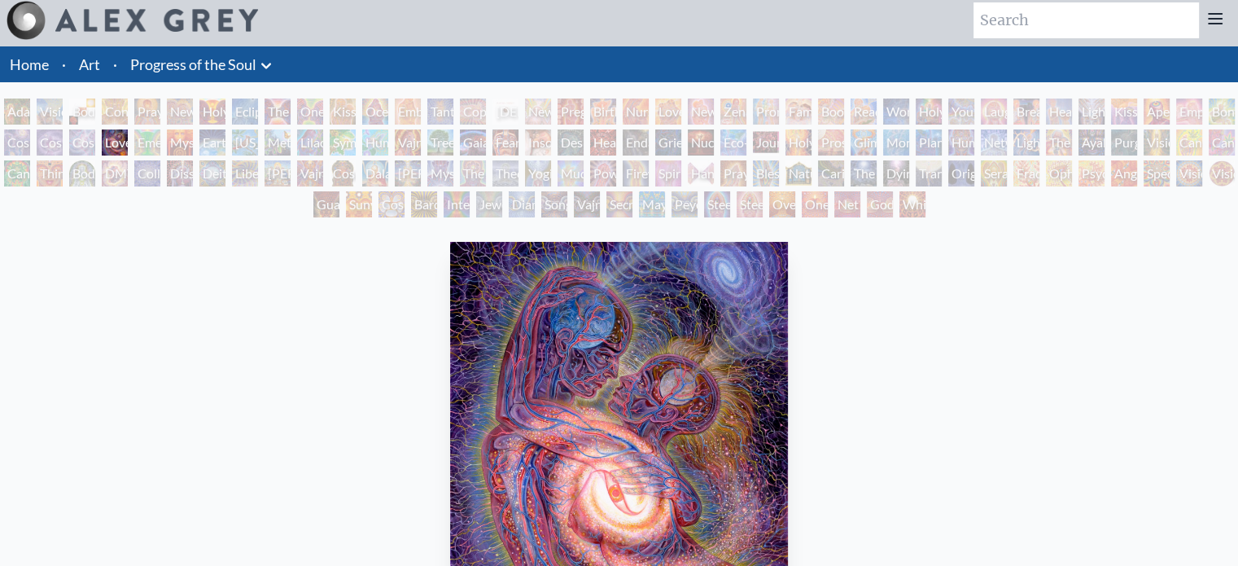
click at [779, 153] on div "Journey of the Wounded Healer" at bounding box center [766, 142] width 26 height 26
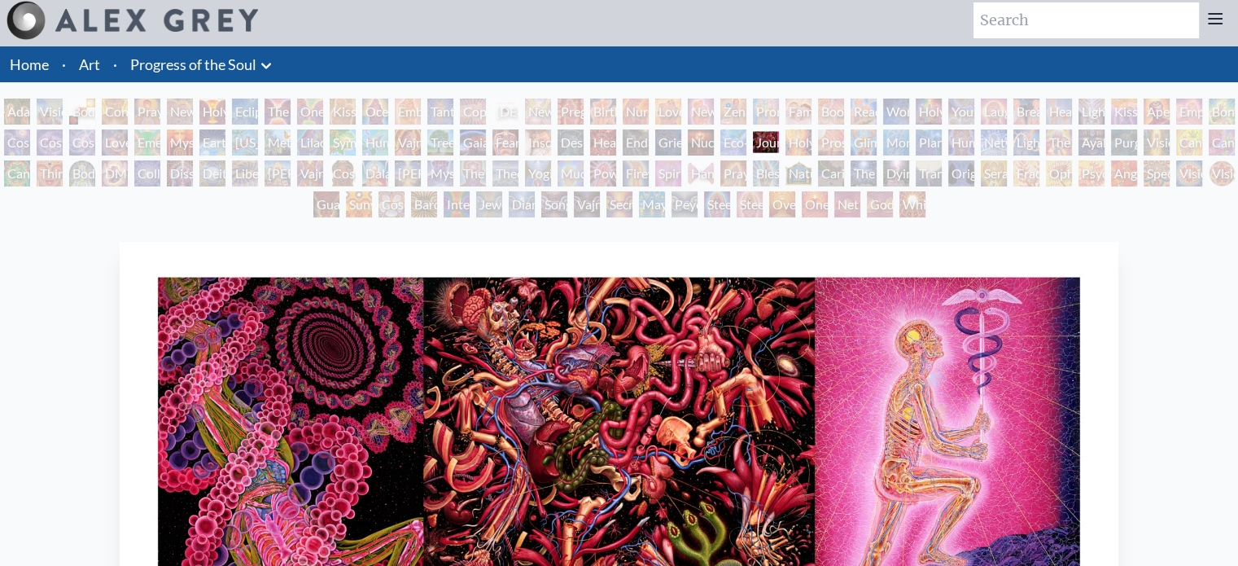
click at [765, 180] on div "Blessing Hand" at bounding box center [766, 173] width 26 height 26
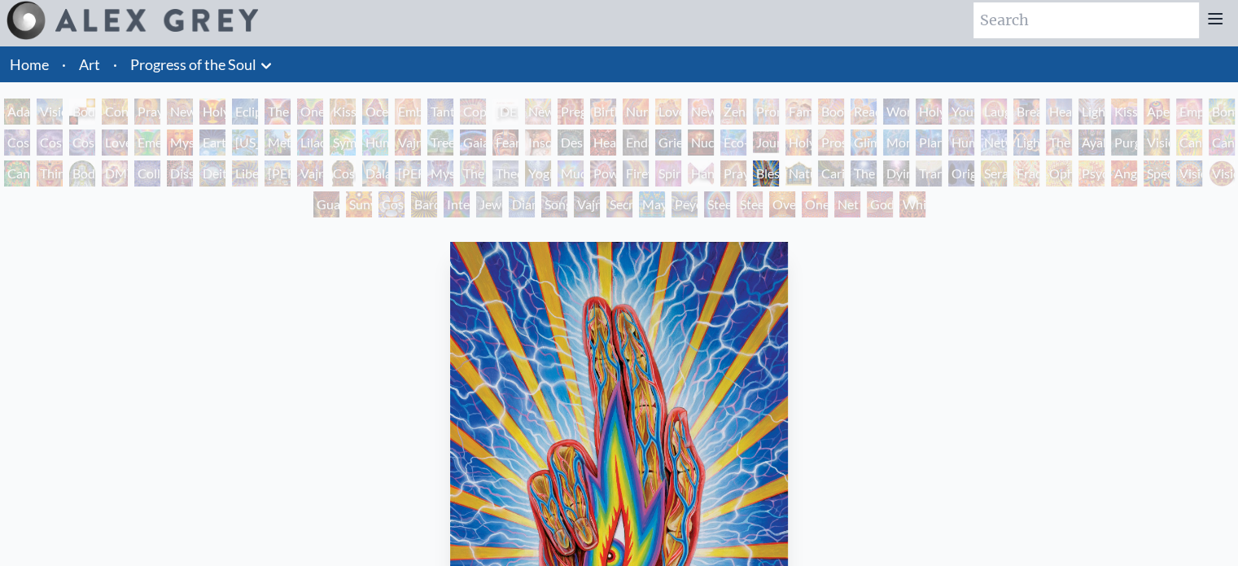
click at [649, 168] on div "Firewalking" at bounding box center [636, 173] width 26 height 26
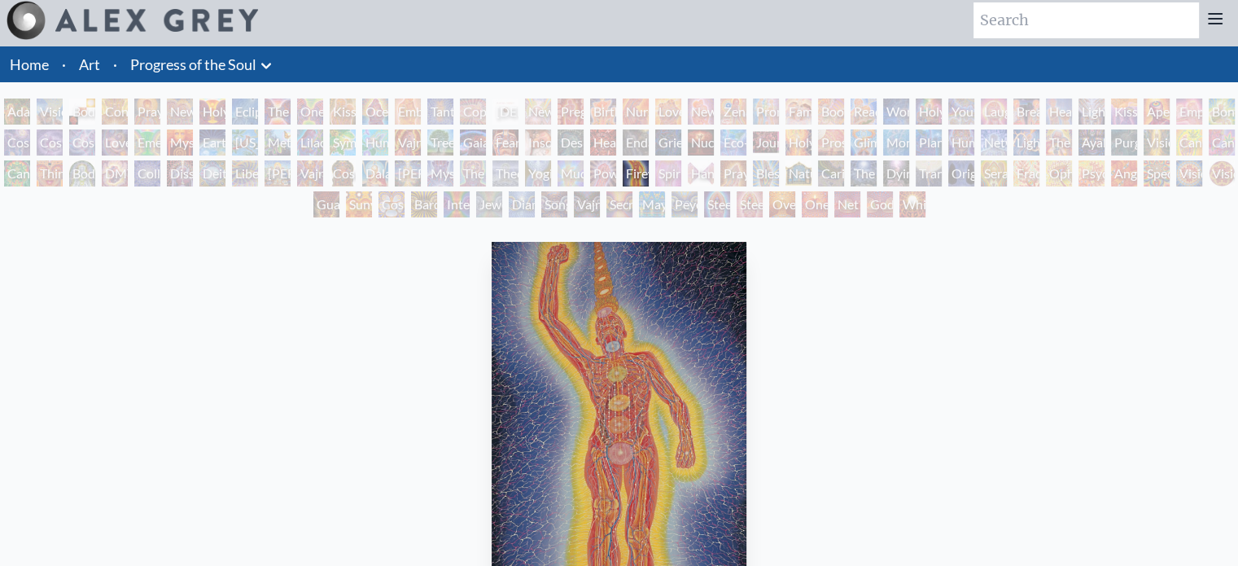
click at [583, 162] on div "Mudra" at bounding box center [570, 173] width 26 height 26
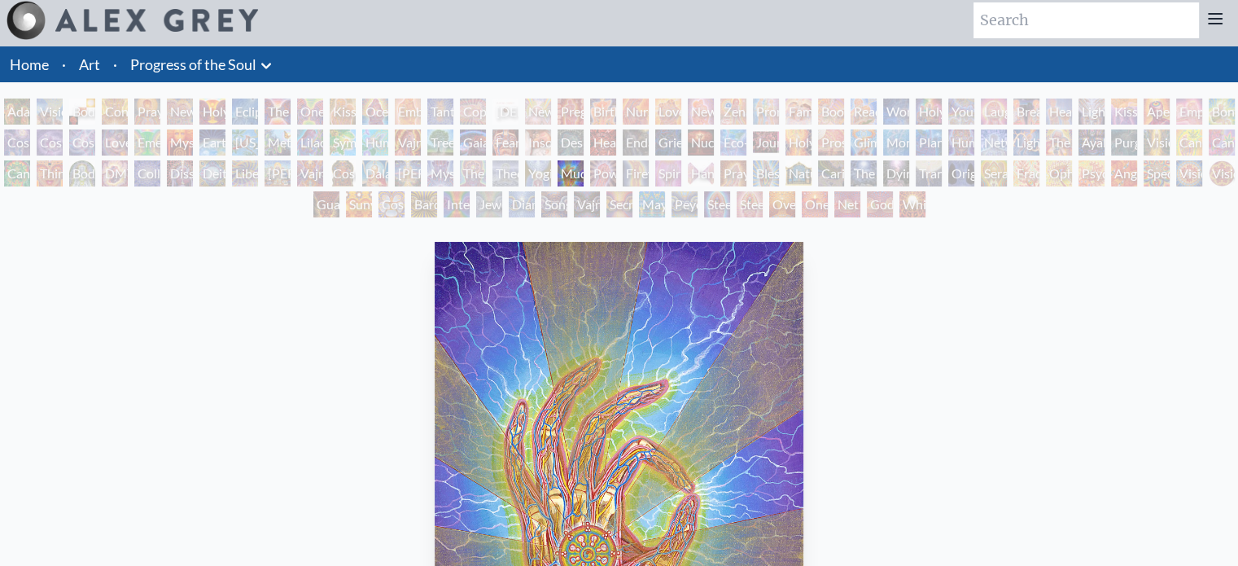
click at [514, 162] on div "Theologue" at bounding box center [505, 173] width 26 height 26
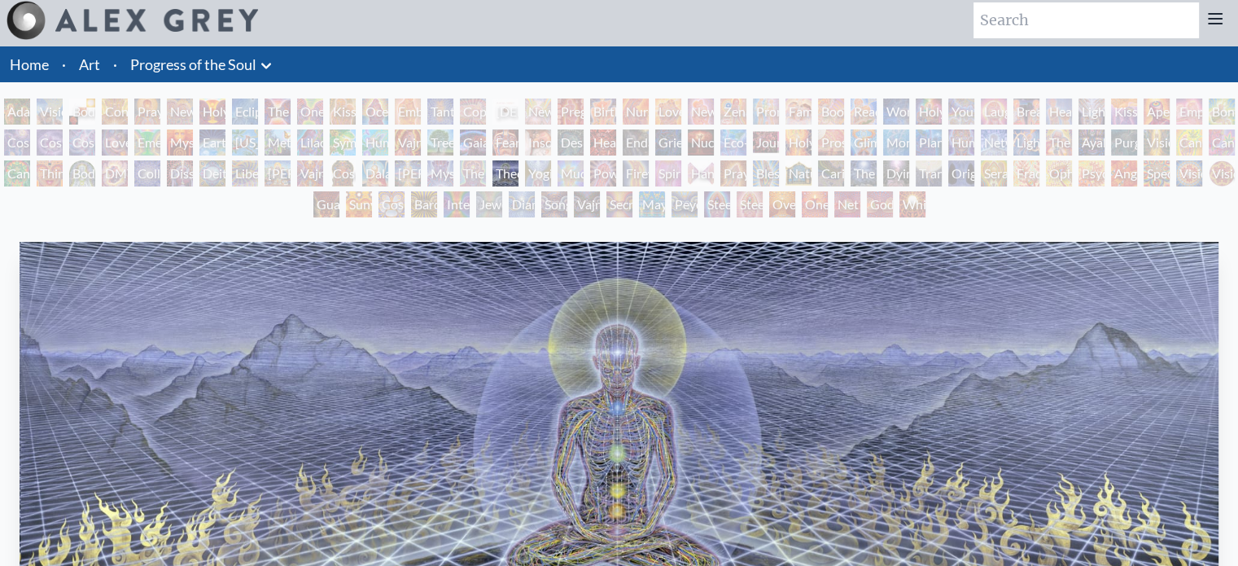
click at [545, 161] on div "Yogi & the Möbius Sphere" at bounding box center [538, 173] width 26 height 26
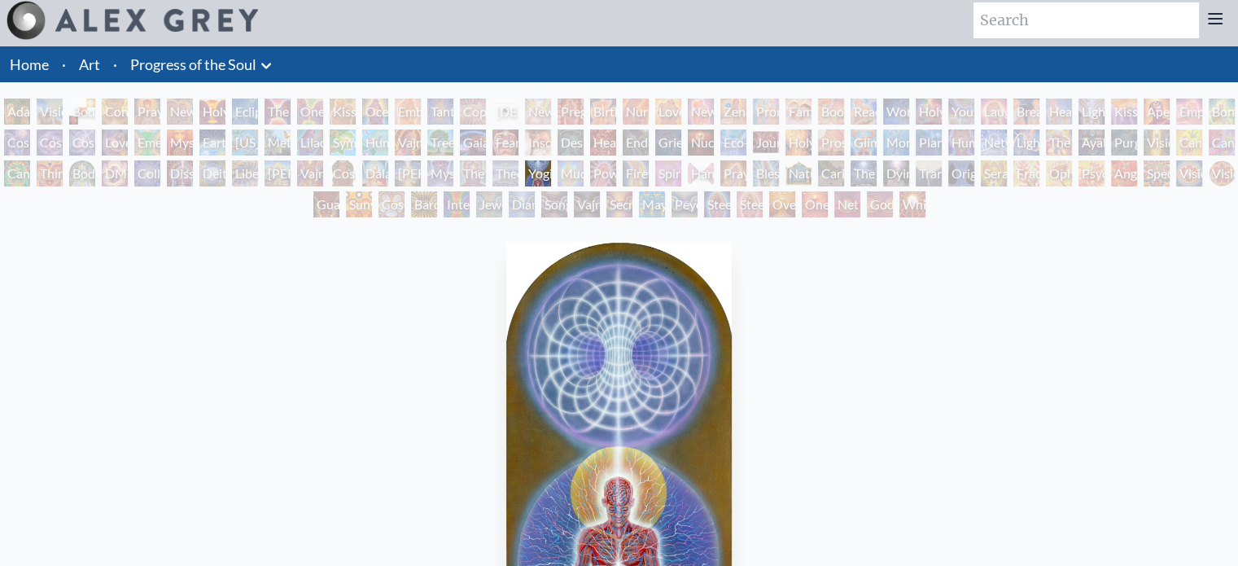
click at [397, 169] on div "[PERSON_NAME]" at bounding box center [408, 173] width 26 height 26
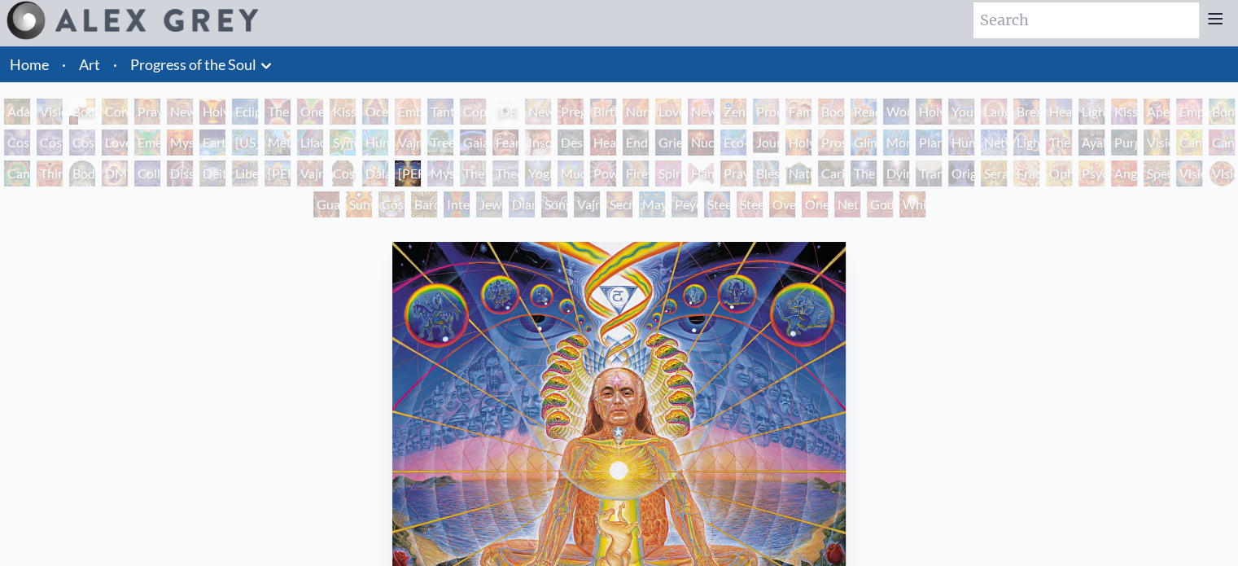
click at [300, 148] on div "Lilacs" at bounding box center [310, 142] width 26 height 26
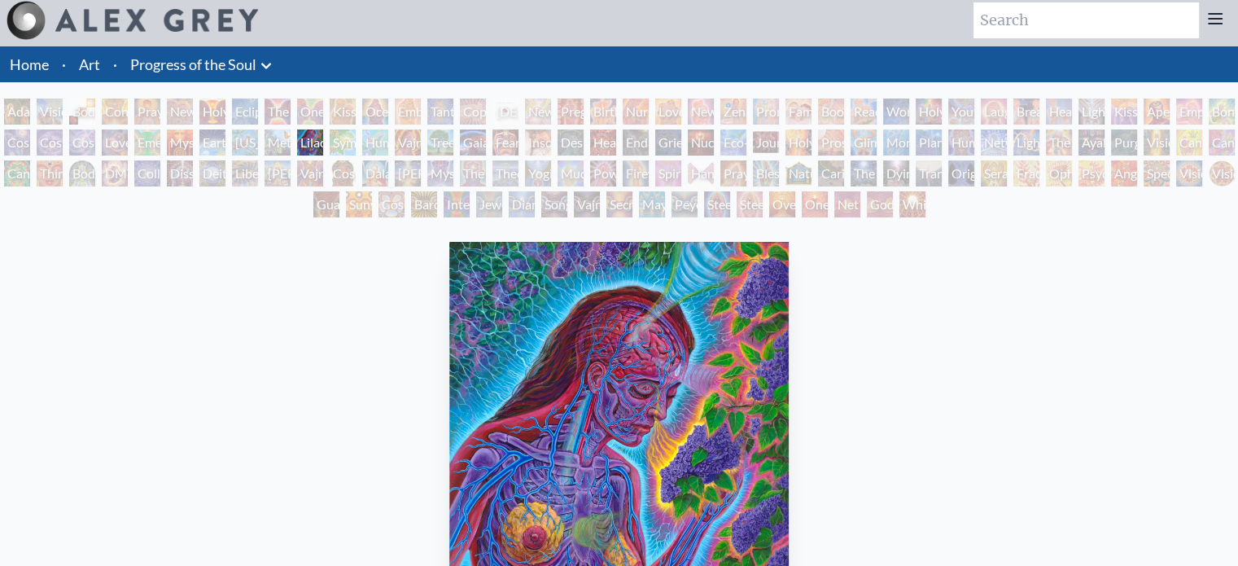
click at [247, 129] on div "[US_STATE] Song" at bounding box center [245, 142] width 26 height 26
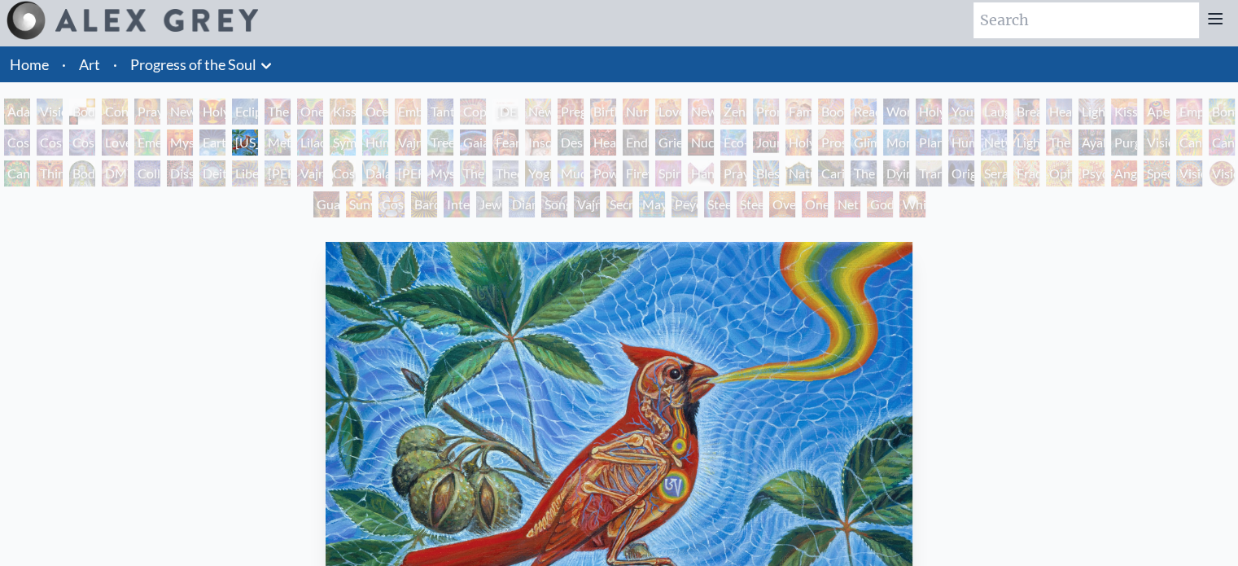
click at [176, 116] on div "New Man New Woman" at bounding box center [180, 111] width 26 height 26
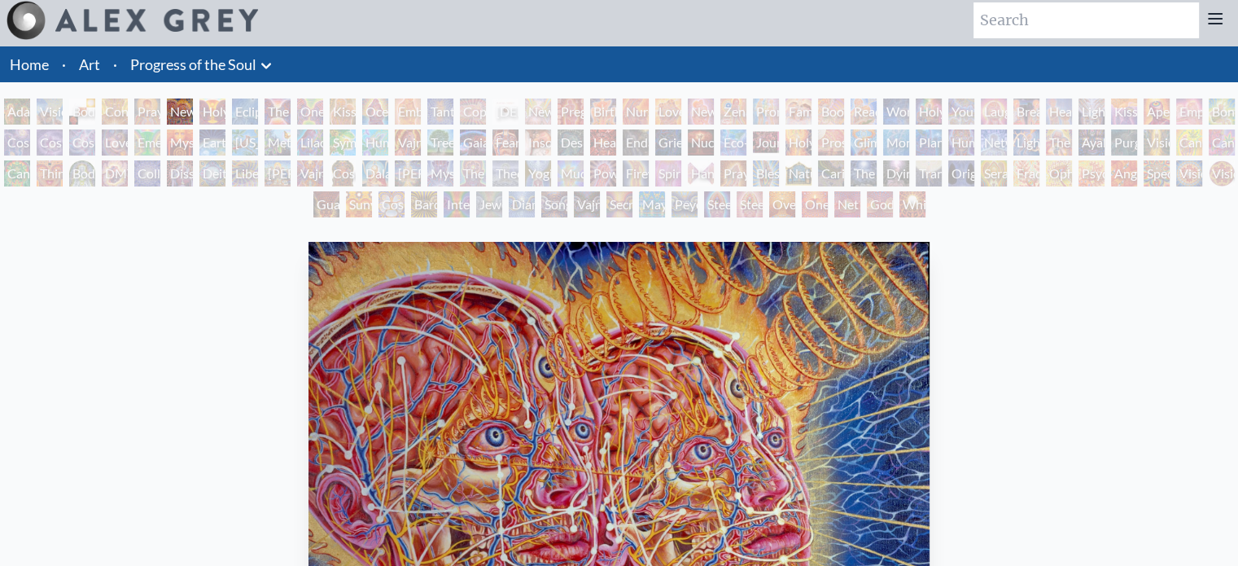
click at [160, 134] on div "Emerald Grail" at bounding box center [147, 142] width 26 height 26
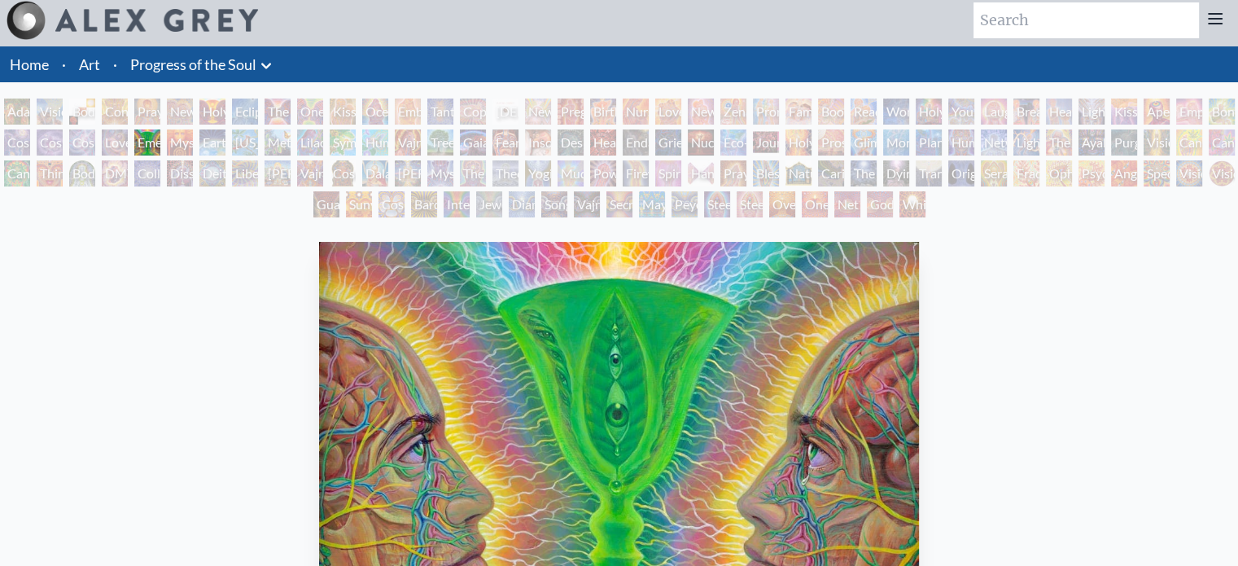
click at [101, 153] on div "[PERSON_NAME] & Eve Visionary Origin of Language Body, Mind, Spirit Contemplati…" at bounding box center [619, 160] width 1238 height 124
click at [79, 136] on div "Cosmic Lovers" at bounding box center [82, 142] width 26 height 26
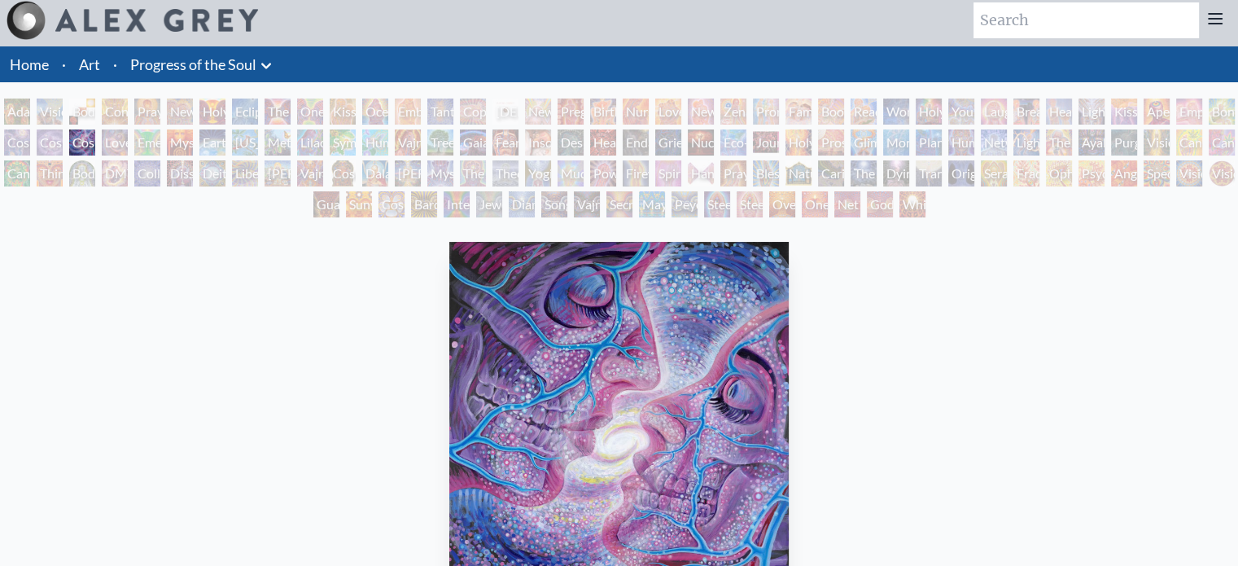
click at [820, 212] on div "One" at bounding box center [815, 204] width 26 height 26
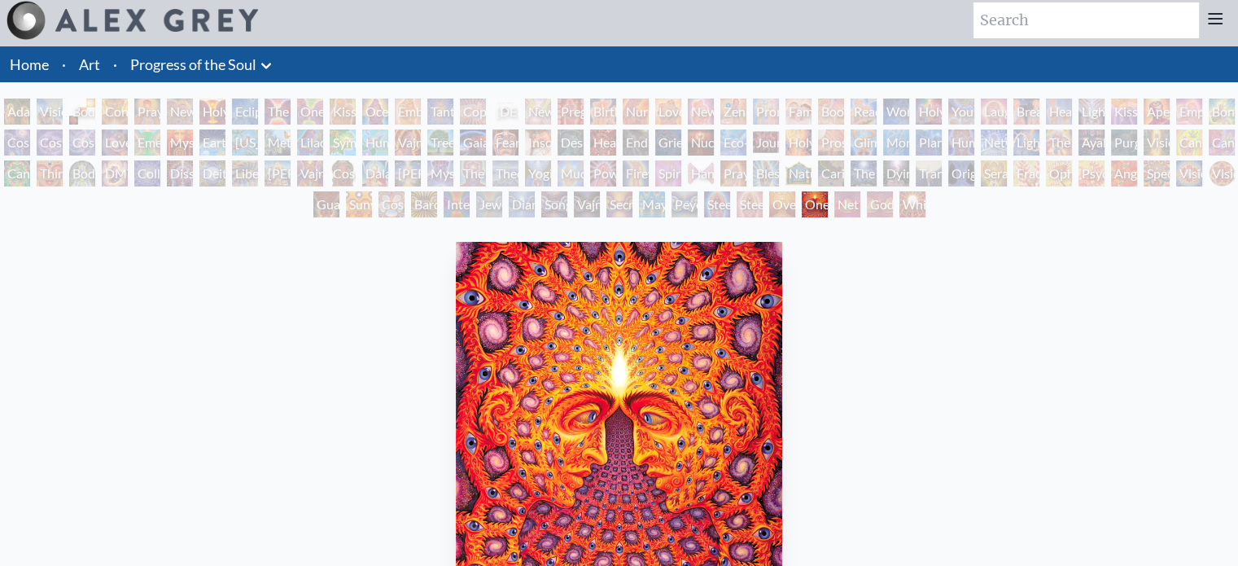
click at [905, 168] on div "Dying" at bounding box center [896, 173] width 26 height 26
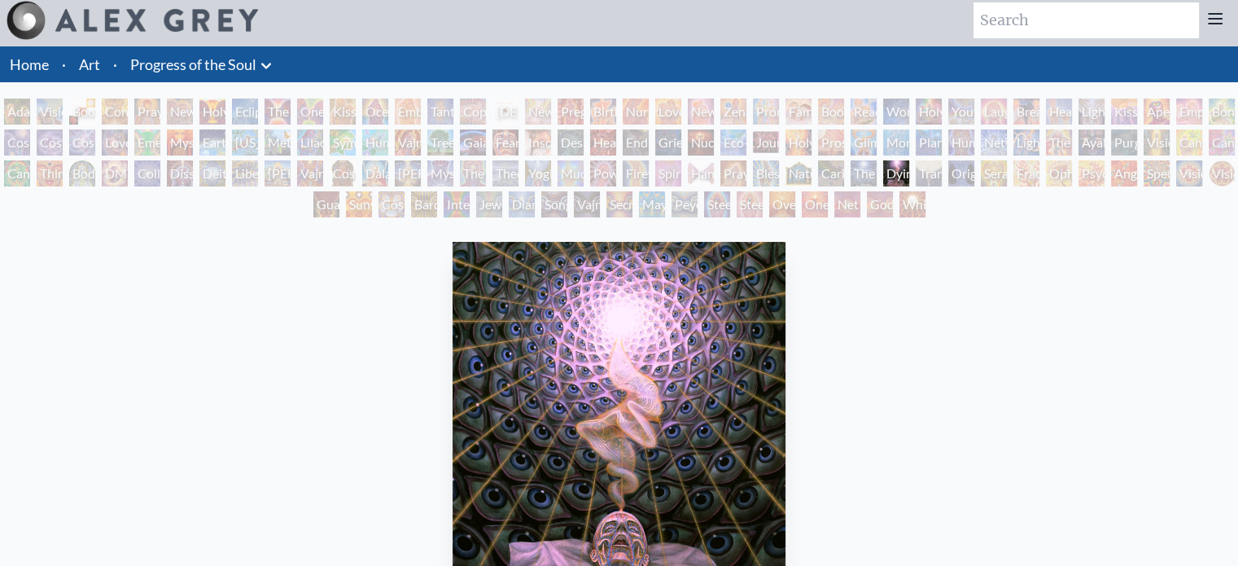
click at [769, 201] on div "Oversoul" at bounding box center [782, 204] width 26 height 26
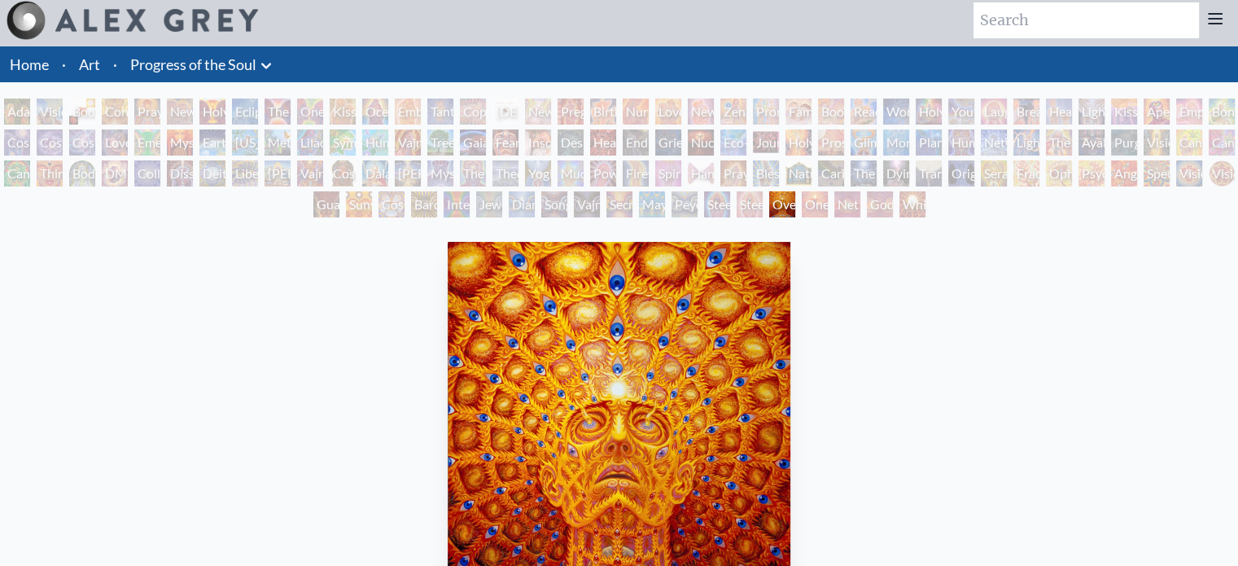
click at [645, 198] on div "Mayan Being" at bounding box center [652, 204] width 26 height 26
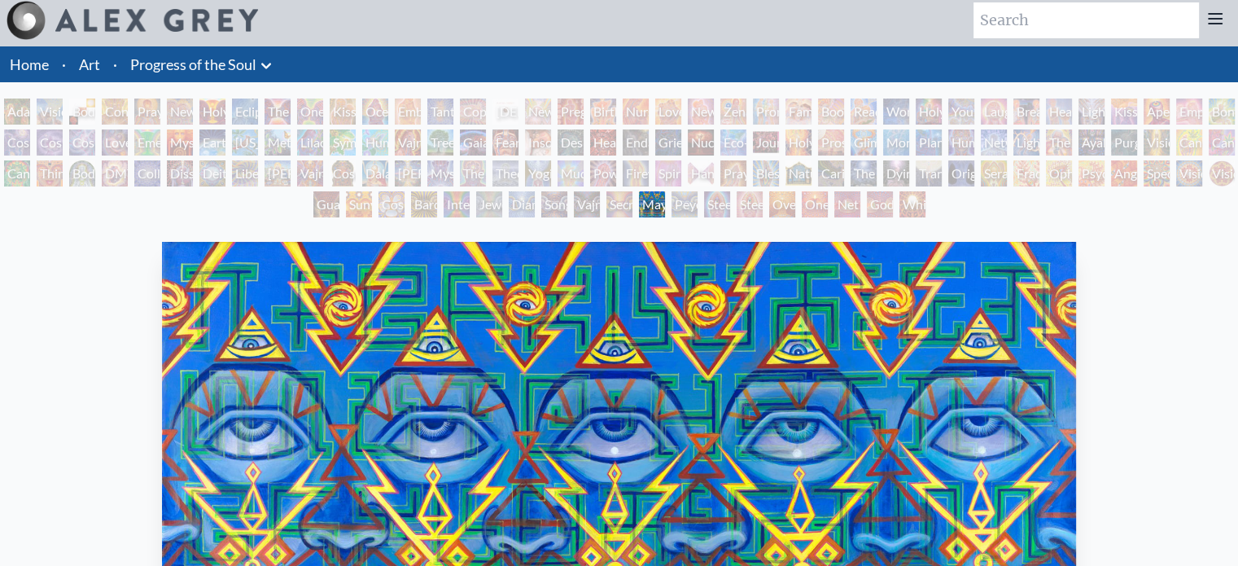
click at [541, 191] on div "Song of Vajra Being" at bounding box center [554, 204] width 26 height 26
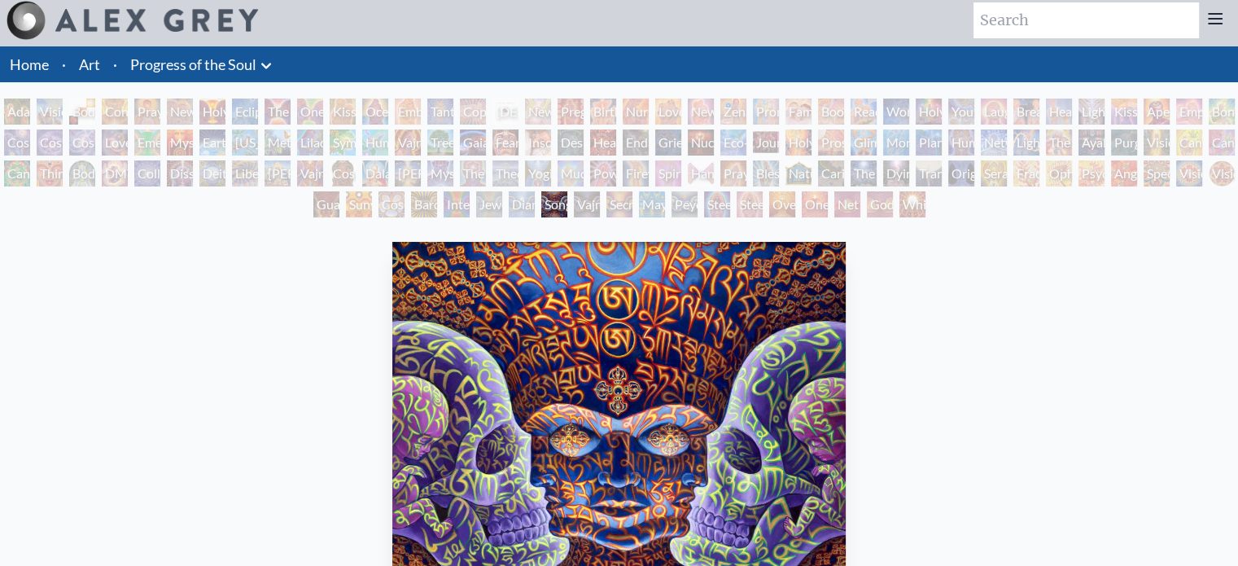
click at [476, 193] on div "Jewel Being" at bounding box center [489, 204] width 26 height 26
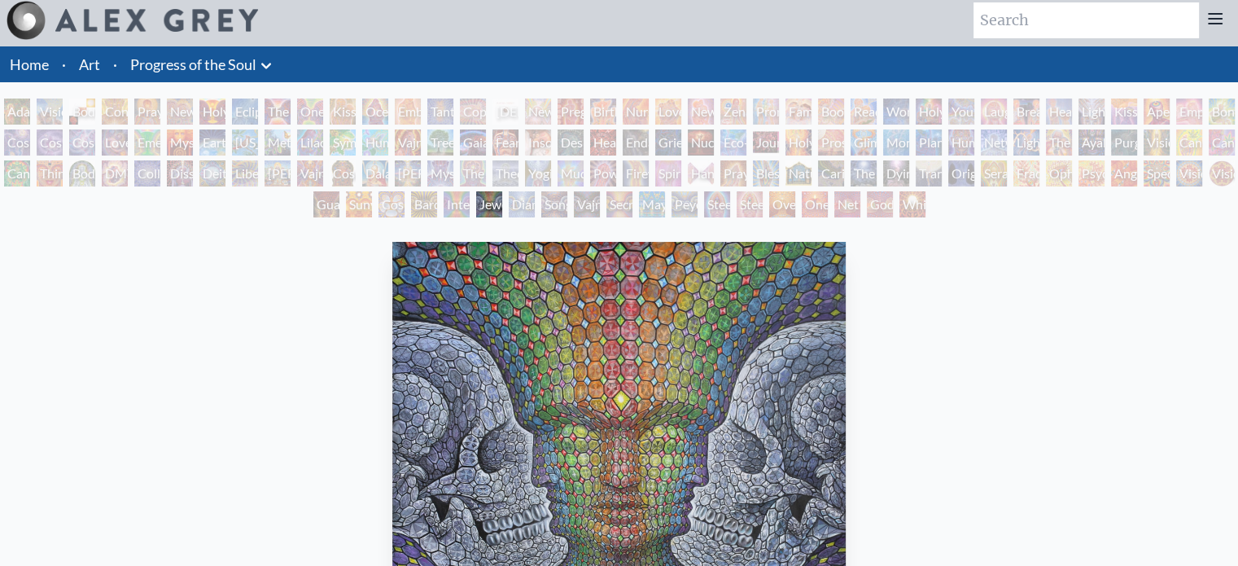
click at [404, 188] on div "[PERSON_NAME] & Eve Visionary Origin of Language Body, Mind, Spirit Contemplati…" at bounding box center [619, 160] width 1238 height 124
click at [380, 188] on div "[PERSON_NAME] & Eve Visionary Origin of Language Body, Mind, Spirit Contemplati…" at bounding box center [619, 160] width 1238 height 124
click at [378, 193] on div "Cosmic Elf" at bounding box center [391, 204] width 26 height 26
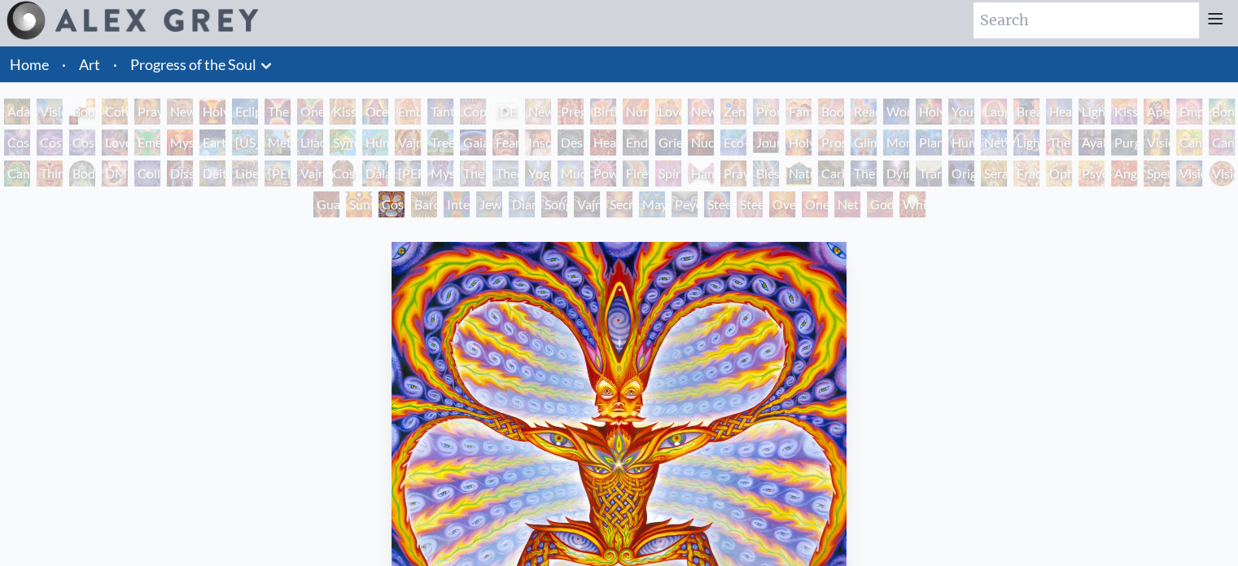
click at [902, 211] on div "White Light" at bounding box center [912, 204] width 26 height 26
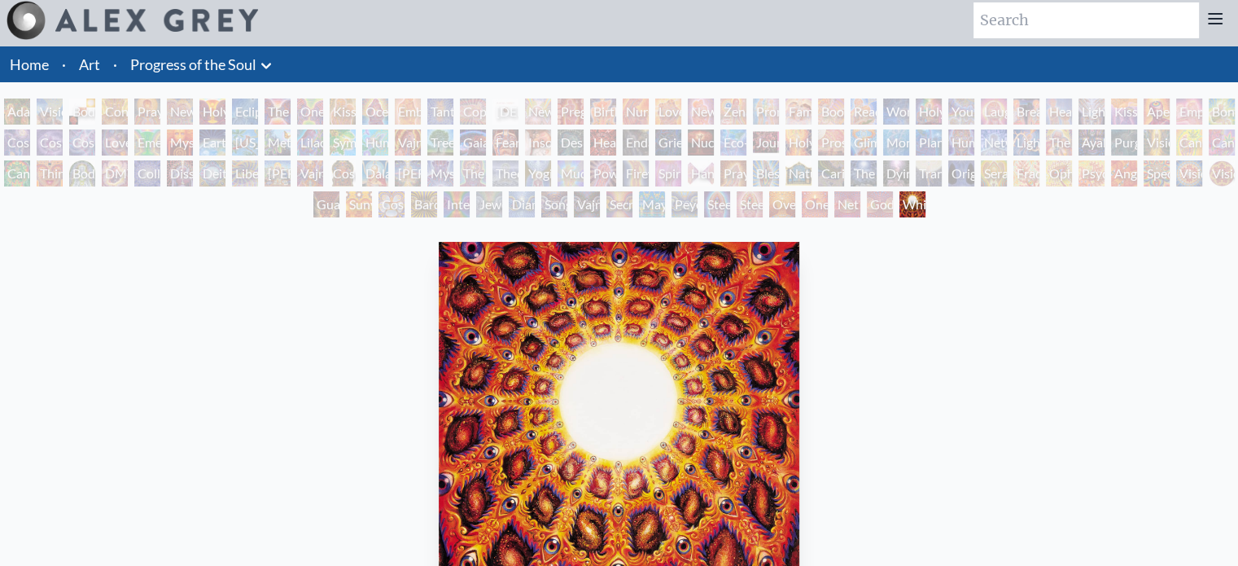
click at [1038, 172] on div "Fractal Eyes" at bounding box center [1026, 173] width 26 height 26
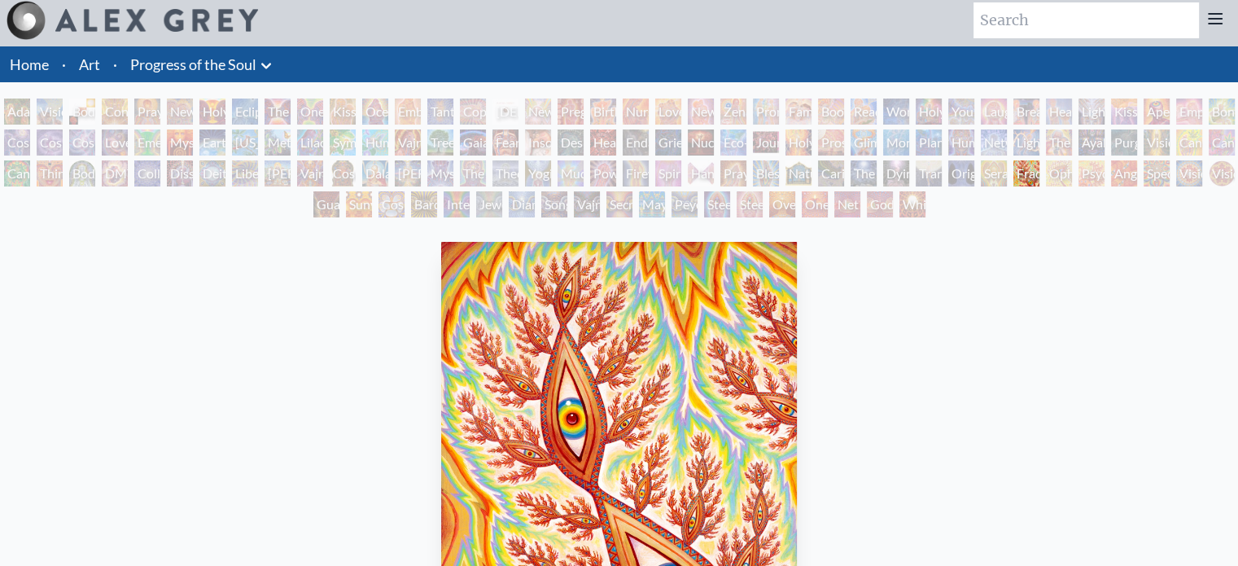
click at [876, 167] on div "The Soul Finds It's Way" at bounding box center [863, 173] width 26 height 26
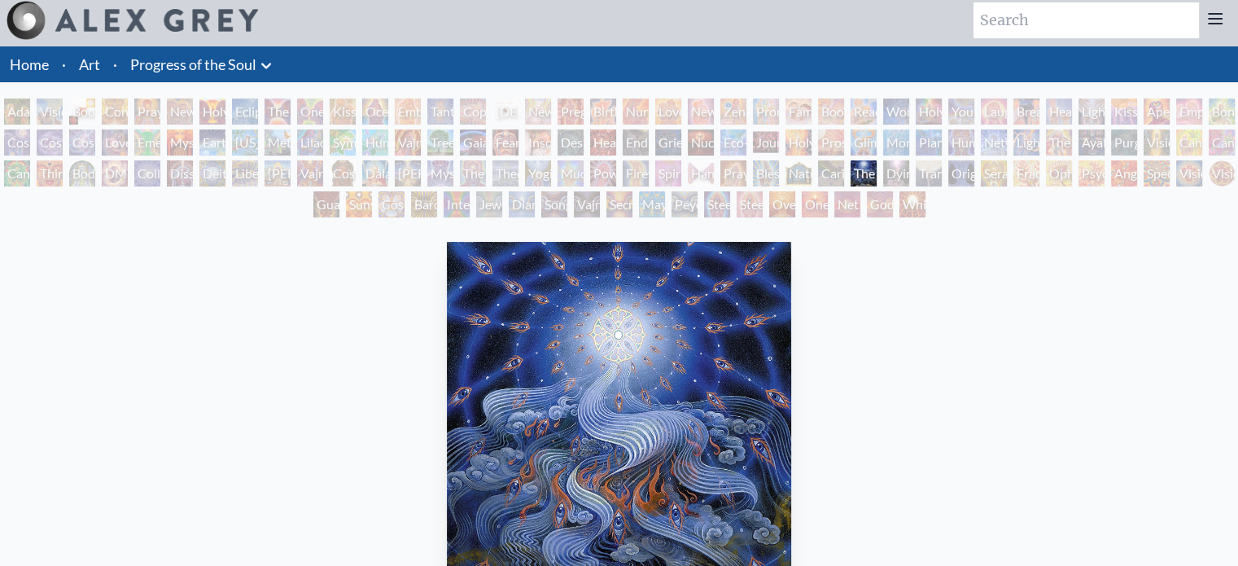
click at [724, 165] on div "Praying Hands" at bounding box center [733, 173] width 26 height 26
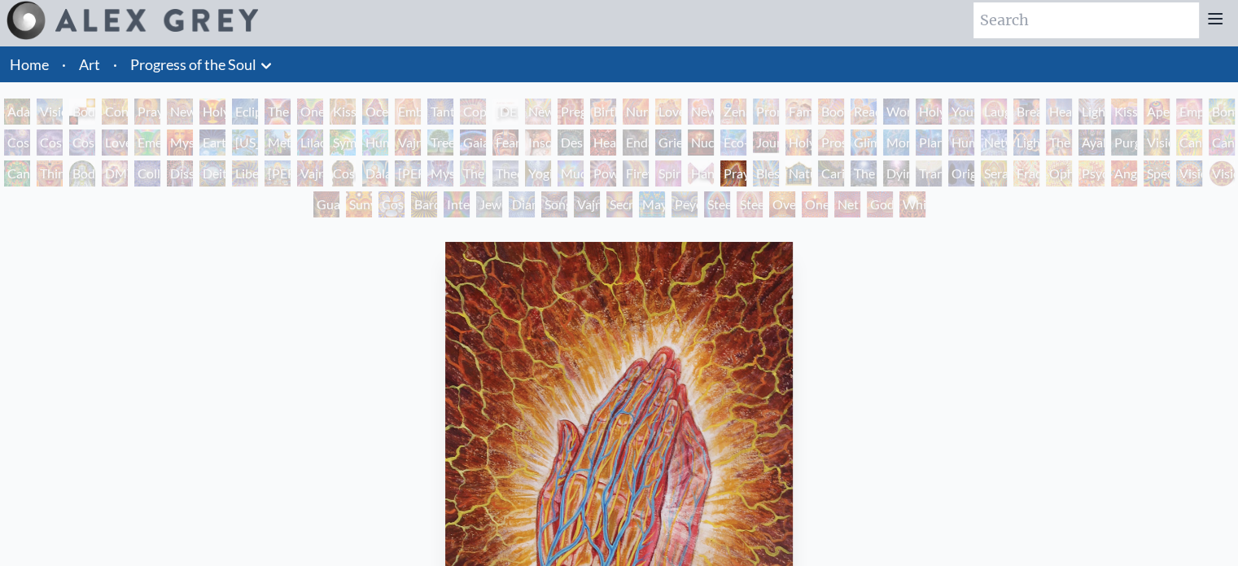
click at [637, 168] on div "Firewalking" at bounding box center [636, 173] width 26 height 26
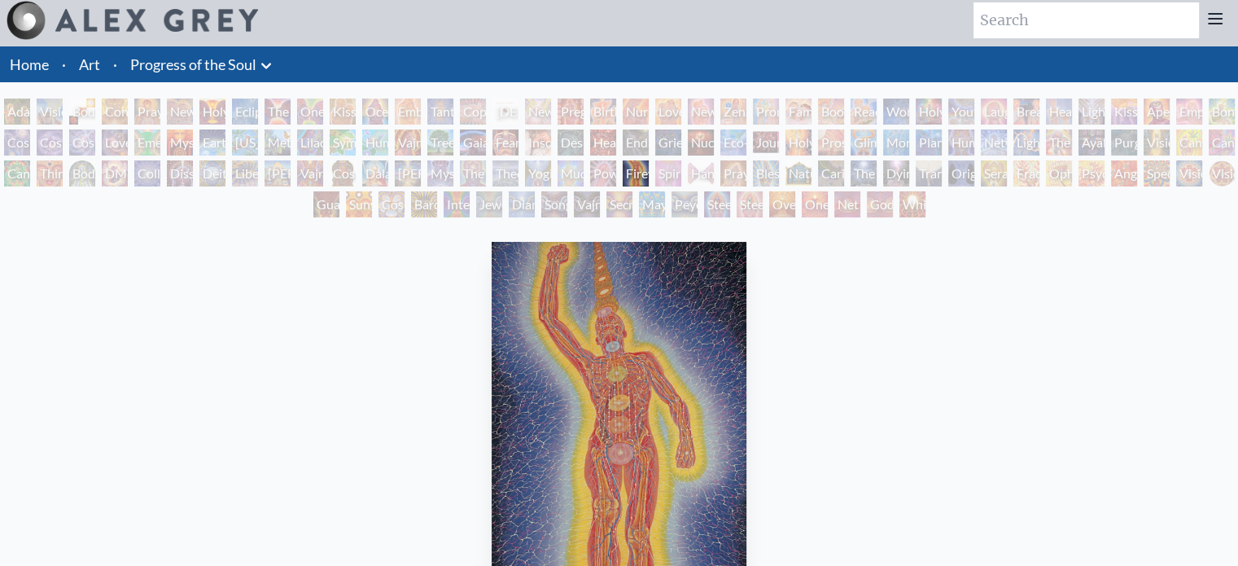
click at [560, 169] on div "Mudra" at bounding box center [570, 173] width 26 height 26
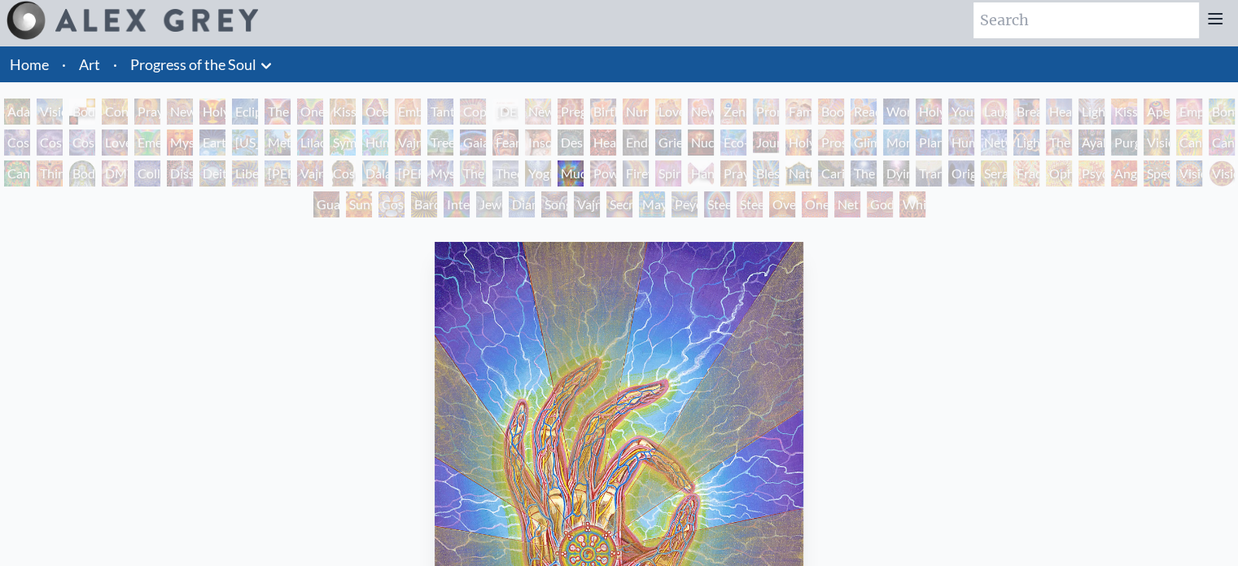
click at [584, 146] on div "Despair" at bounding box center [570, 142] width 26 height 26
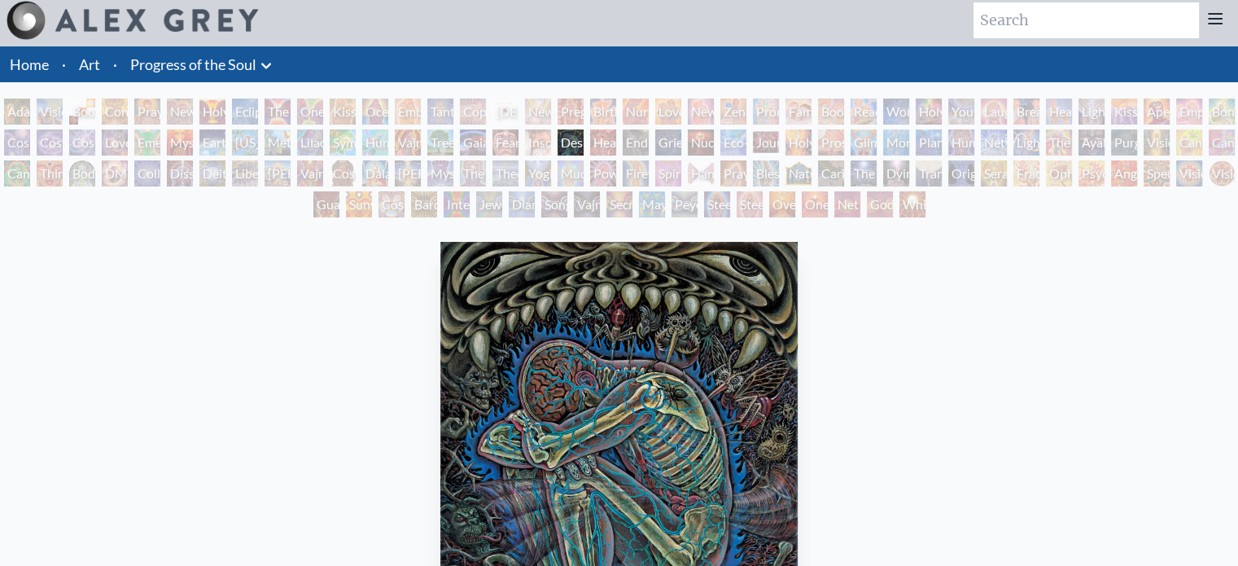
click at [892, 156] on div "[PERSON_NAME] & Eve Visionary Origin of Language Body, Mind, Spirit Contemplati…" at bounding box center [619, 160] width 1238 height 124
drag, startPoint x: 987, startPoint y: 162, endPoint x: 993, endPoint y: 155, distance: 8.7
click at [942, 163] on div "Transfiguration" at bounding box center [929, 173] width 26 height 26
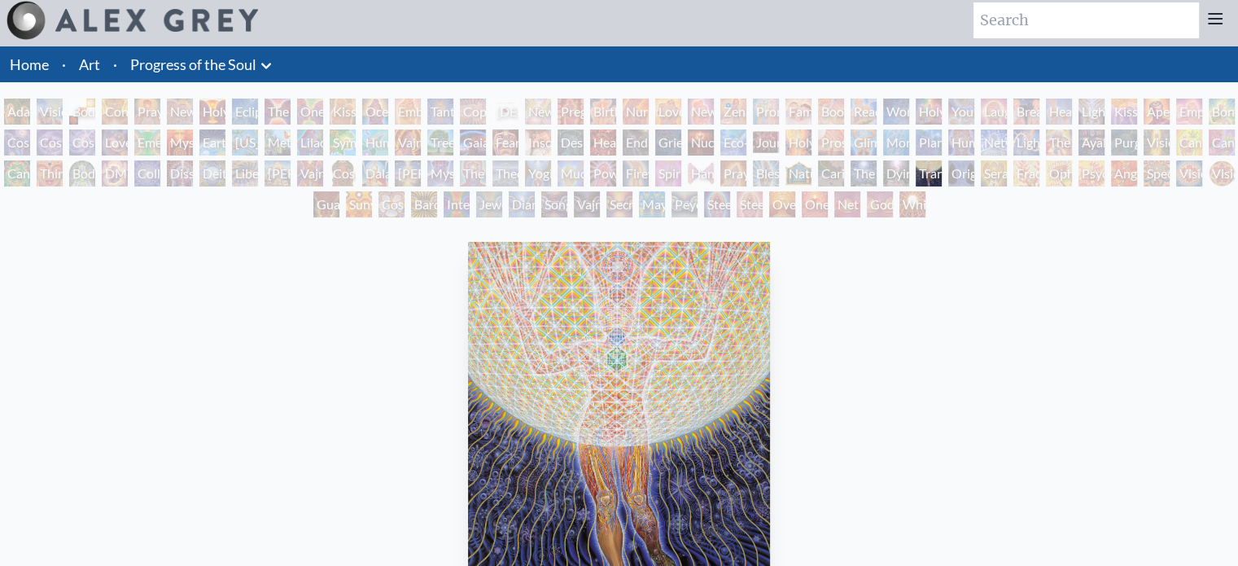
click at [1003, 139] on div "Networks" at bounding box center [994, 142] width 26 height 26
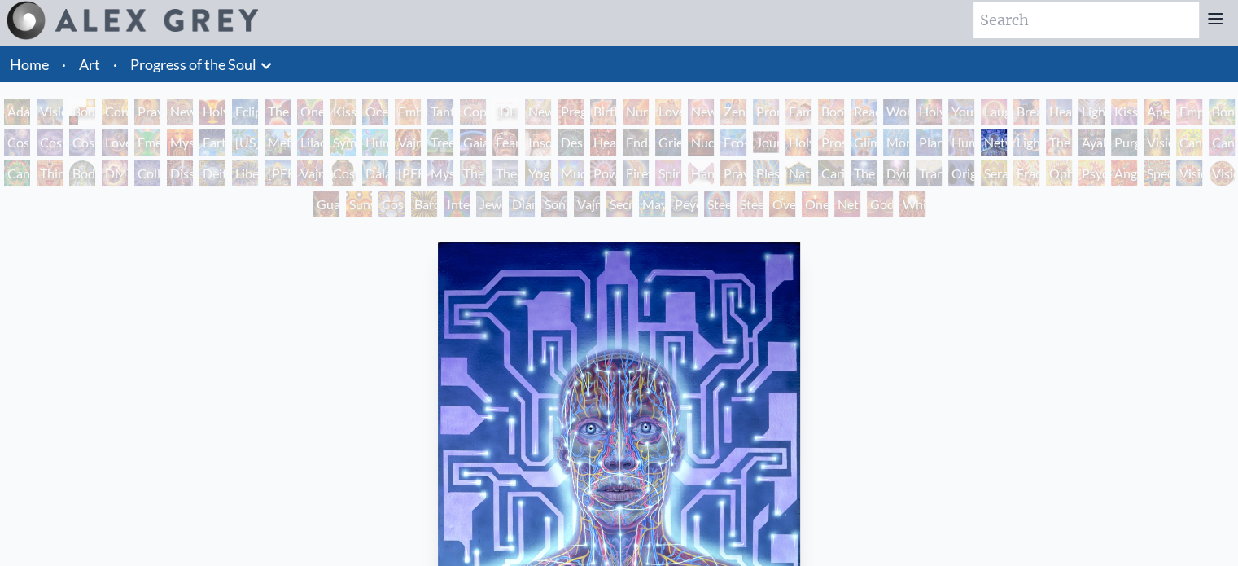
click at [916, 146] on div "Planetary Prayers" at bounding box center [929, 142] width 26 height 26
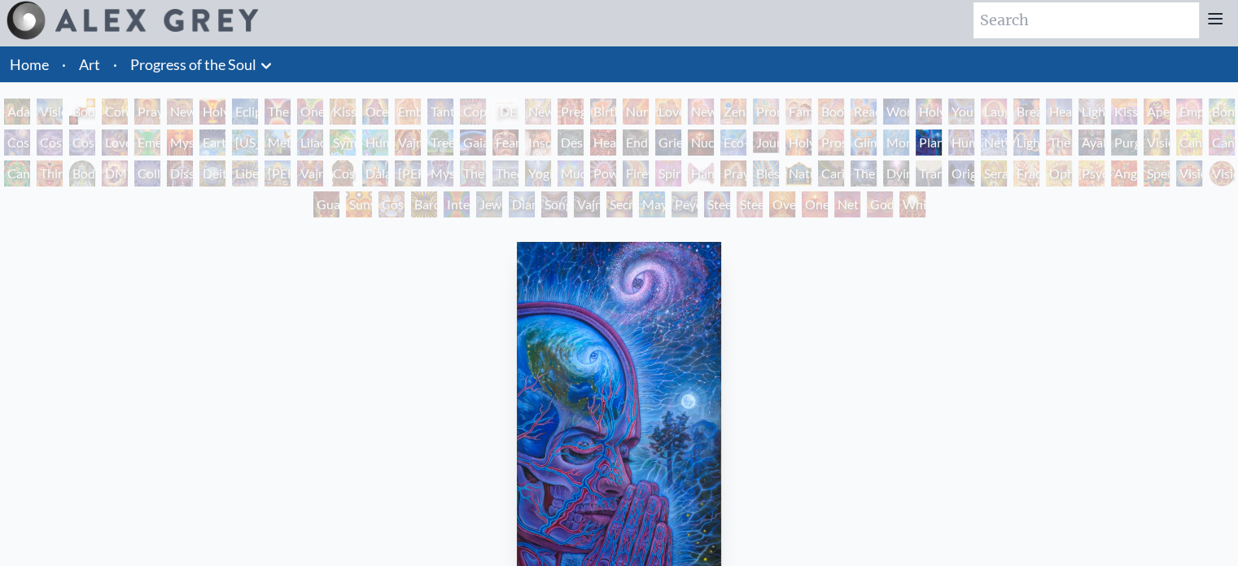
click at [844, 140] on div "Prostration" at bounding box center [831, 142] width 26 height 26
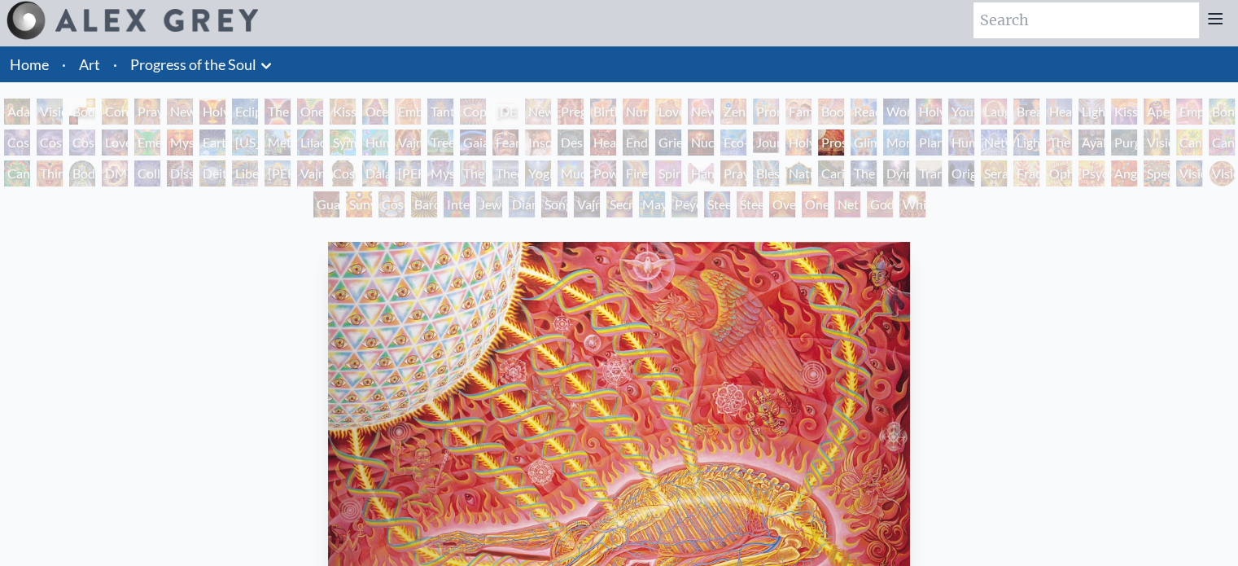
click at [746, 139] on div "Eco-Atlas" at bounding box center [733, 142] width 26 height 26
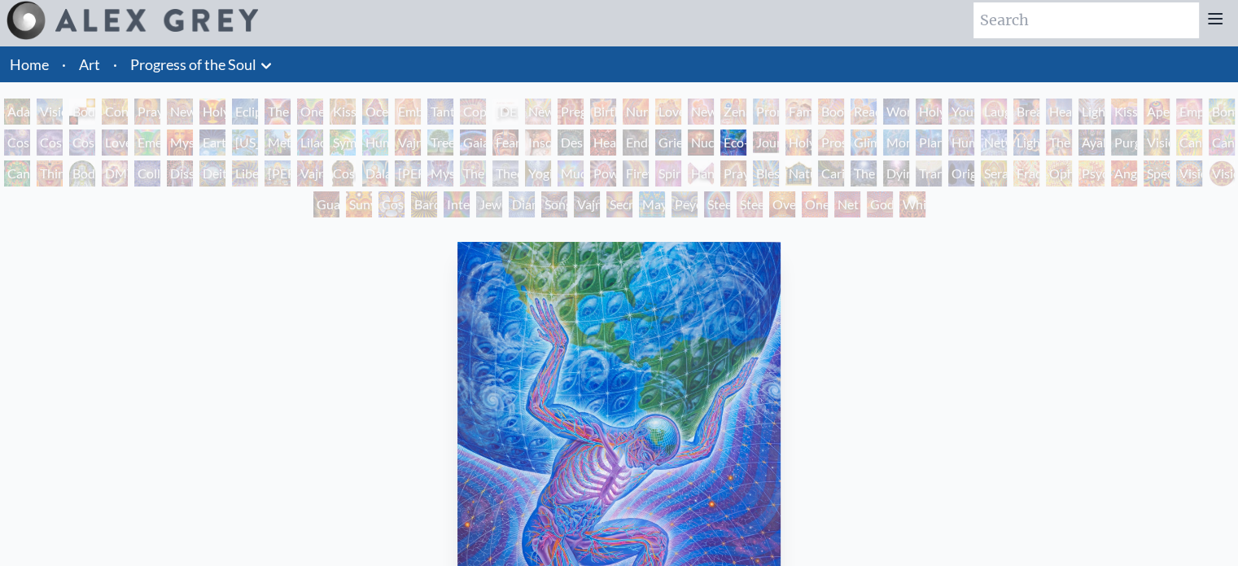
click at [1087, 139] on div "Ayahuasca Visitation" at bounding box center [1091, 142] width 26 height 26
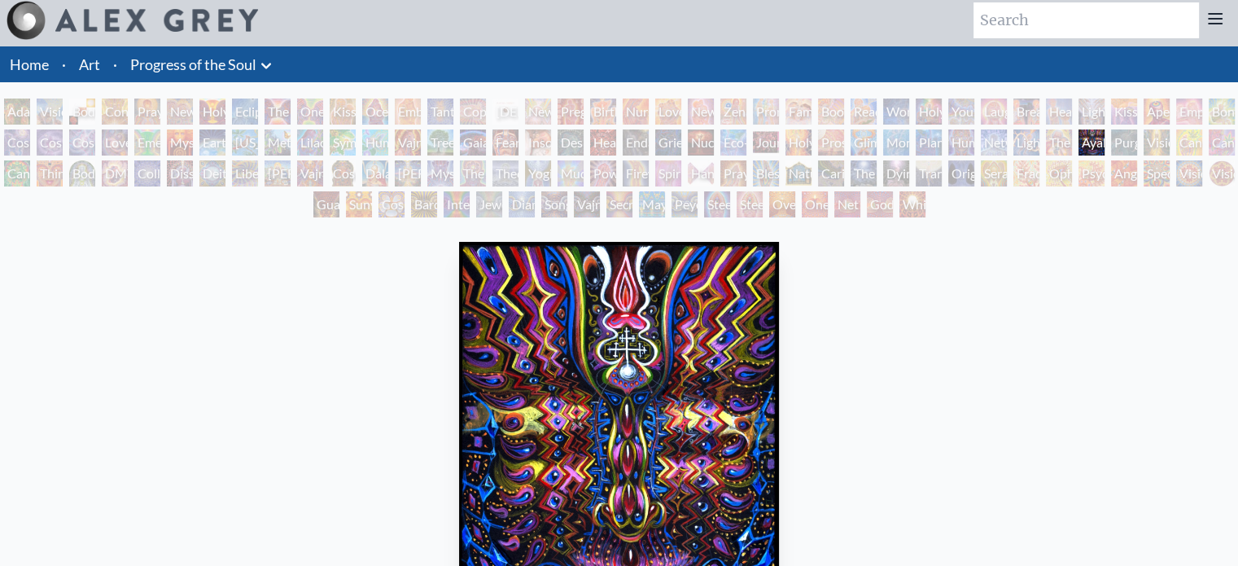
click at [974, 145] on div "Human Geometry" at bounding box center [961, 142] width 26 height 26
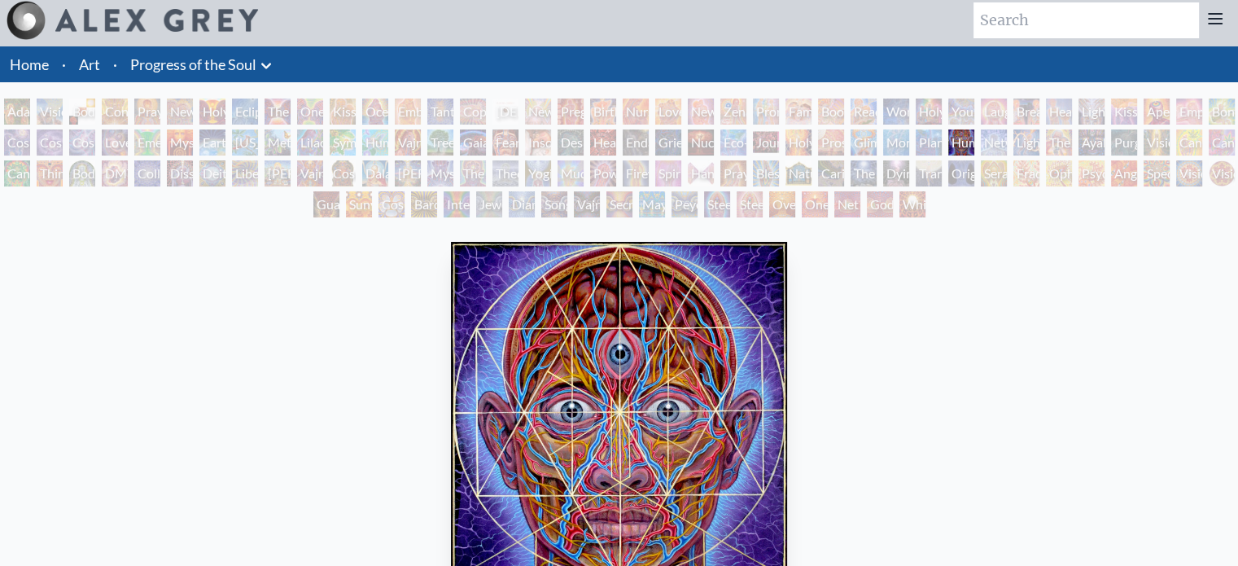
click at [844, 150] on div "Prostration" at bounding box center [831, 142] width 26 height 26
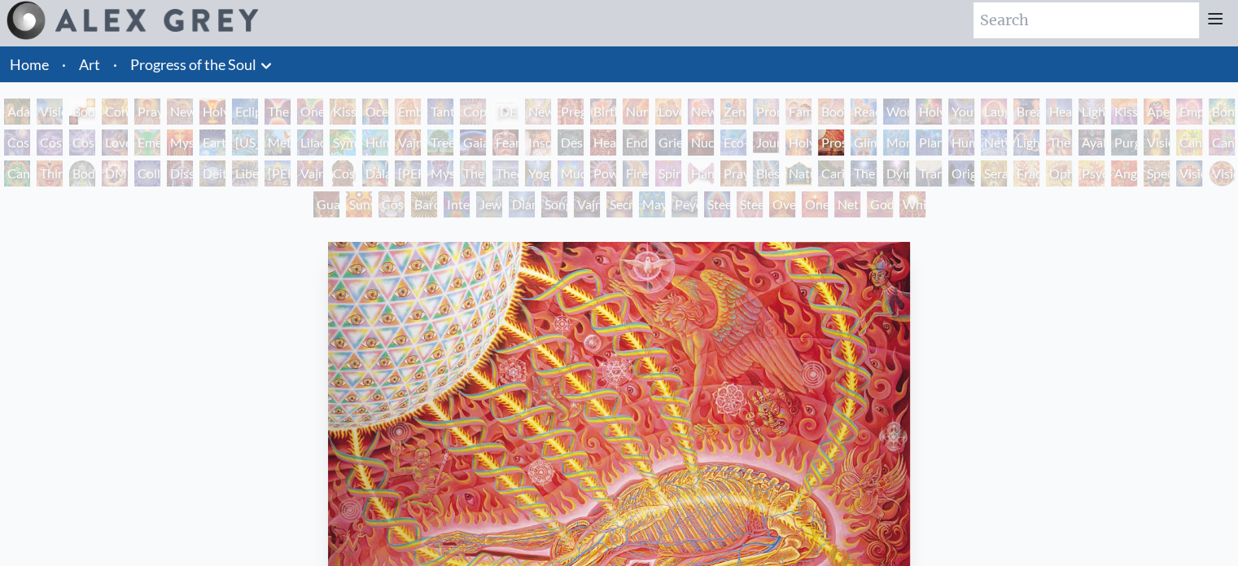
click at [638, 139] on div "Endarkenment" at bounding box center [636, 142] width 26 height 26
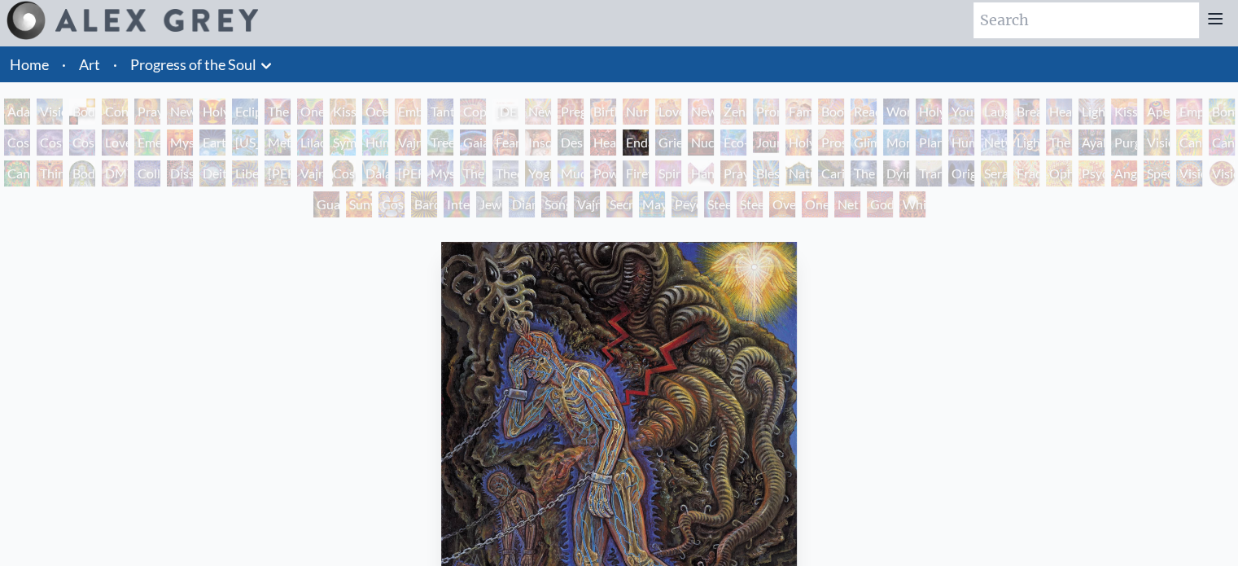
click at [486, 139] on div "Gaia" at bounding box center [473, 142] width 26 height 26
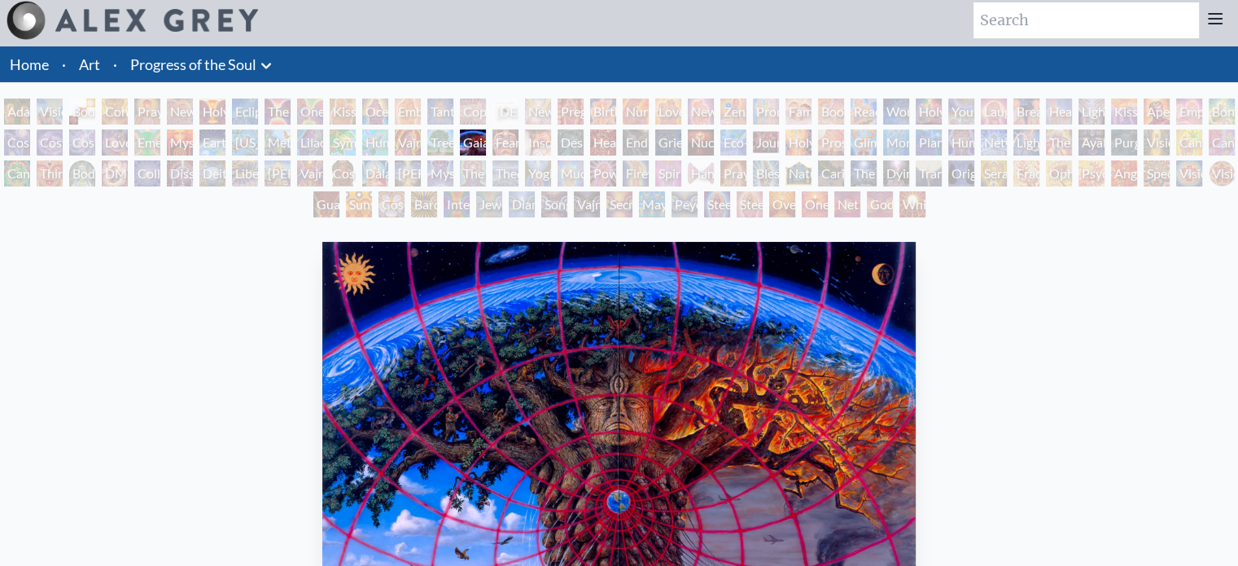
click at [392, 132] on div "[PERSON_NAME] & Eve Visionary Origin of Language Body, Mind, Spirit Contemplati…" at bounding box center [619, 160] width 1238 height 124
click at [389, 126] on div "[PERSON_NAME] & Eve Visionary Origin of Language Body, Mind, Spirit Contemplati…" at bounding box center [619, 160] width 1238 height 124
click at [383, 140] on div "Humming Bird" at bounding box center [375, 142] width 26 height 26
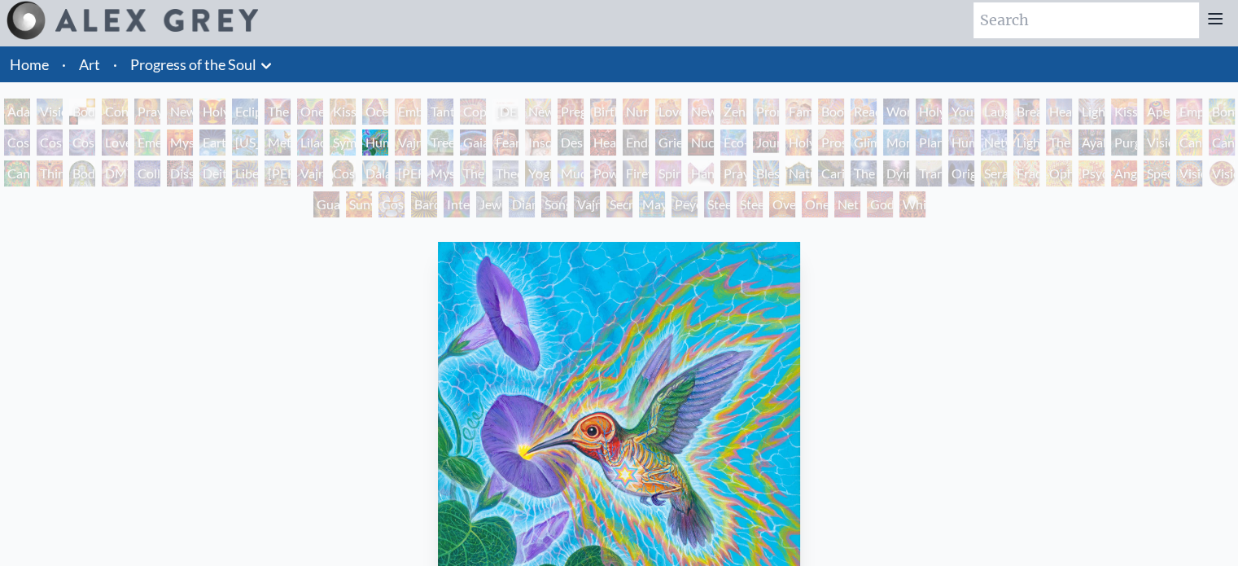
click at [323, 142] on div "Lilacs" at bounding box center [310, 142] width 26 height 26
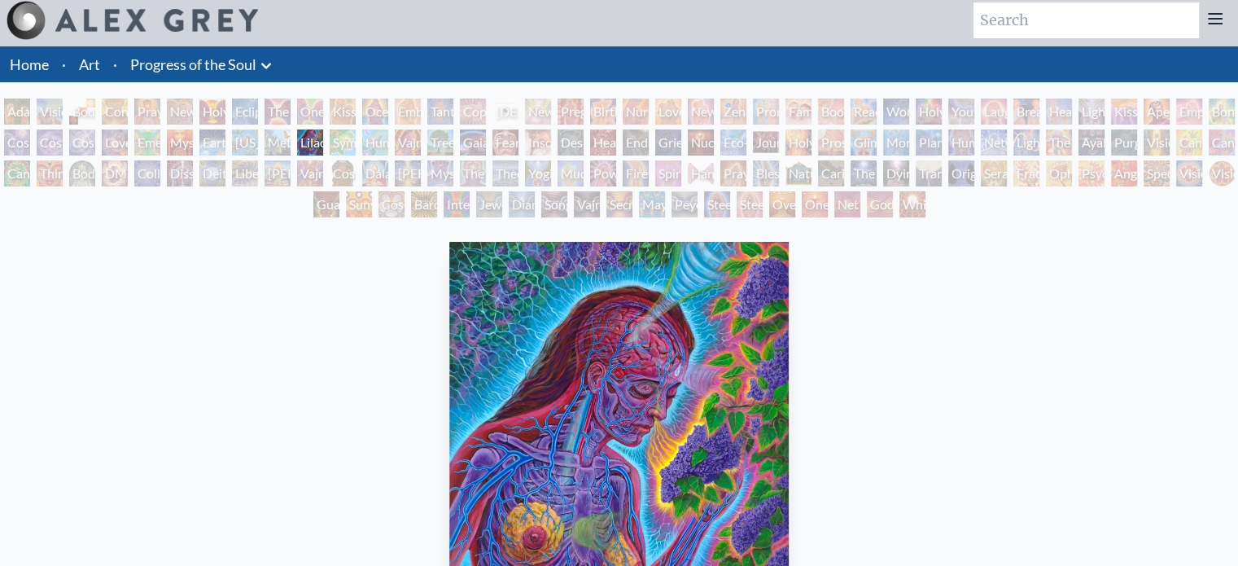
click at [256, 132] on div "[US_STATE] Song" at bounding box center [245, 142] width 26 height 26
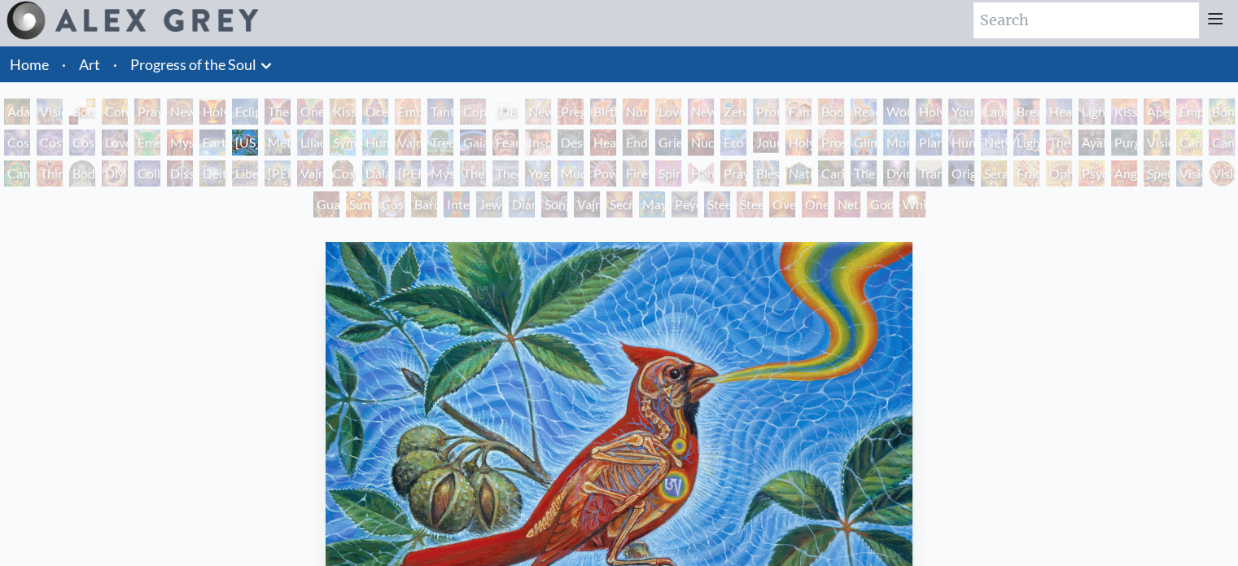
click at [183, 130] on div "Mysteriosa 2" at bounding box center [180, 142] width 26 height 26
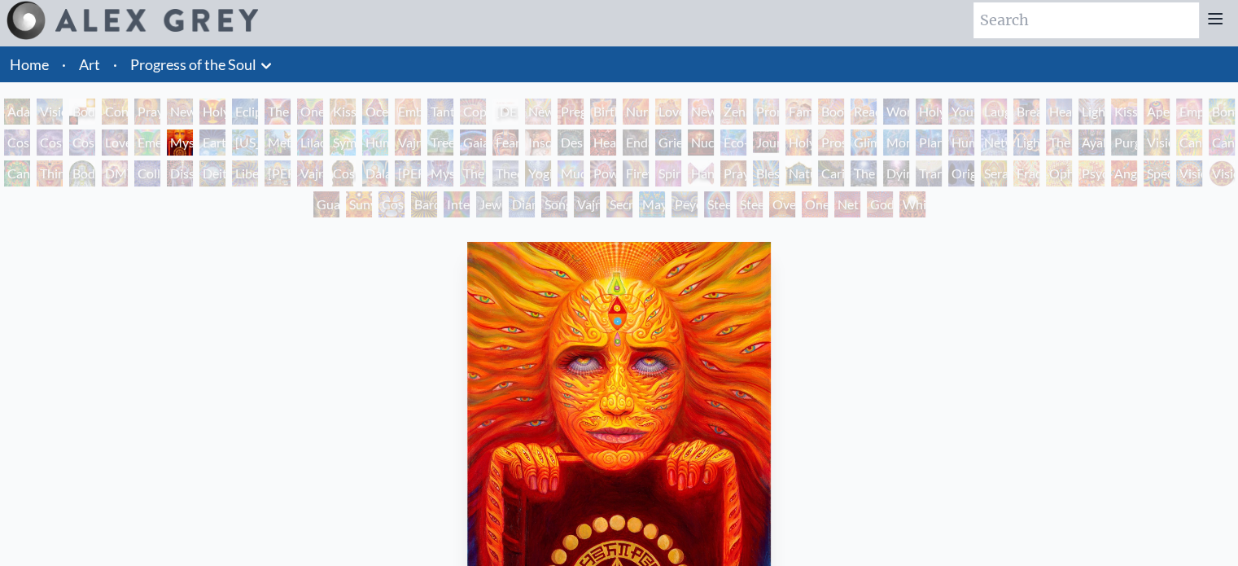
click at [128, 130] on div "Love is a Cosmic Force" at bounding box center [115, 142] width 26 height 26
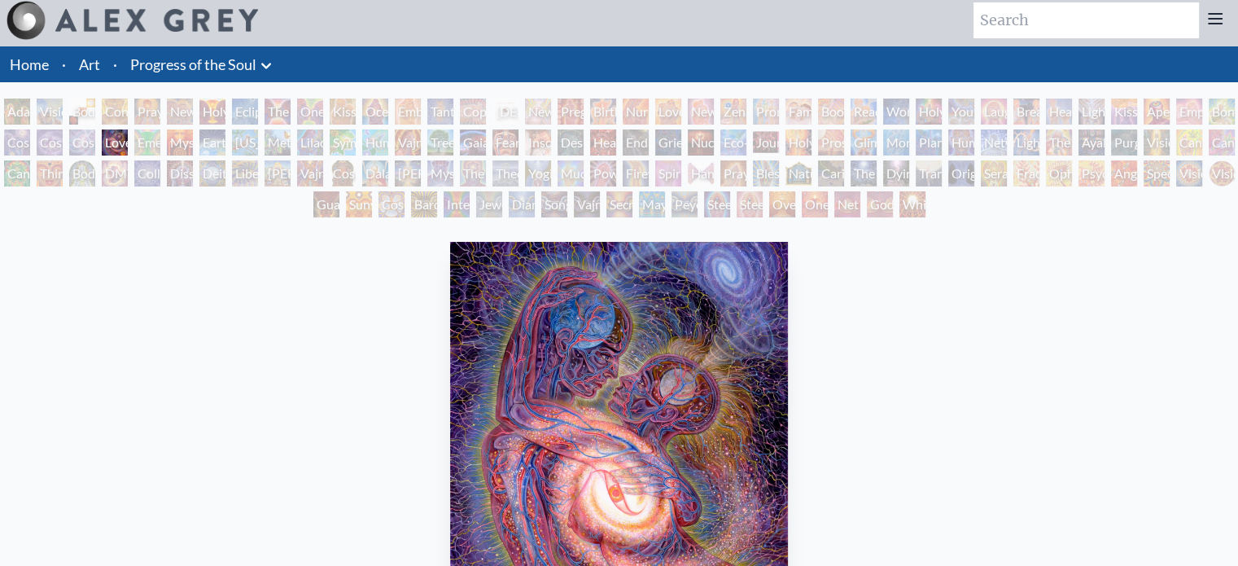
click at [91, 131] on div "Cosmic Lovers" at bounding box center [82, 142] width 26 height 26
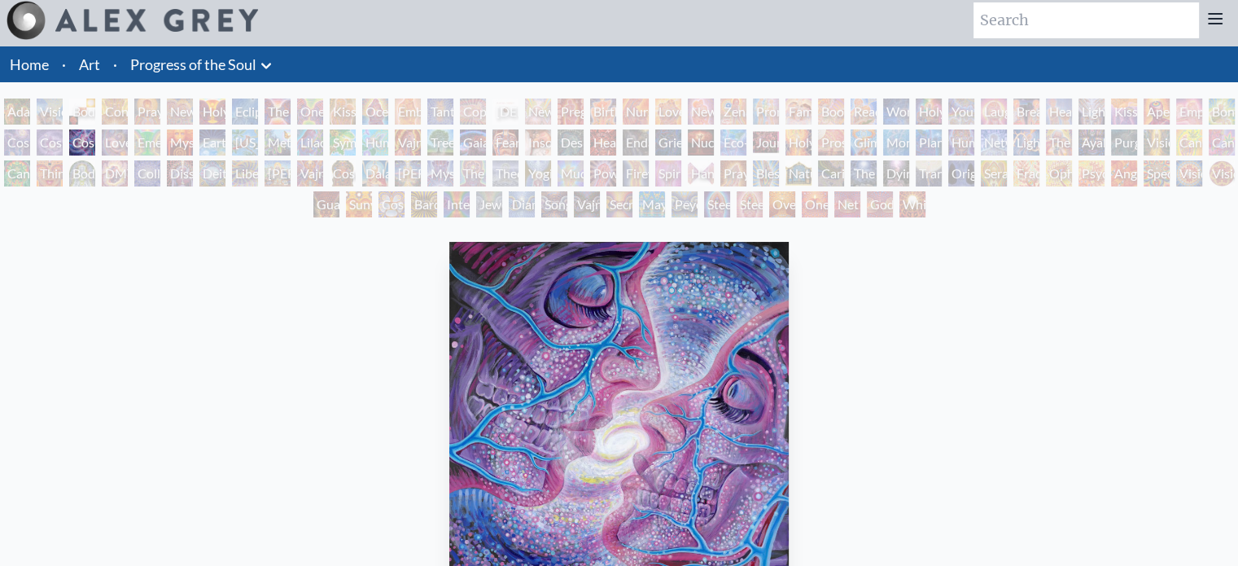
click at [186, 144] on div "Mysteriosa 2" at bounding box center [180, 142] width 26 height 26
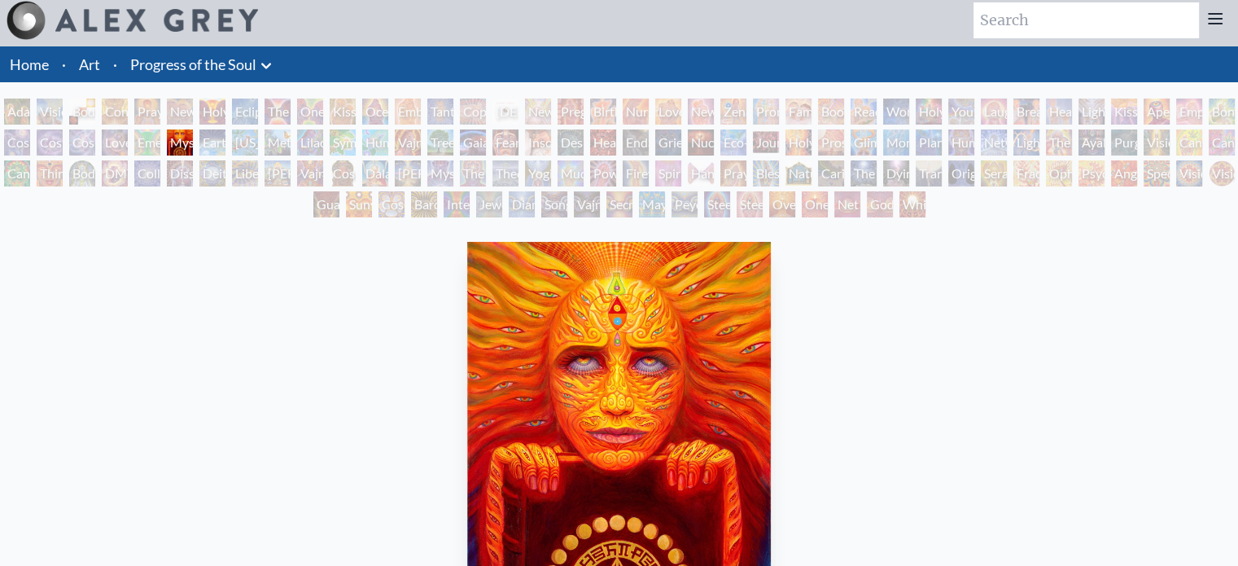
click at [127, 145] on div "Love is a Cosmic Force" at bounding box center [115, 142] width 26 height 26
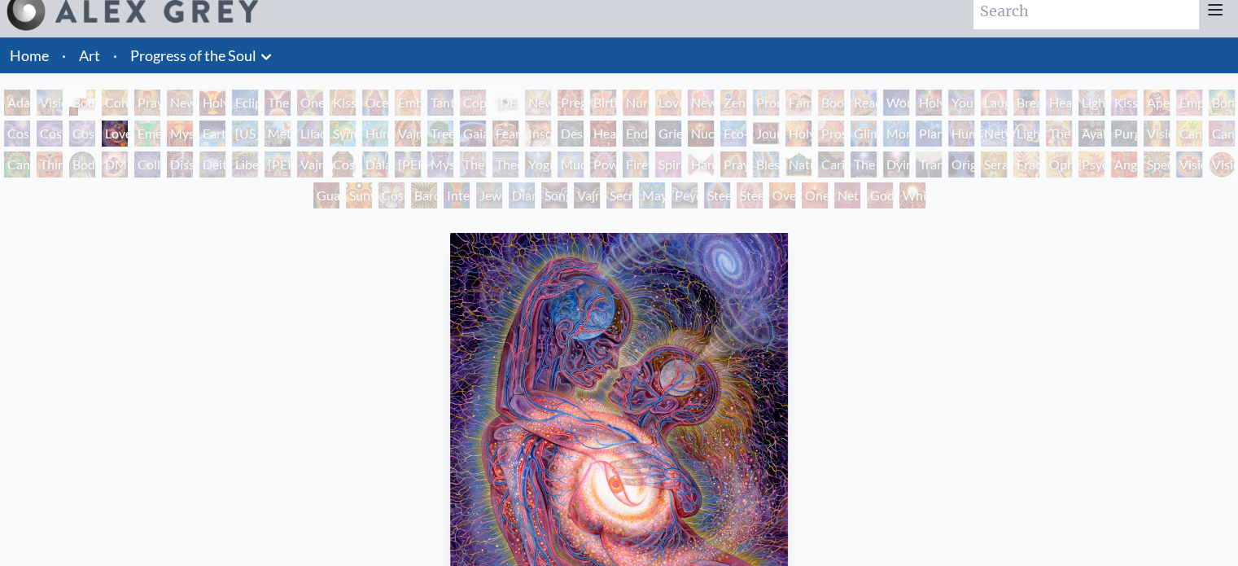
scroll to position [6, 0]
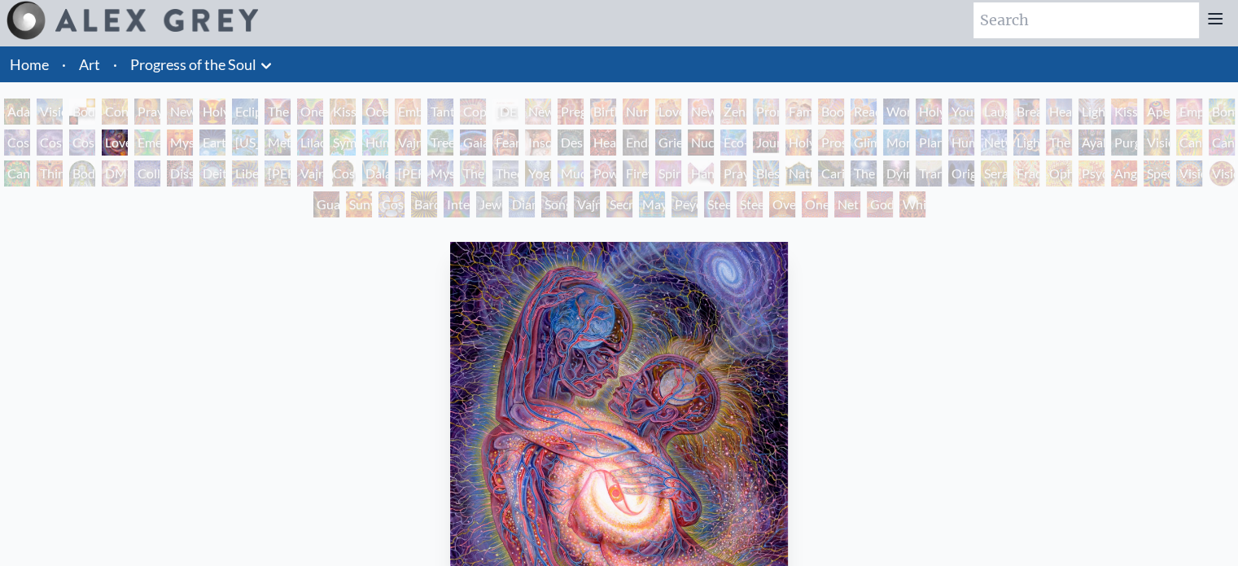
click at [9, 115] on div "Adam & Eve" at bounding box center [17, 111] width 26 height 26
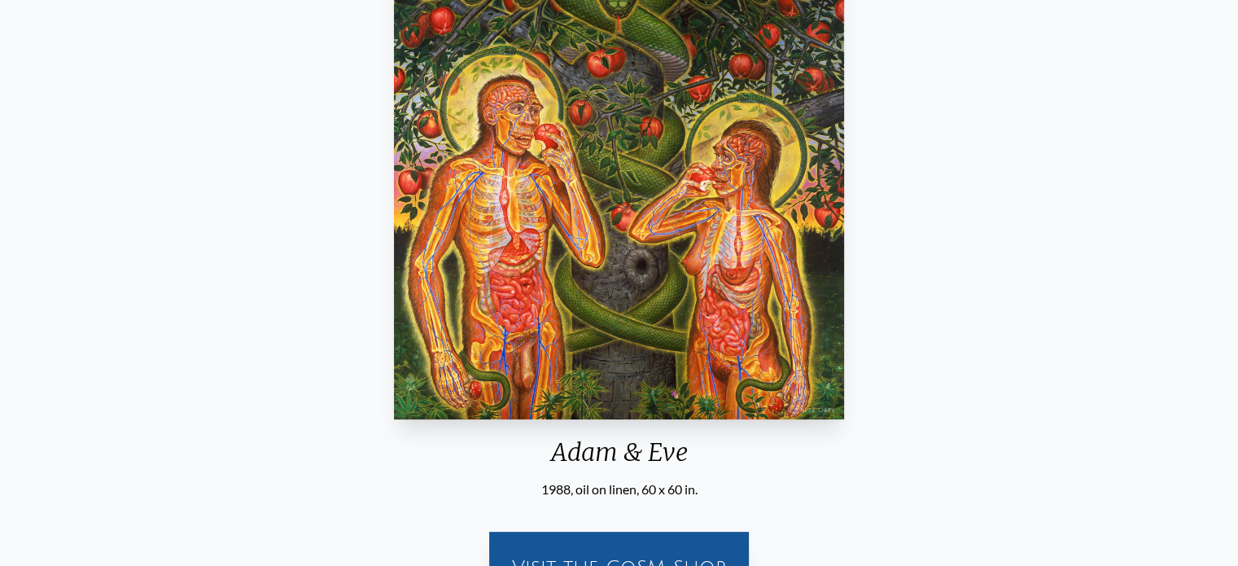
scroll to position [331, 0]
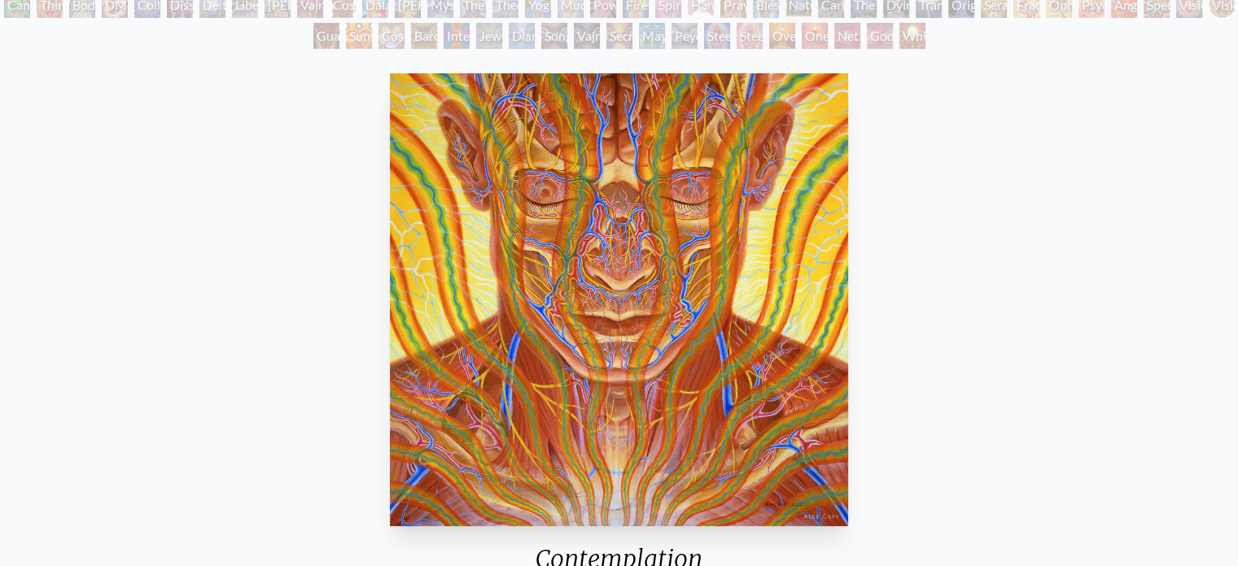
scroll to position [168, 0]
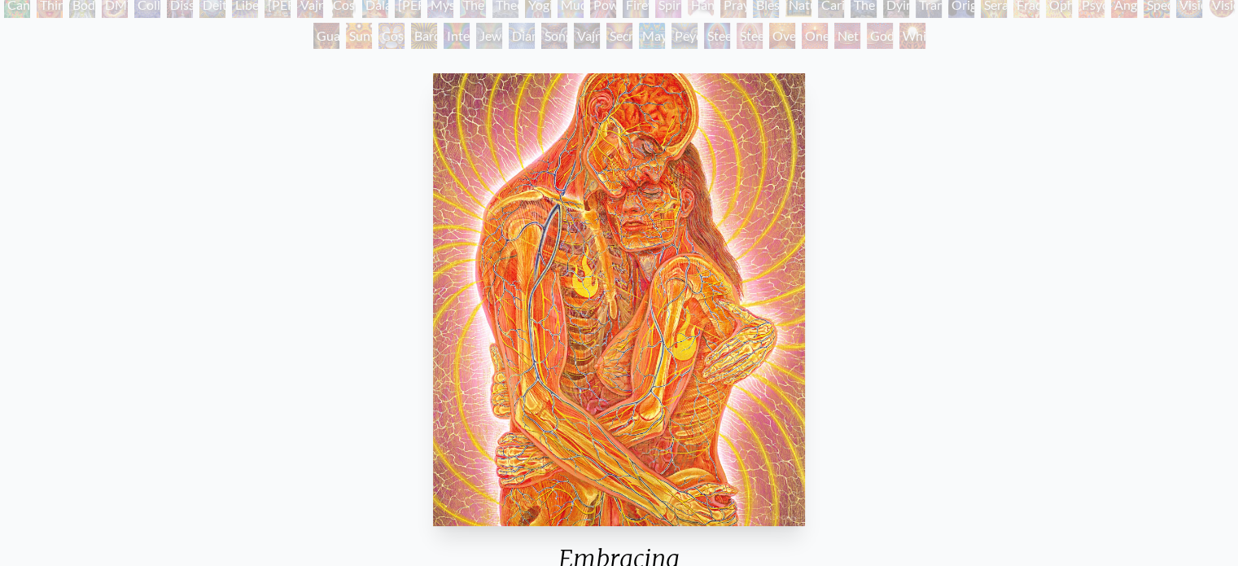
scroll to position [168, 0]
